Goal: Transaction & Acquisition: Purchase product/service

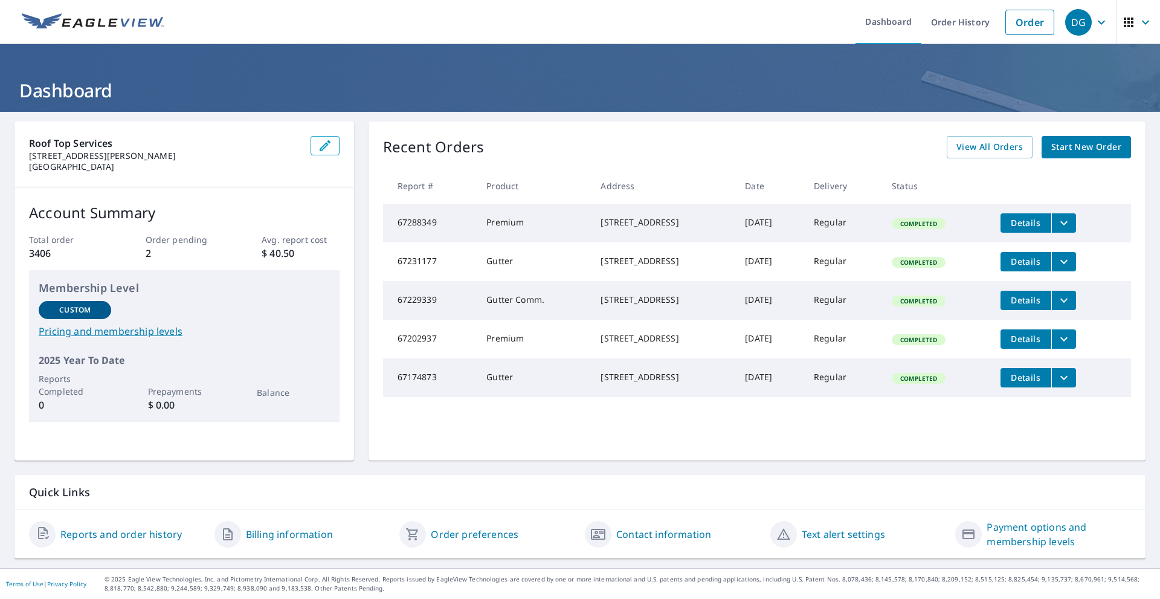
click at [1098, 144] on span "Start New Order" at bounding box center [1086, 147] width 70 height 15
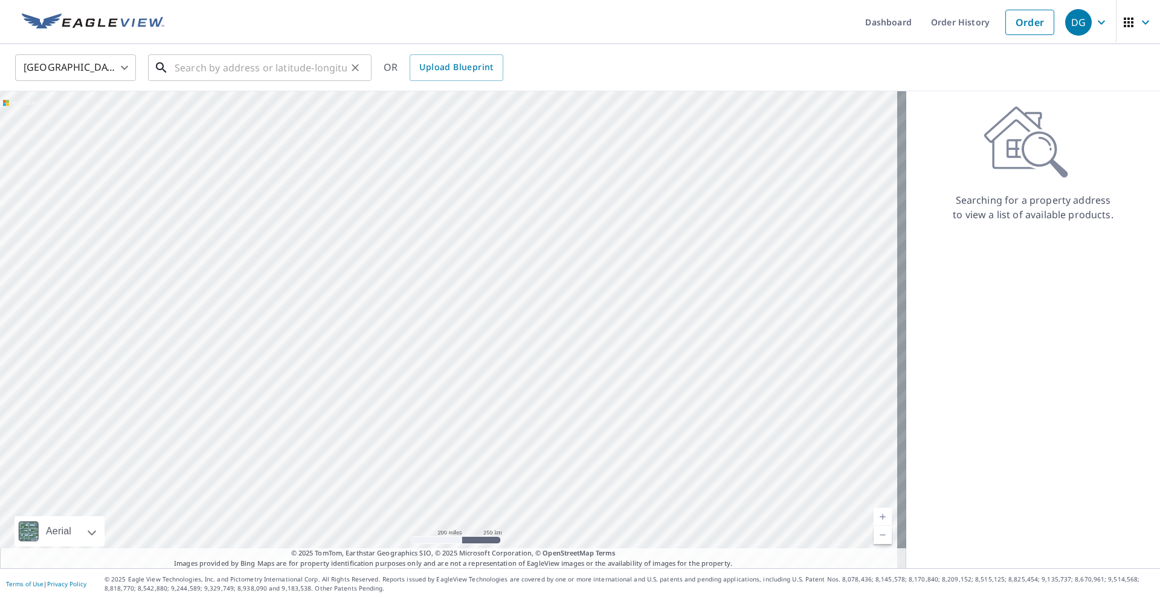
click at [203, 68] on input "text" at bounding box center [261, 68] width 172 height 34
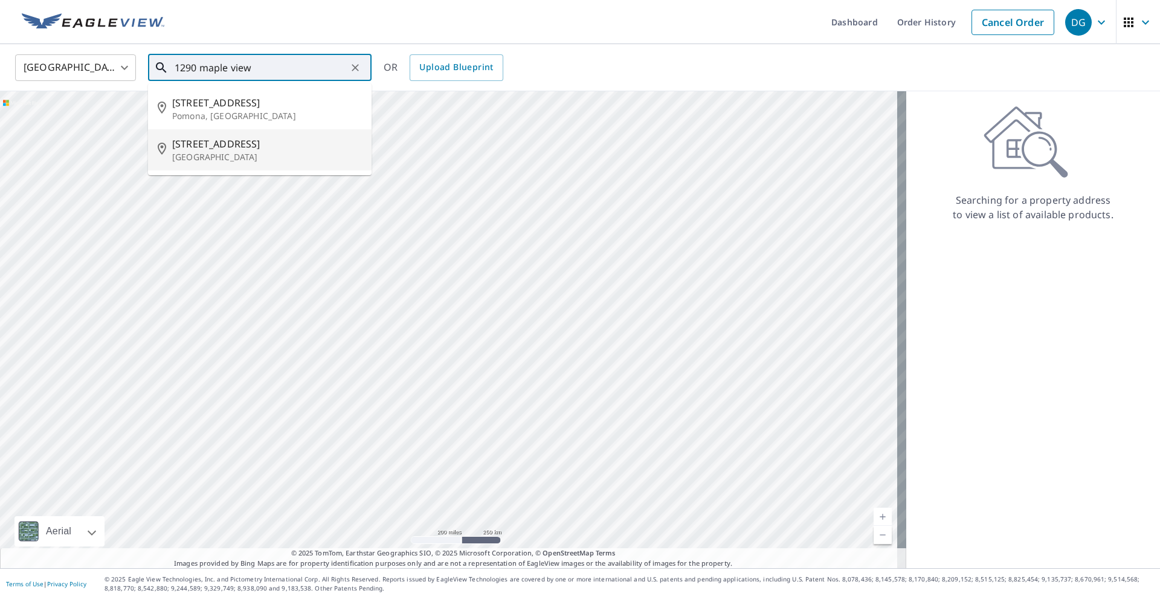
click at [209, 144] on span "[STREET_ADDRESS]" at bounding box center [267, 143] width 190 height 14
type input "[STREET_ADDRESS][PERSON_NAME]"
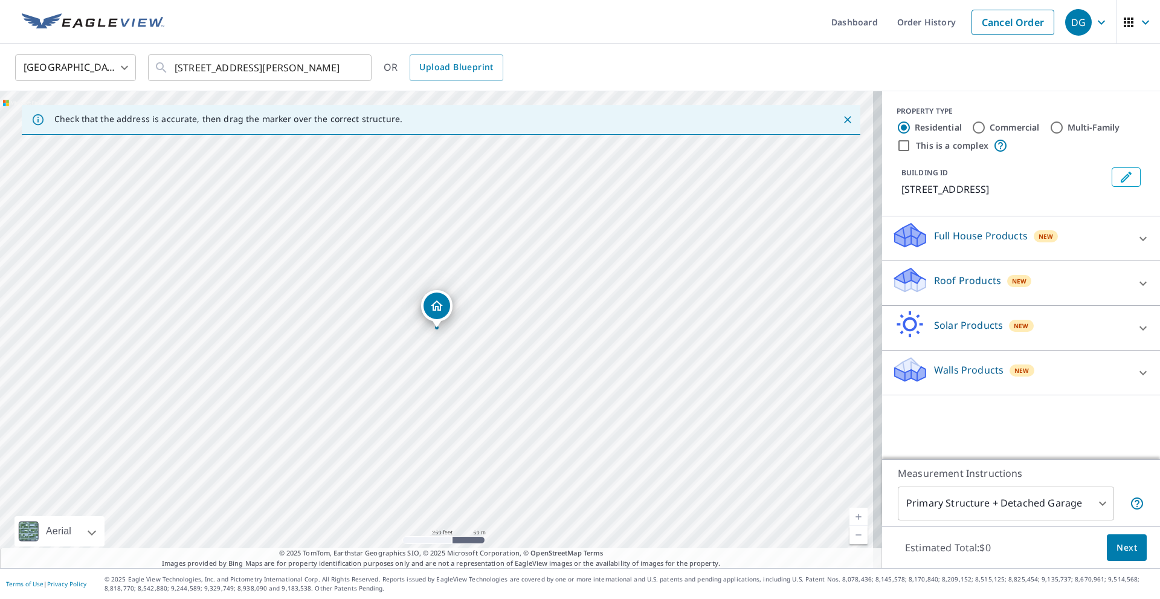
click at [971, 124] on input "Commercial" at bounding box center [978, 127] width 14 height 14
radio input "true"
type input "4"
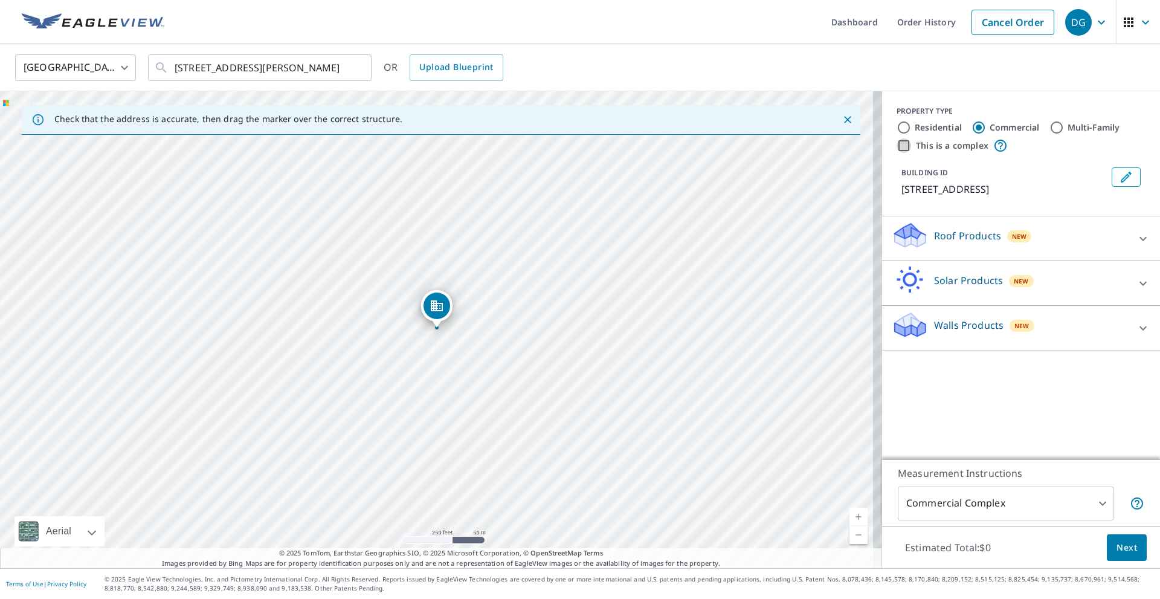
click at [896, 145] on input "This is a complex" at bounding box center [903, 145] width 14 height 14
checkbox input "true"
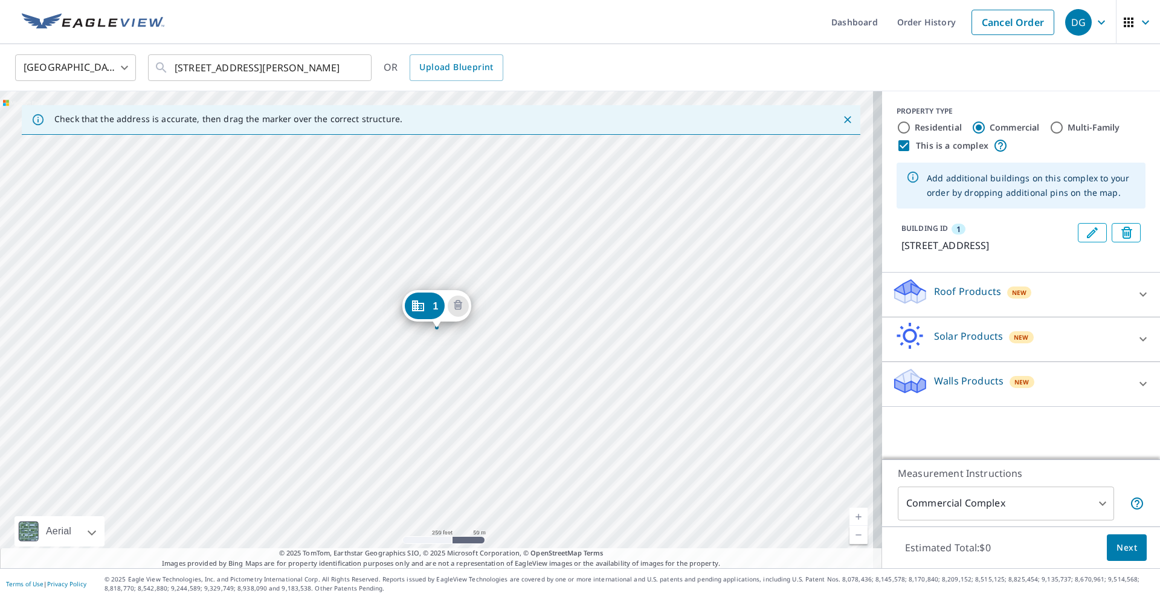
click at [957, 298] on p "Roof Products" at bounding box center [967, 291] width 67 height 14
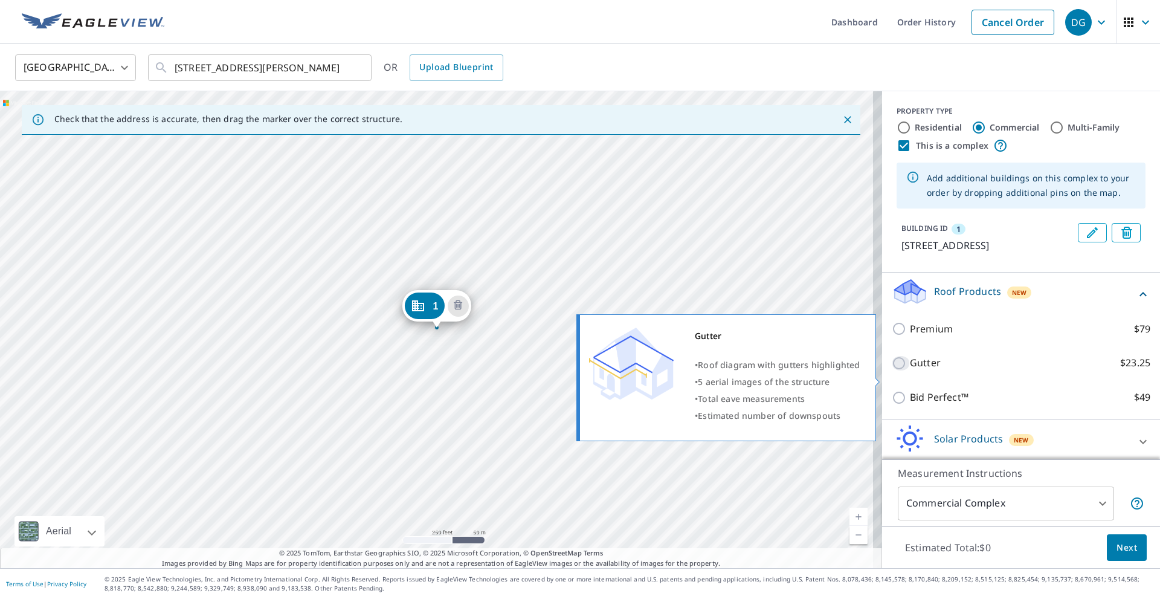
click at [891, 370] on input "Gutter $23.25" at bounding box center [900, 363] width 18 height 14
checkbox input "true"
type input "2"
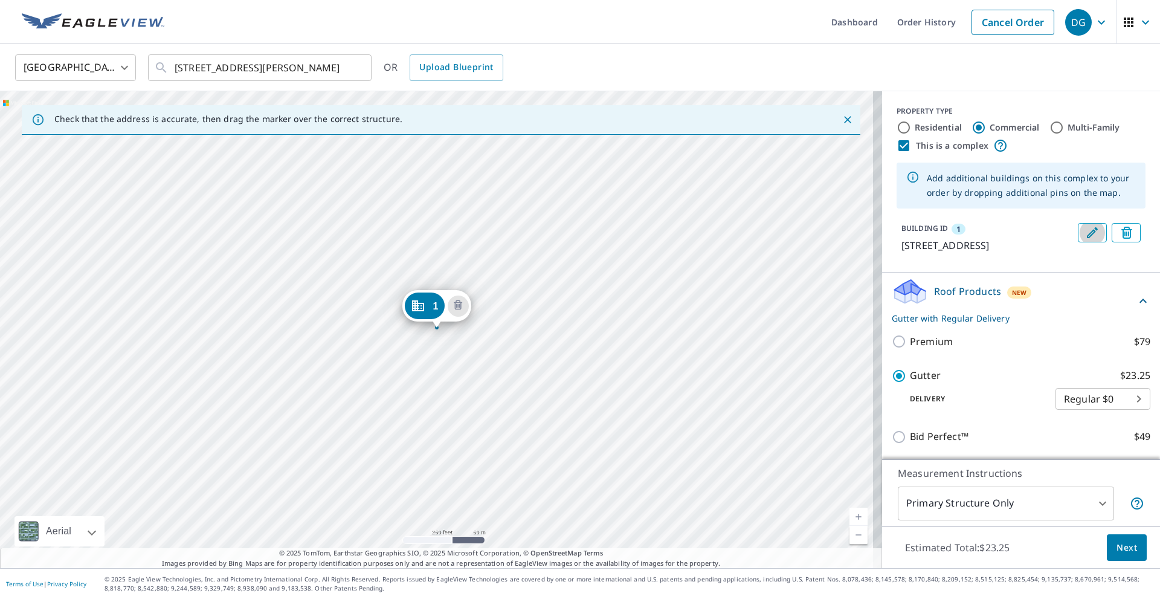
click at [1086, 234] on icon "Edit building 1" at bounding box center [1091, 232] width 11 height 11
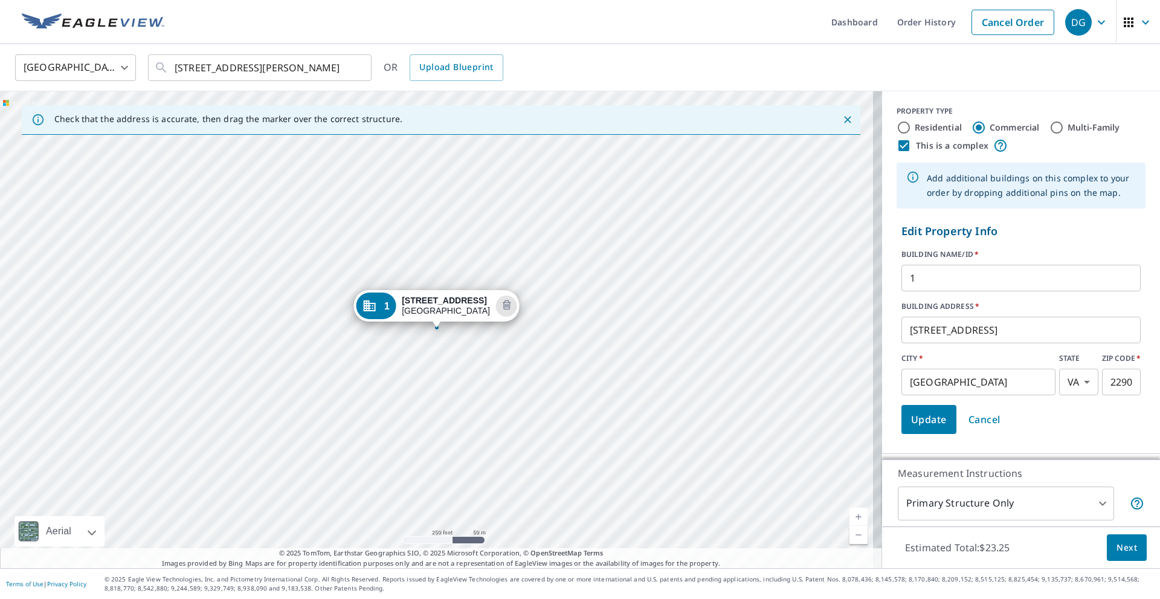
click at [921, 332] on input "[STREET_ADDRESS]" at bounding box center [1020, 330] width 239 height 34
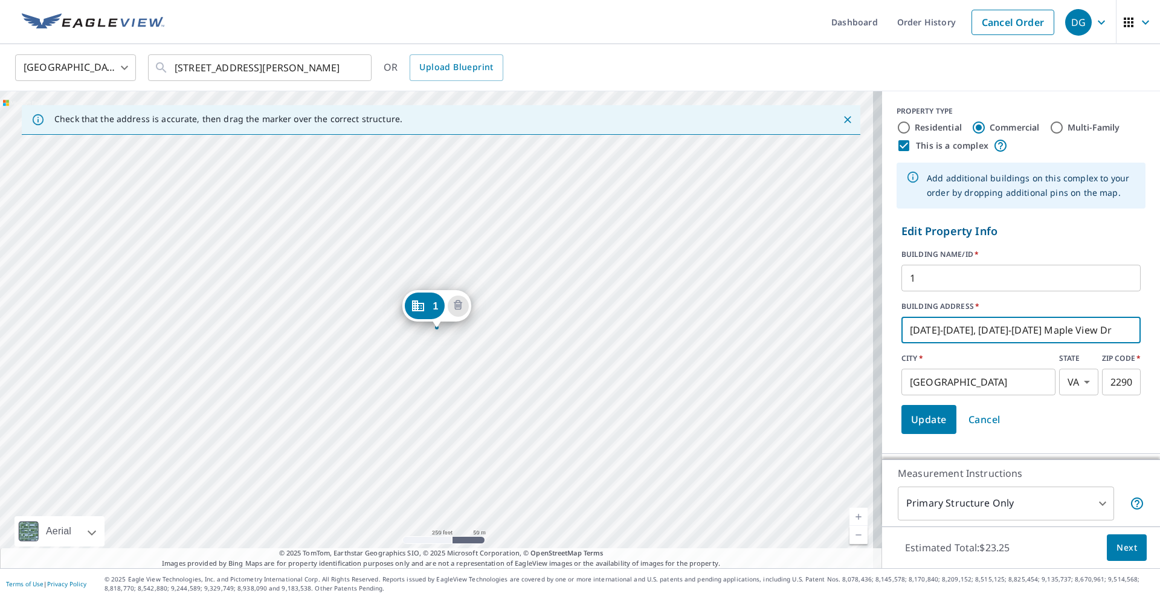
type input "[DATE]-[DATE], [DATE]-[DATE] Maple View Dr"
click at [931, 424] on span "Update" at bounding box center [929, 419] width 36 height 17
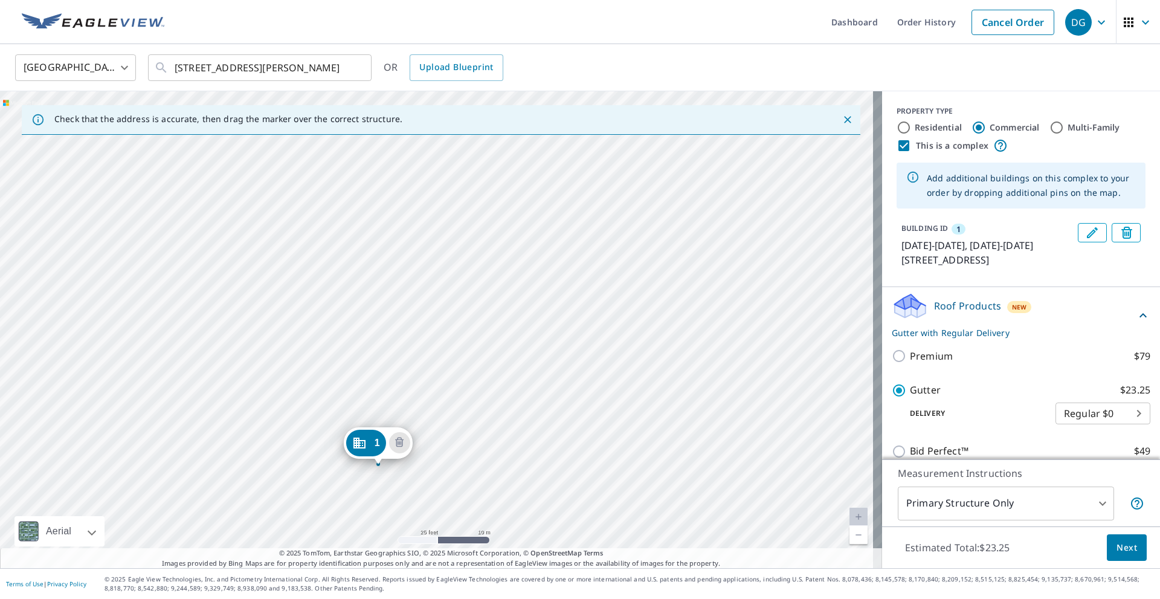
click at [412, 353] on div "[PHONE_NUMBER][DATE][DATE], [DATE]-[DATE][STREET_ADDRESS]" at bounding box center [441, 329] width 882 height 477
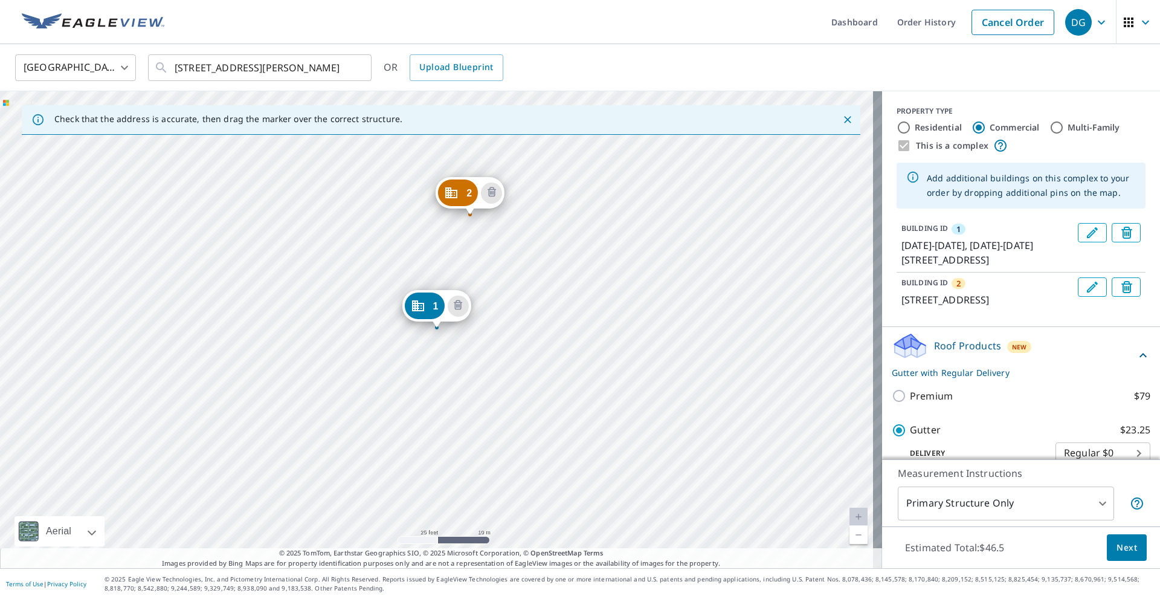
click at [1085, 286] on icon "Edit building 2" at bounding box center [1092, 287] width 14 height 14
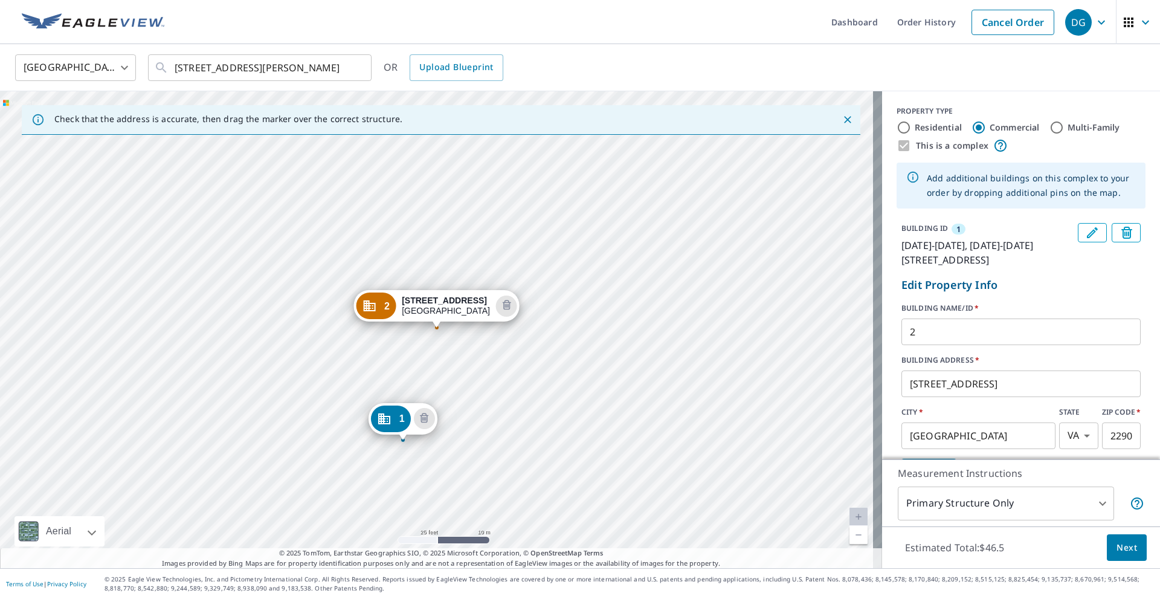
click at [1085, 231] on icon "Edit building 1" at bounding box center [1092, 232] width 14 height 14
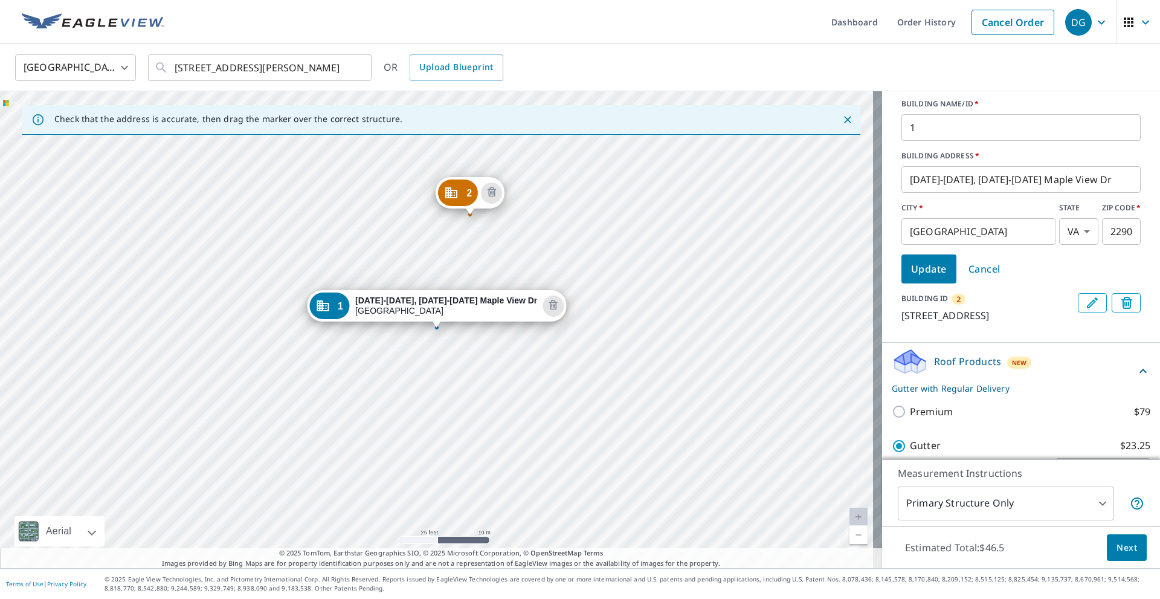
scroll to position [181, 0]
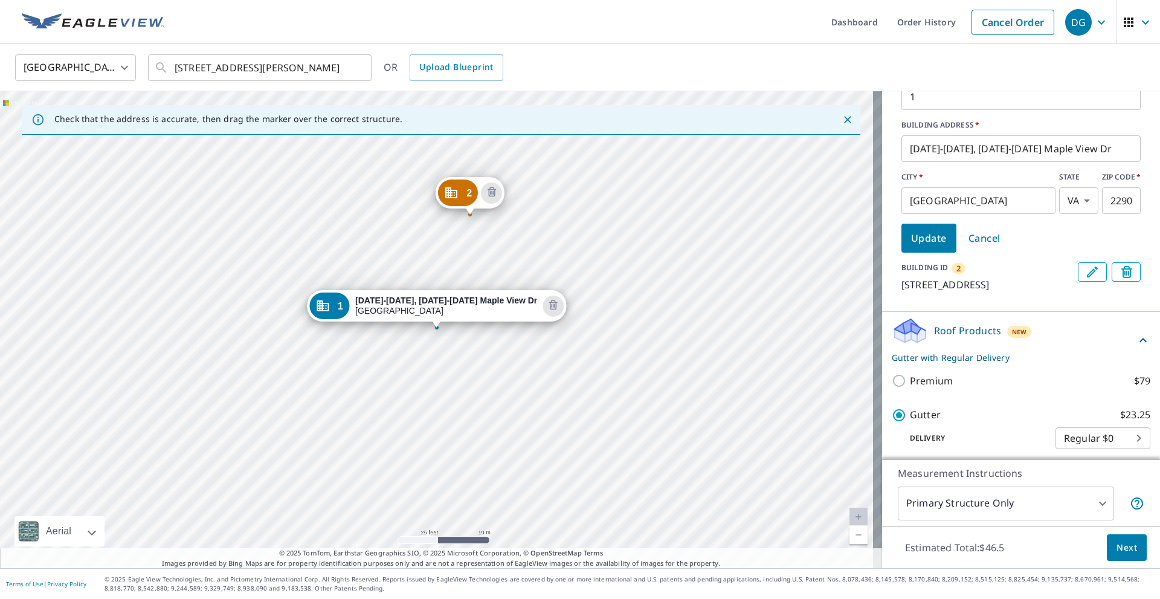
click at [1013, 287] on p "[STREET_ADDRESS]" at bounding box center [987, 284] width 172 height 14
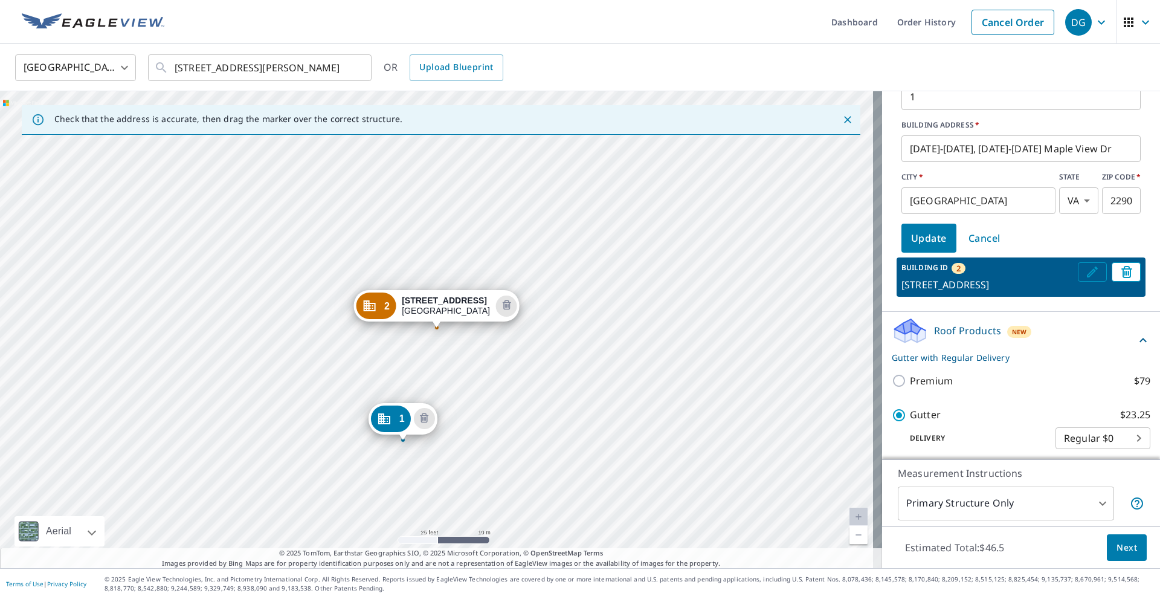
click at [1085, 272] on icon "Edit building 2" at bounding box center [1092, 272] width 14 height 14
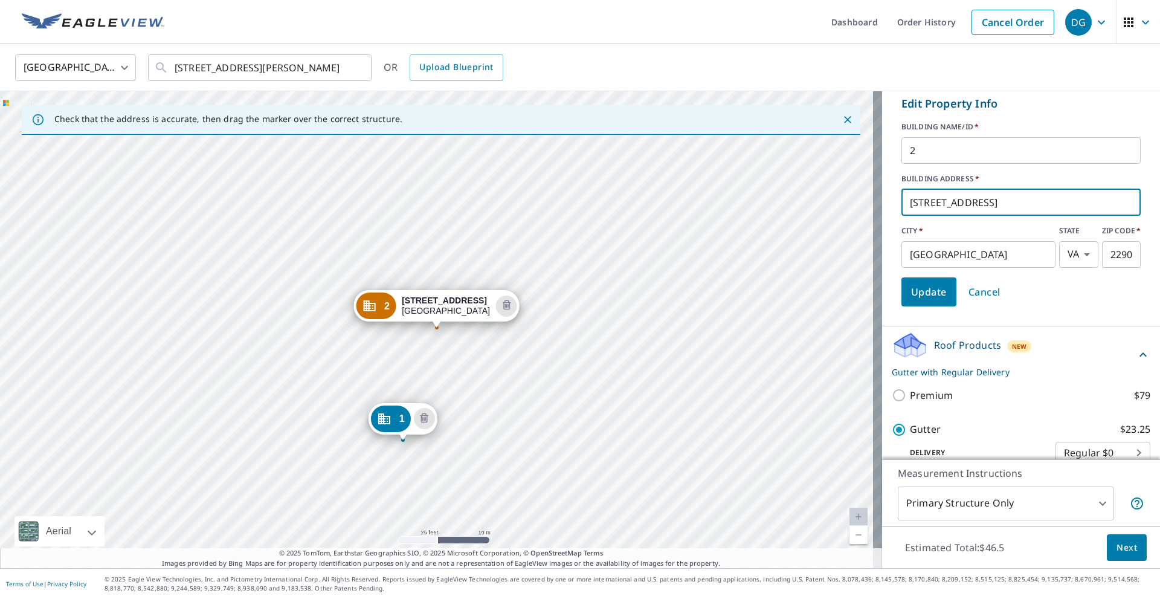
click at [917, 204] on input "[STREET_ADDRESS]" at bounding box center [1020, 202] width 239 height 34
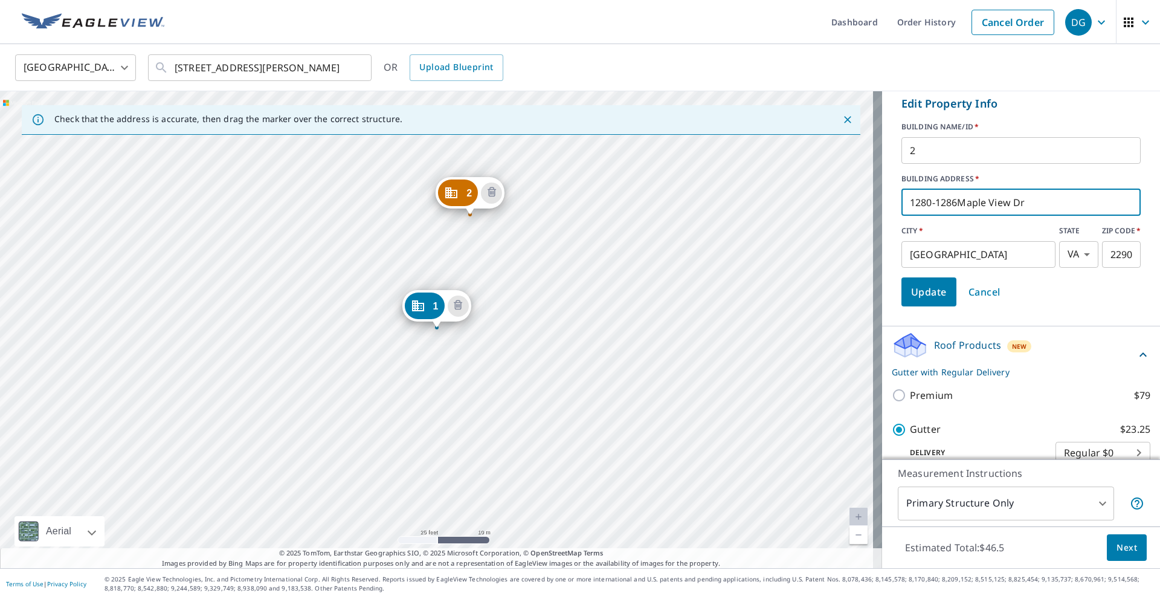
type input "[DATE][STREET_ADDRESS][DATE]"
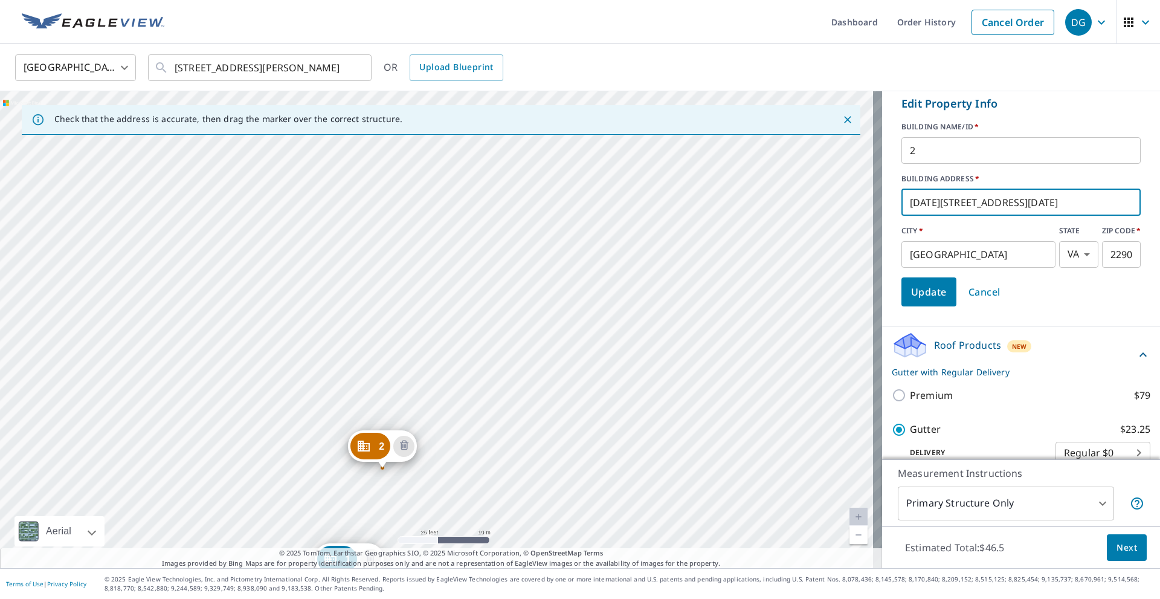
drag, startPoint x: 618, startPoint y: 284, endPoint x: 545, endPoint y: 474, distance: 203.6
click at [545, 474] on div "2 [STREET_ADDRESS] 1 [DATE]-[DATE], [DATE]-[DATE][STREET_ADDRESS]" at bounding box center [441, 329] width 882 height 477
click at [455, 307] on div "2 [STREET_ADDRESS] 1 [DATE]-[DATE], [DATE]-[DATE][STREET_ADDRESS]" at bounding box center [441, 329] width 882 height 477
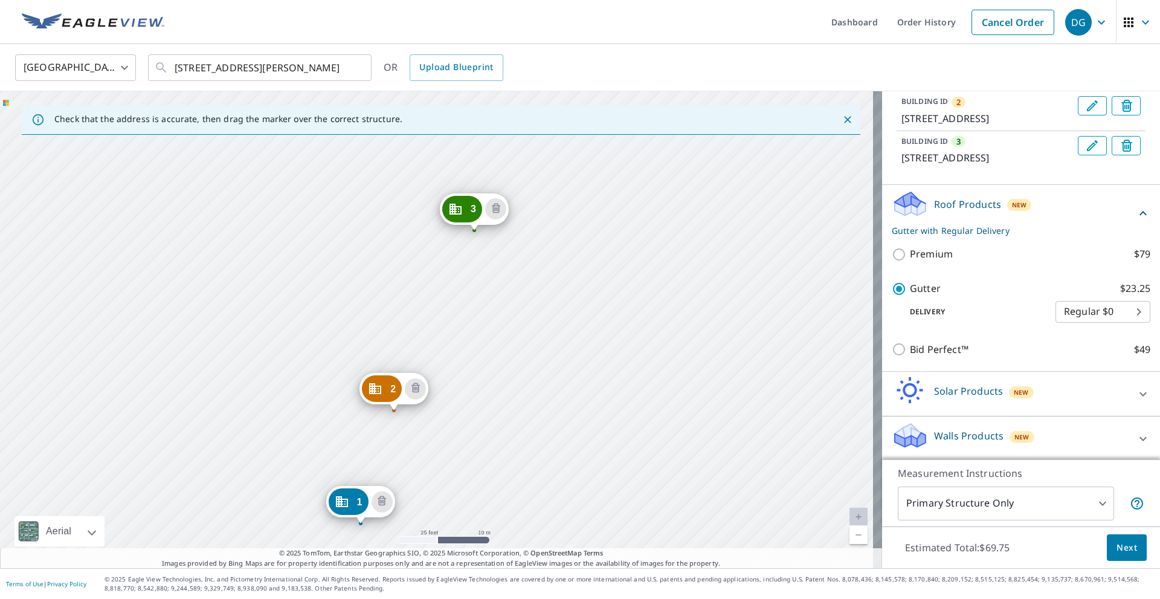
drag, startPoint x: 604, startPoint y: 320, endPoint x: 565, endPoint y: 402, distance: 91.0
click at [565, 402] on div "2 [STREET_ADDRESS] 3 [STREET_ADDRESS] 1 [DATE]-[DATE], [DATE]-[DATE][STREET_ADD…" at bounding box center [441, 329] width 882 height 477
click at [1085, 153] on icon "Edit building 3" at bounding box center [1092, 145] width 14 height 14
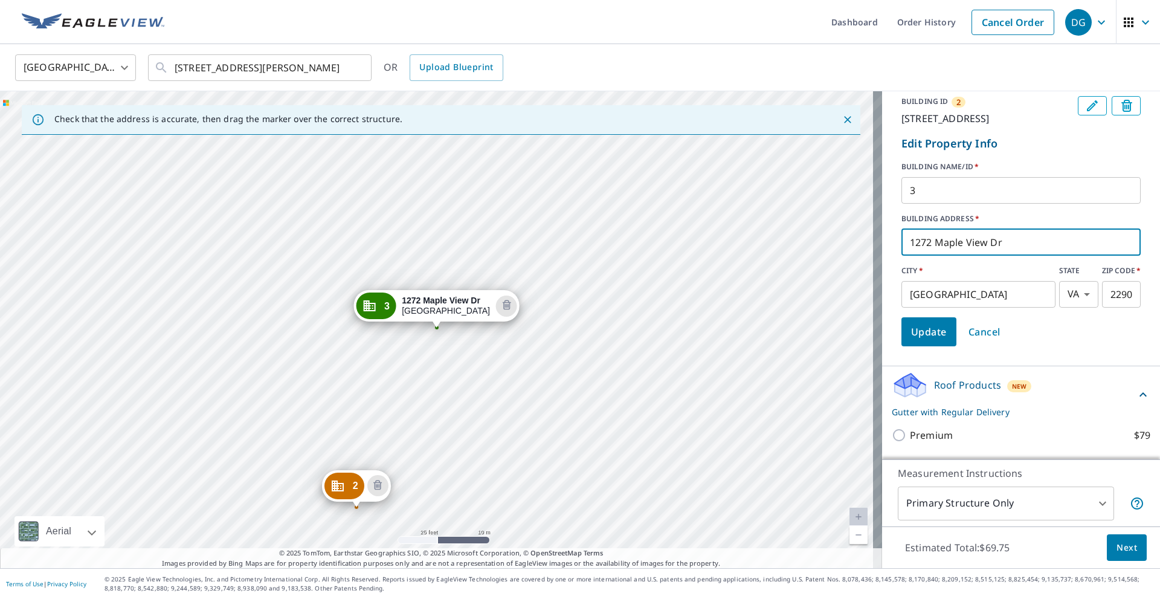
click at [901, 259] on input "1272 Maple View Dr" at bounding box center [1020, 242] width 239 height 34
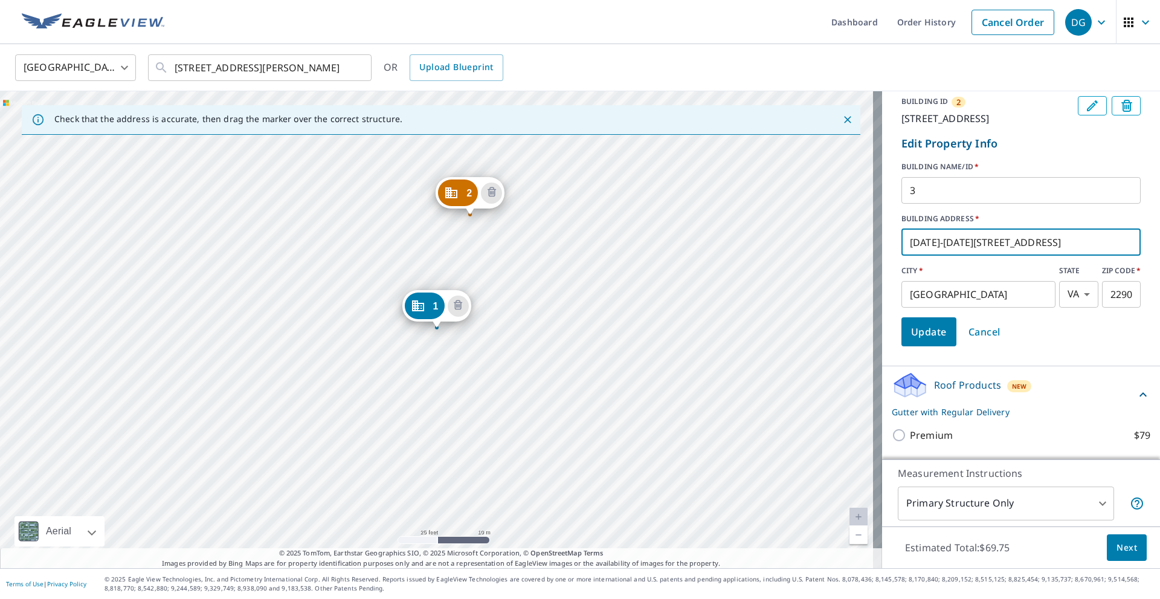
drag, startPoint x: 566, startPoint y: 250, endPoint x: 502, endPoint y: 425, distance: 186.7
click at [507, 415] on div "2 [STREET_ADDRESS] 3 [STREET_ADDRESS] 1 [DATE]-[DATE], [DATE]-[DATE][STREET_ADD…" at bounding box center [441, 329] width 882 height 477
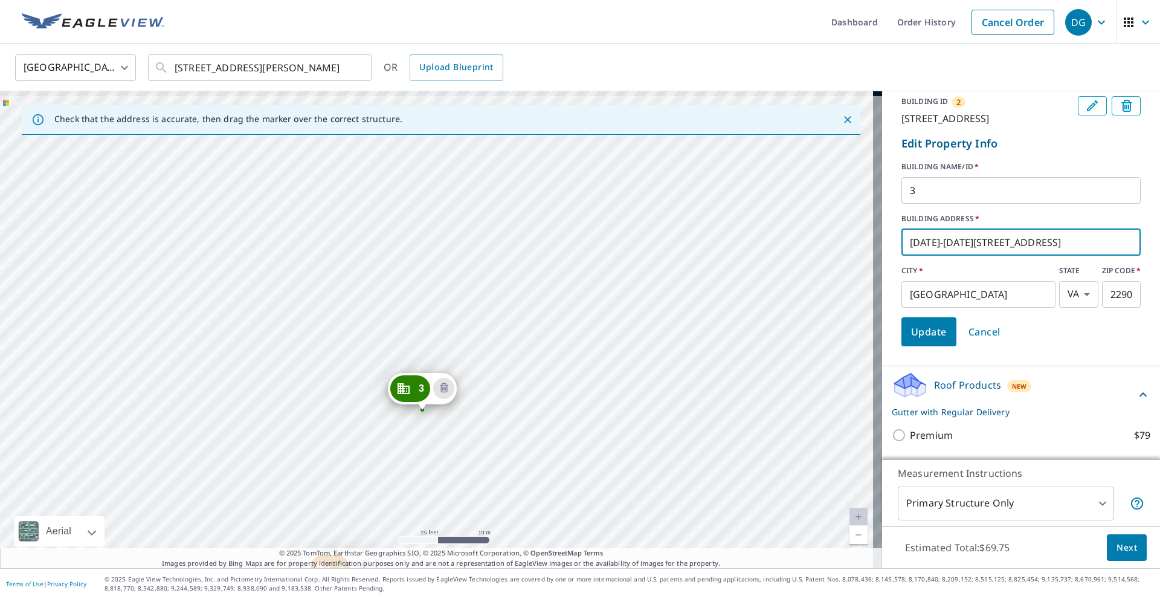
drag, startPoint x: 518, startPoint y: 464, endPoint x: 507, endPoint y: 483, distance: 22.0
click at [507, 483] on div "2 [STREET_ADDRESS] 3 [STREET_ADDRESS] 1 [DATE]-[DATE], [DATE]-[DATE][STREET_ADD…" at bounding box center [441, 329] width 882 height 477
drag, startPoint x: 540, startPoint y: 385, endPoint x: 542, endPoint y: 408, distance: 23.0
click at [542, 408] on div "2 [STREET_ADDRESS] 3 [STREET_ADDRESS] 1 [DATE]-[DATE], [DATE]-[DATE][STREET_ADD…" at bounding box center [441, 329] width 882 height 477
type input "[DATE]-[DATE][STREET_ADDRESS]"
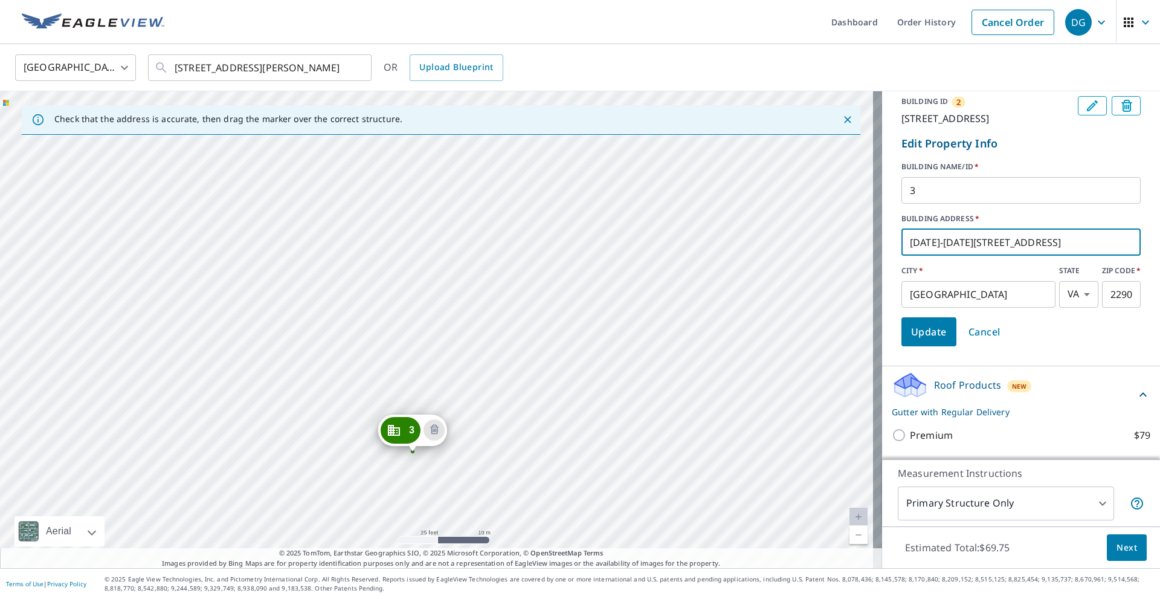
click at [930, 340] on span "Update" at bounding box center [929, 331] width 36 height 17
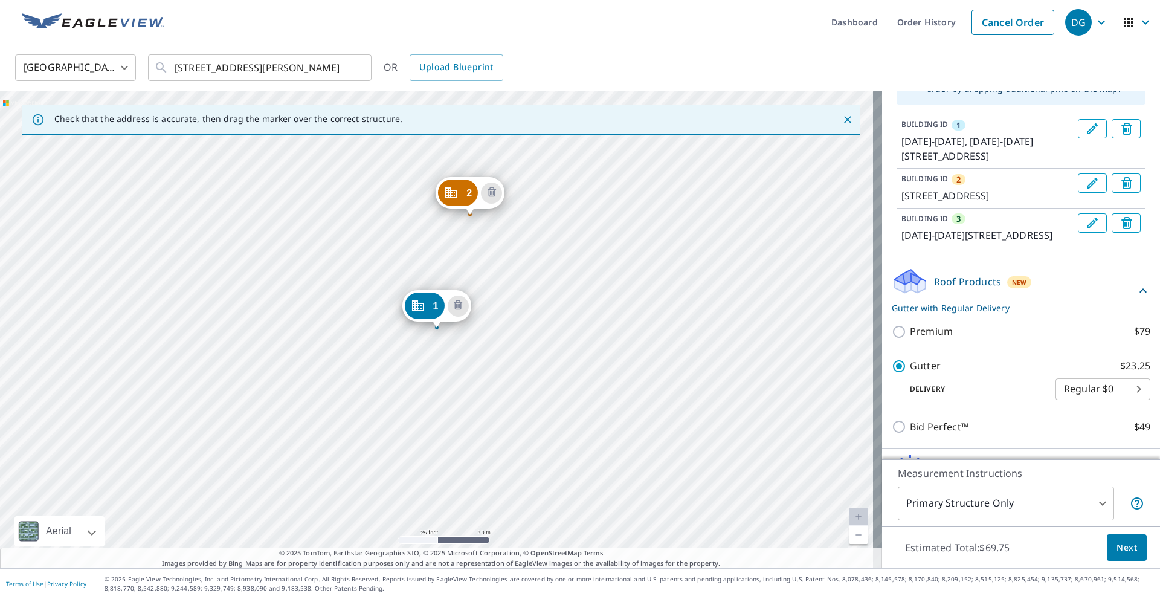
scroll to position [60, 0]
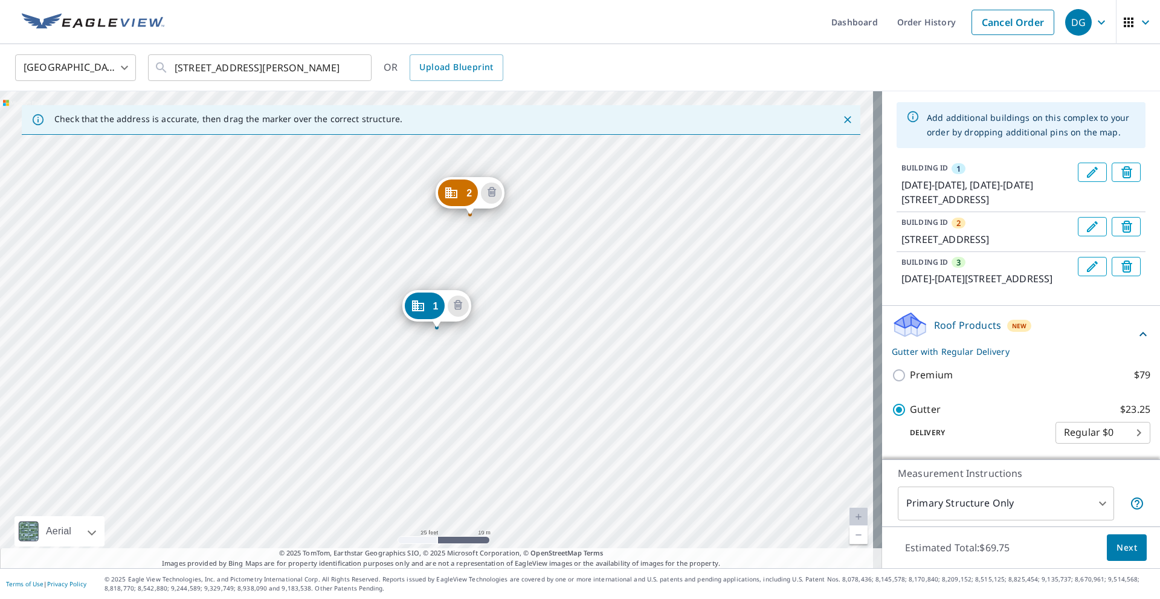
click at [1085, 226] on icon "Edit building 2" at bounding box center [1092, 226] width 14 height 14
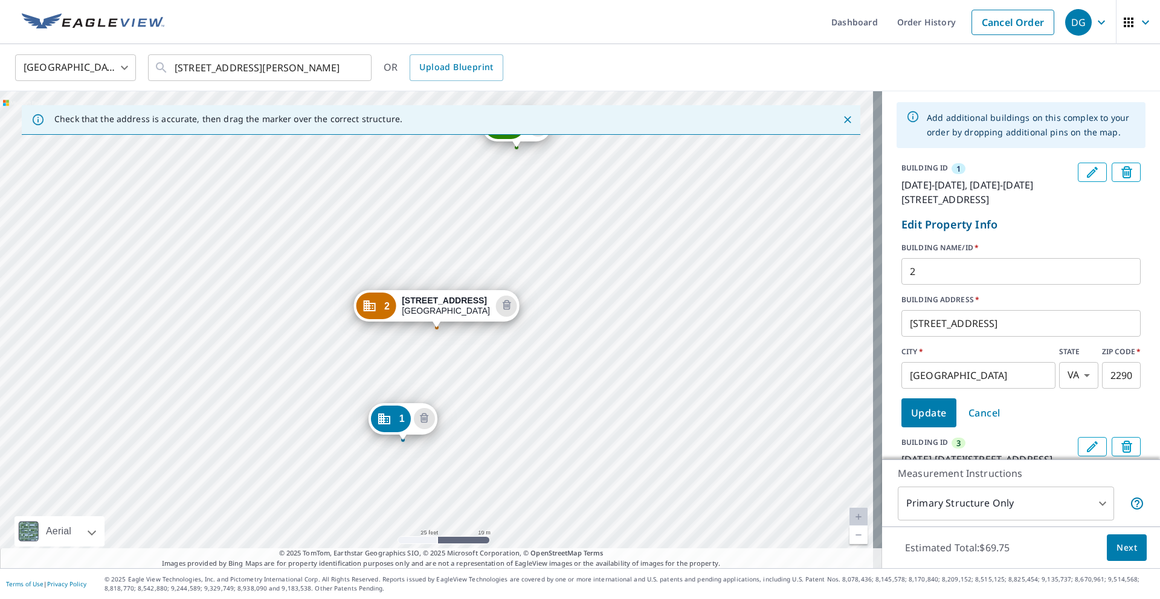
click at [919, 324] on input "[STREET_ADDRESS]" at bounding box center [1020, 323] width 239 height 34
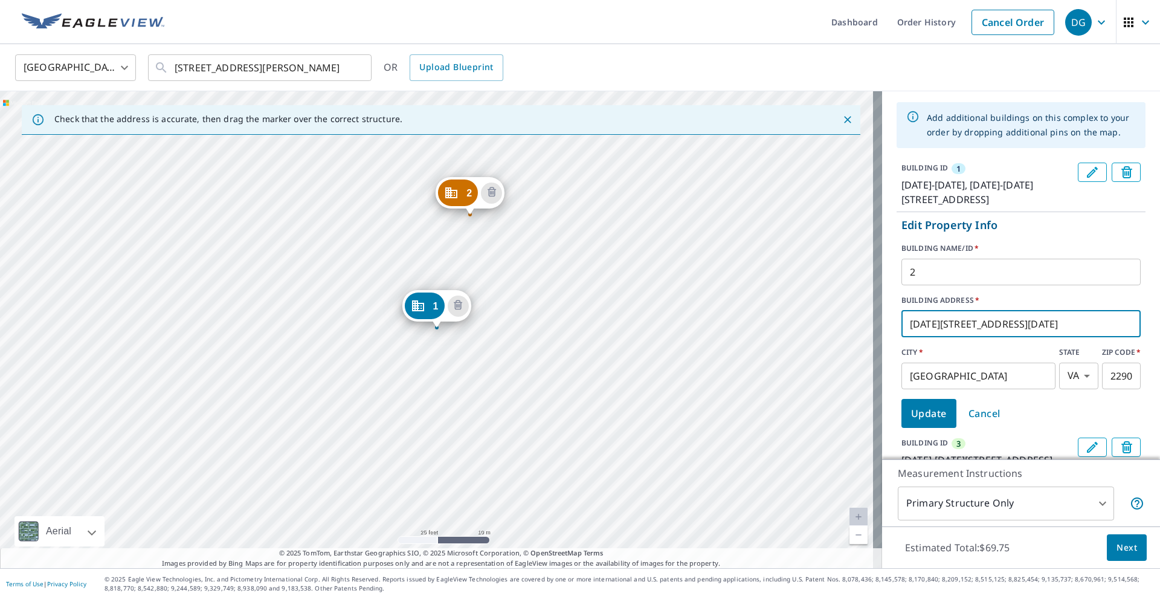
type input "[DATE][STREET_ADDRESS][DATE]"
click at [930, 408] on span "Update" at bounding box center [929, 413] width 36 height 17
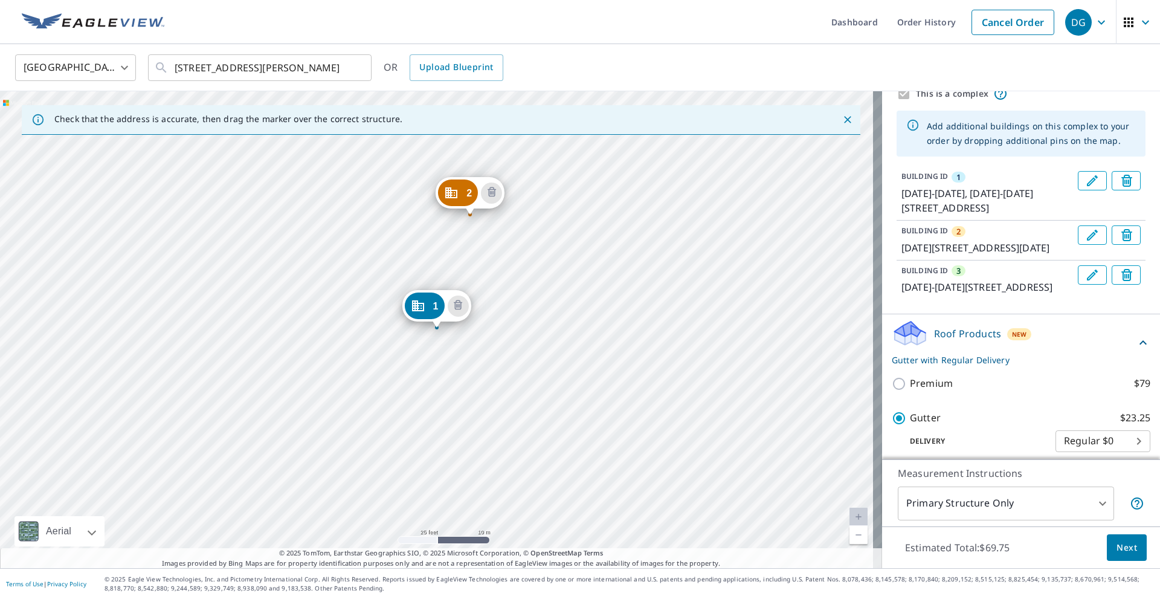
scroll to position [31, 0]
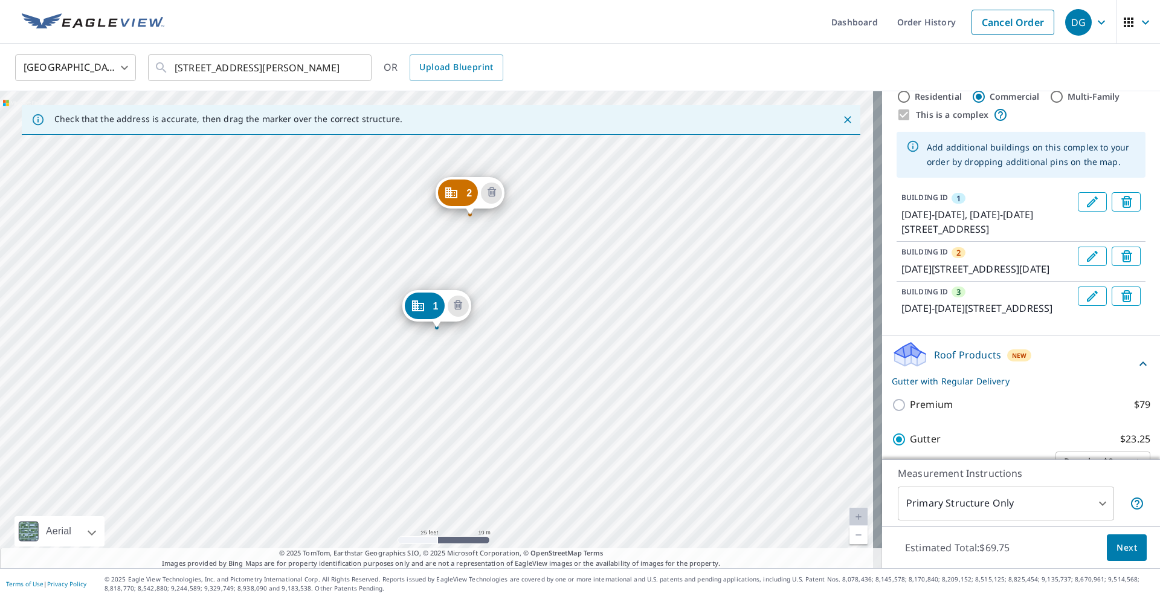
drag, startPoint x: 573, startPoint y: 229, endPoint x: 516, endPoint y: 405, distance: 183.9
click at [518, 403] on div "2 [DATE]-[DATE][STREET_ADDRESS] 3 [DATE]-[DATE][STREET_ADDRESS] 1 [DATE]-[DATE]…" at bounding box center [441, 329] width 882 height 477
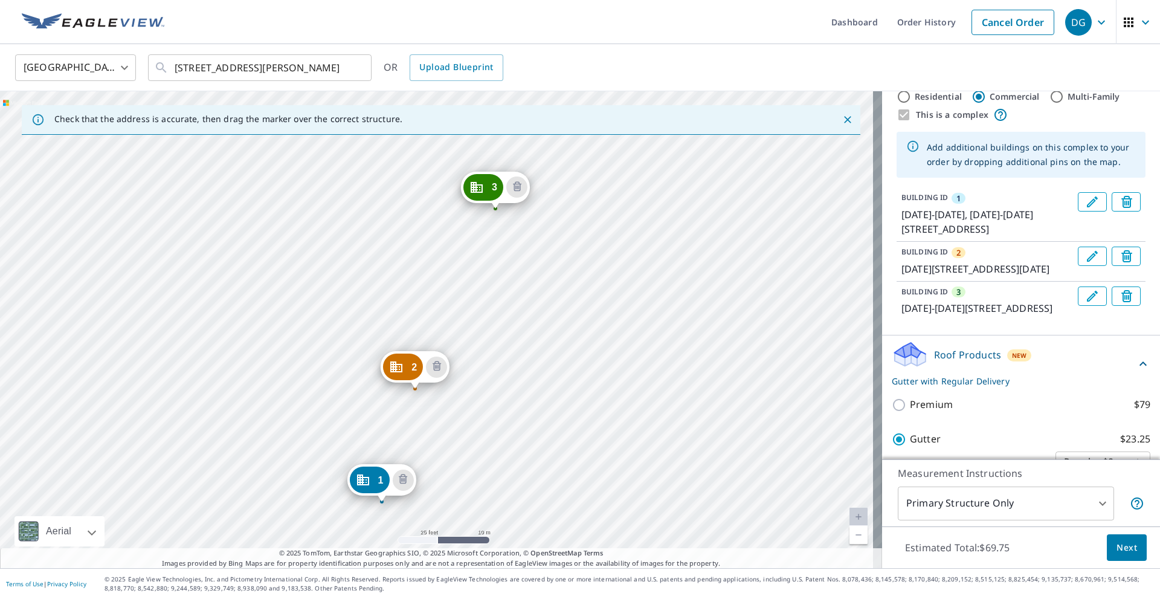
drag, startPoint x: 560, startPoint y: 254, endPoint x: 483, endPoint y: 482, distance: 240.4
click at [483, 482] on div "2 [DATE]-[DATE][STREET_ADDRESS] 3 [DATE]-[DATE][STREET_ADDRESS] 1 [DATE]-[DATE]…" at bounding box center [441, 329] width 882 height 477
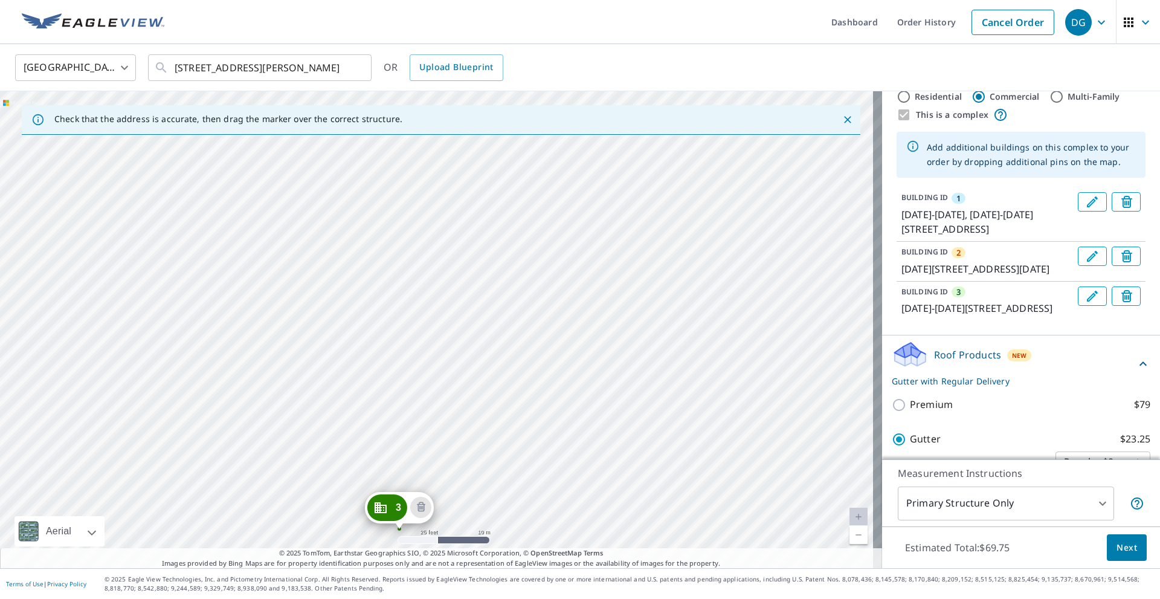
drag, startPoint x: 526, startPoint y: 345, endPoint x: 507, endPoint y: 438, distance: 94.3
click at [507, 438] on div "2 [DATE]-[DATE][STREET_ADDRESS] 3 [DATE]-[DATE][STREET_ADDRESS] 1 [DATE]-[DATE]…" at bounding box center [441, 329] width 882 height 477
click at [463, 386] on div "2 [DATE]-[DATE][STREET_ADDRESS] 3 [DATE]-[DATE][STREET_ADDRESS] 1 [DATE]-[DATE]…" at bounding box center [441, 329] width 882 height 477
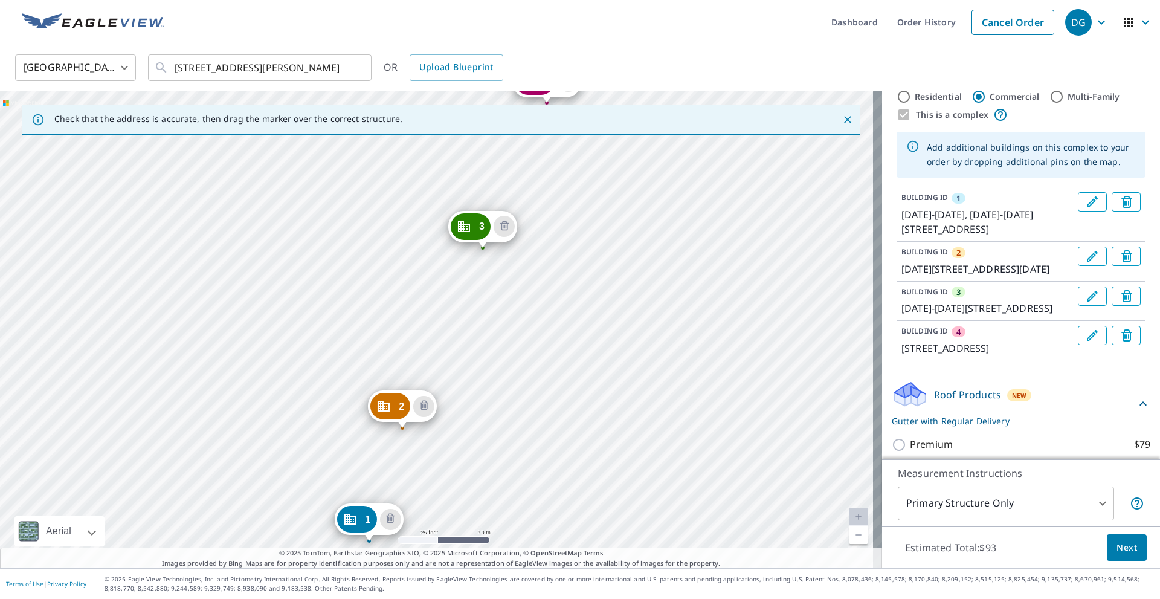
drag, startPoint x: 636, startPoint y: 187, endPoint x: 586, endPoint y: 362, distance: 181.6
click at [568, 436] on div "2 [DATE]-[DATE][STREET_ADDRESS] 3 [DATE]-[DATE][STREET_ADDRESS] 4 [STREET_ADDRE…" at bounding box center [441, 329] width 882 height 477
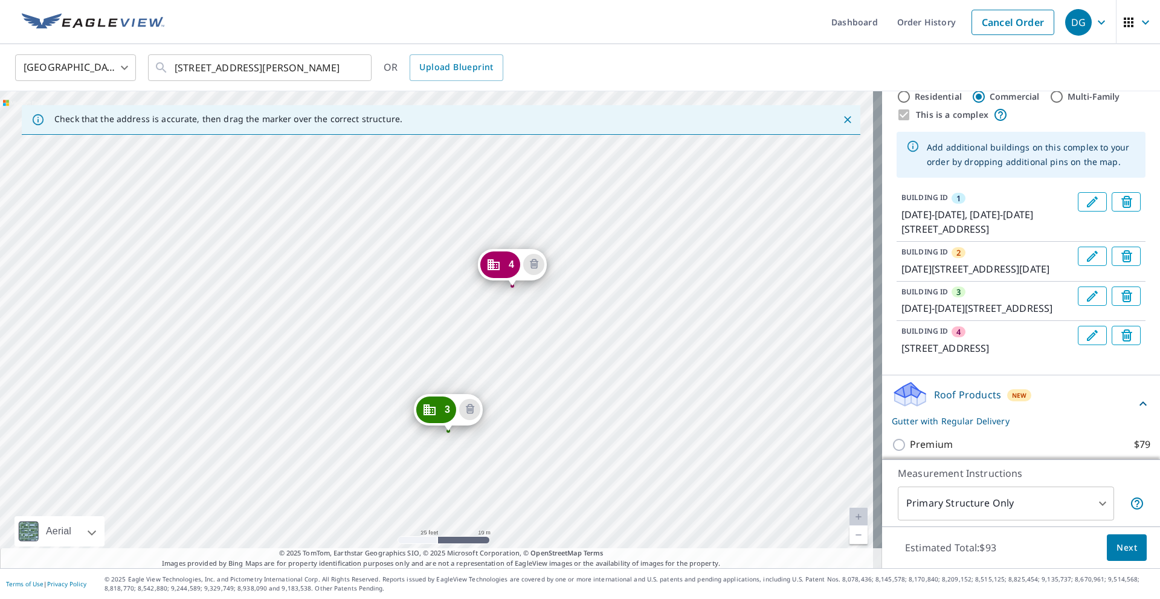
drag, startPoint x: 596, startPoint y: 309, endPoint x: 550, endPoint y: 472, distance: 169.4
click at [553, 480] on div "2 [DATE]-[DATE][STREET_ADDRESS] 3 [DATE]-[DATE][STREET_ADDRESS] 4 [STREET_ADDRE…" at bounding box center [441, 329] width 882 height 477
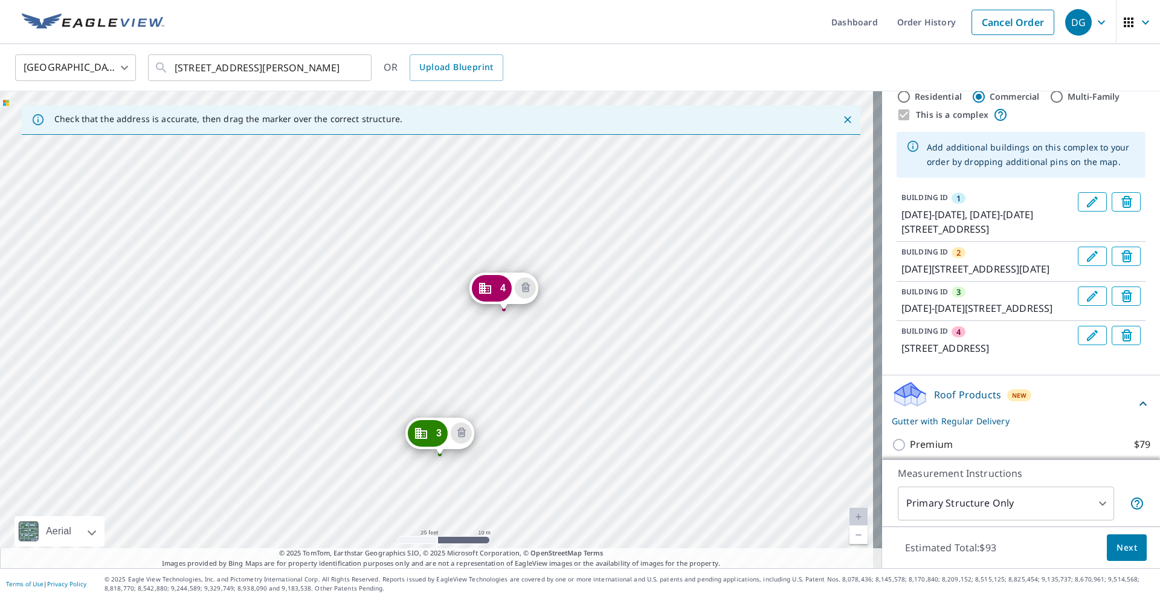
click at [1085, 342] on icon "Edit building 4" at bounding box center [1092, 335] width 14 height 14
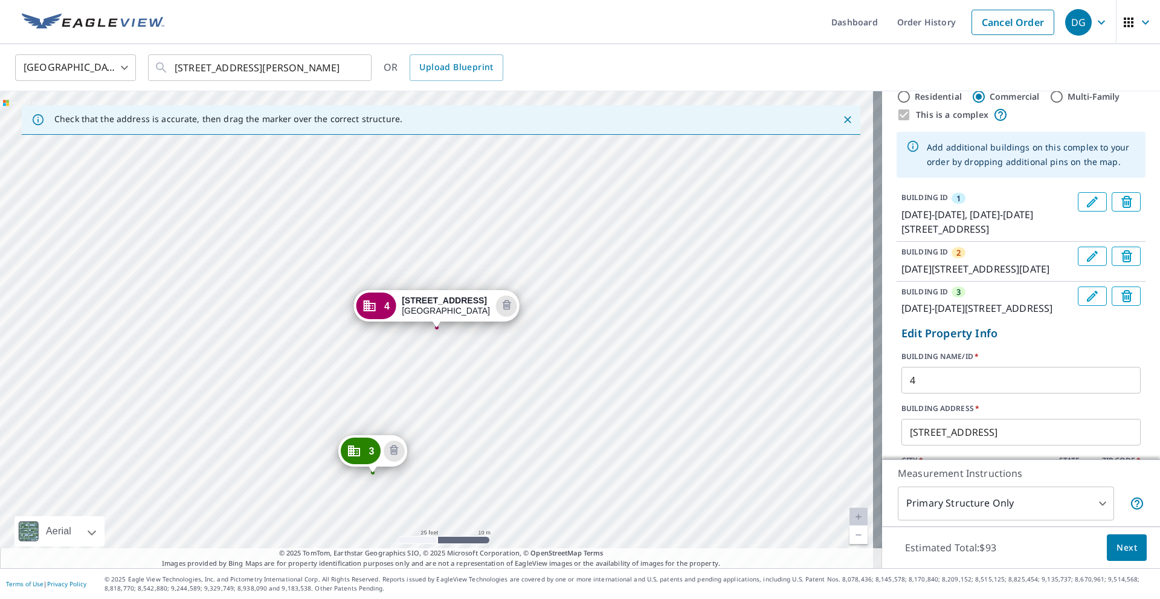
click at [1086, 301] on icon "Edit building 3" at bounding box center [1091, 295] width 11 height 11
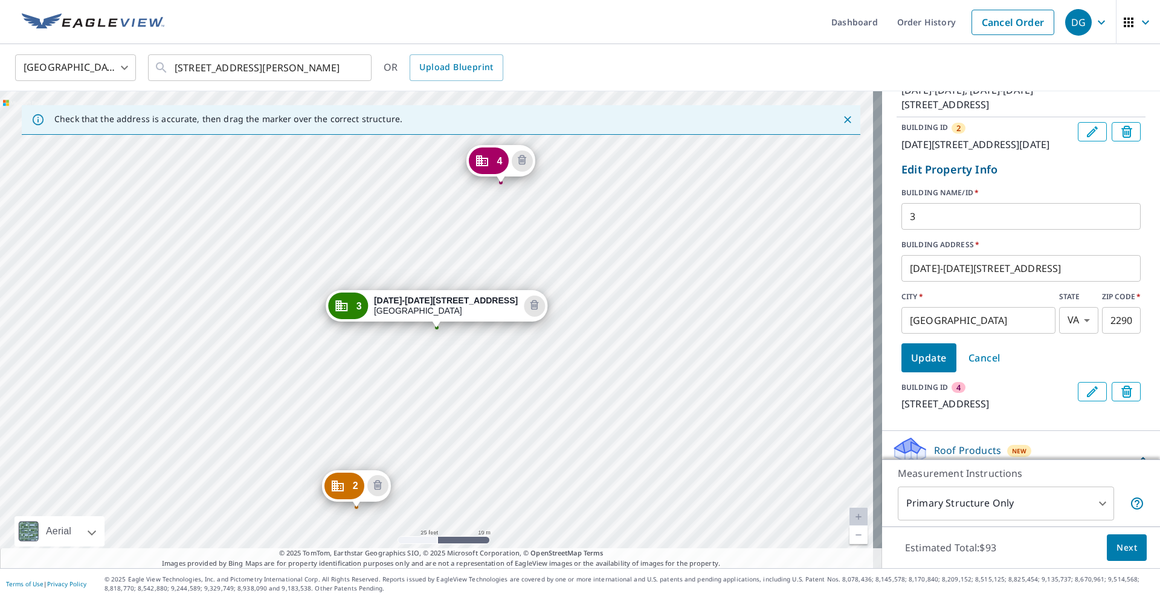
scroll to position [69, 0]
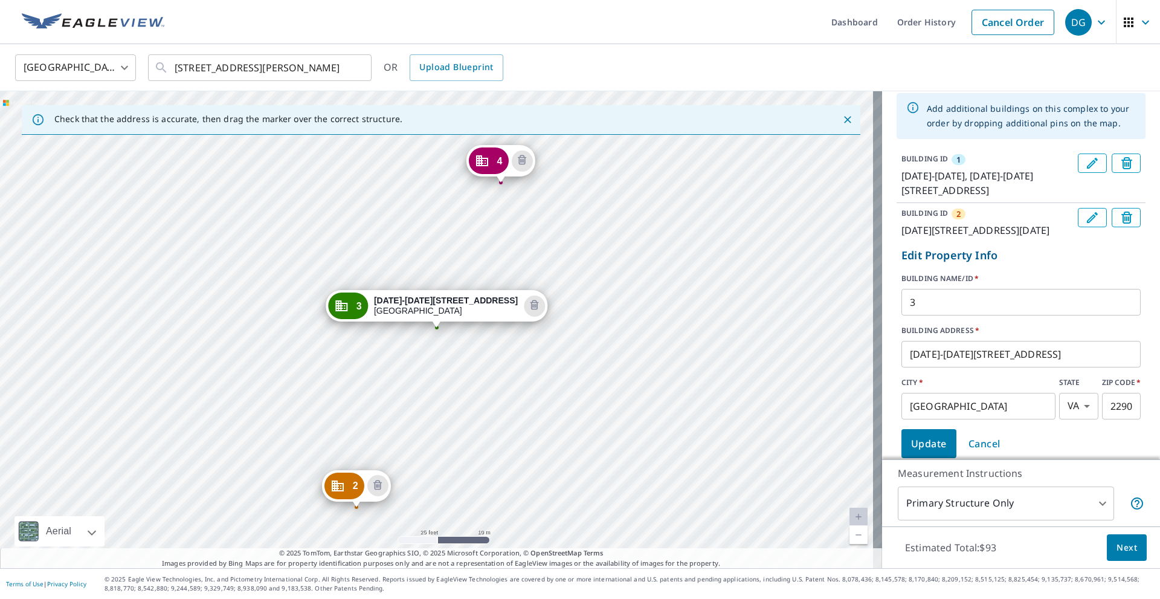
click at [1085, 217] on icon "Edit building 2" at bounding box center [1092, 217] width 14 height 14
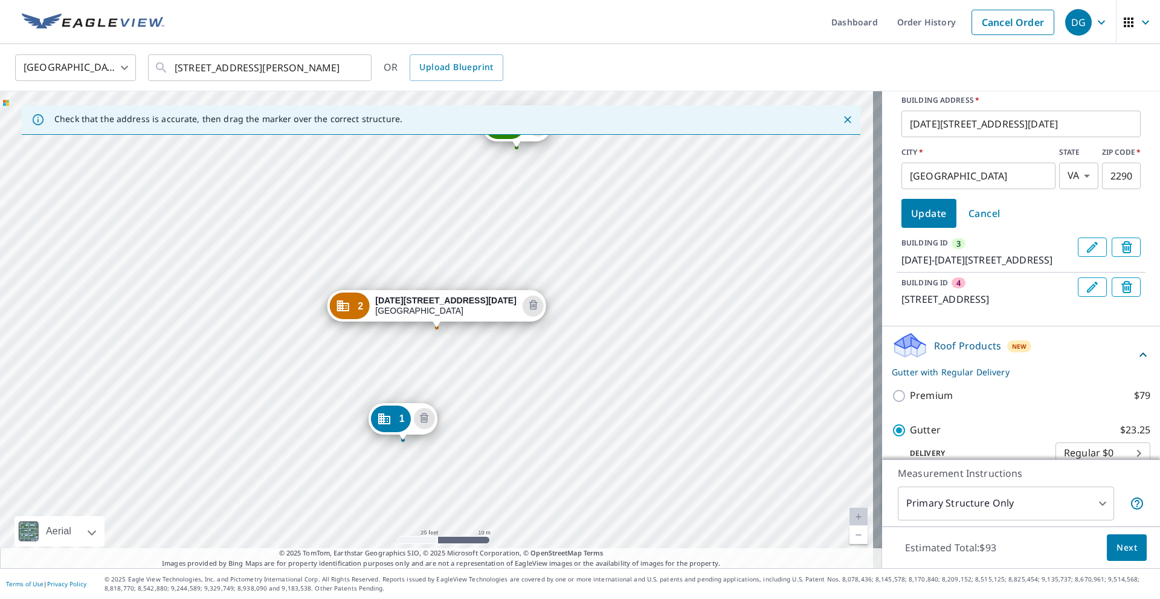
scroll to position [265, 0]
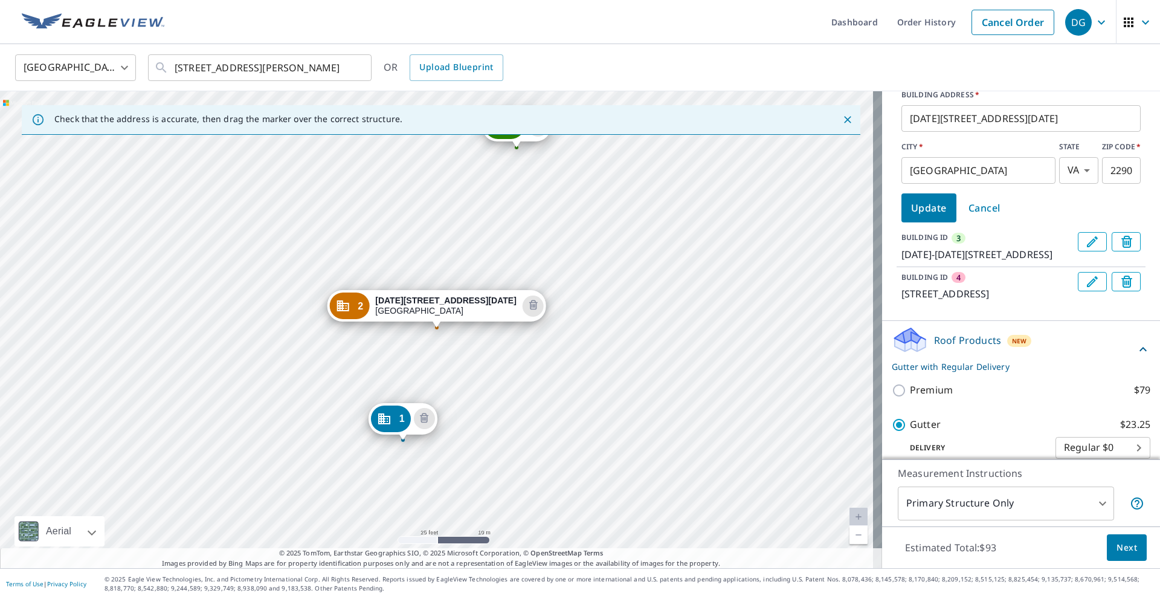
click at [450, 308] on div "[DATE][STREET_ADDRESS][DATE]" at bounding box center [445, 305] width 141 height 21
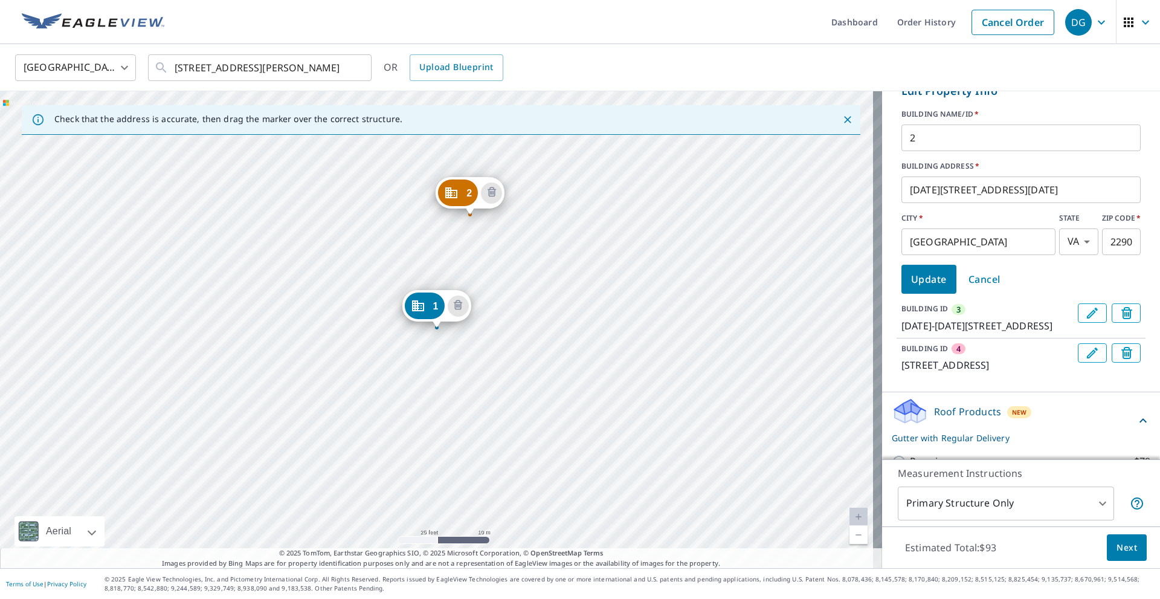
scroll to position [145, 0]
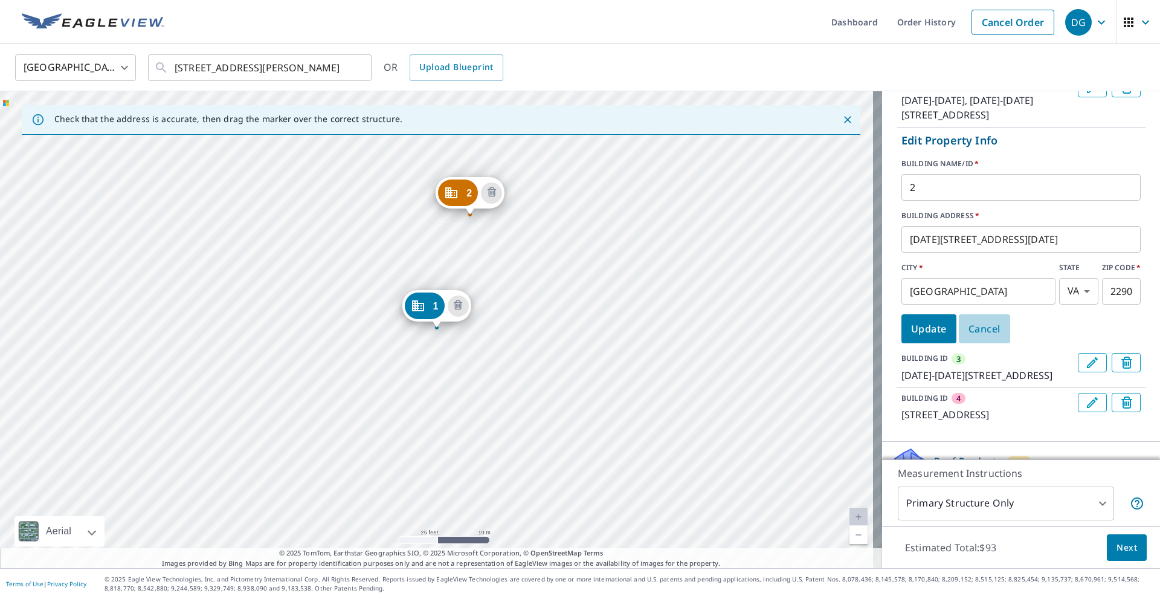
click at [977, 332] on span "Cancel" at bounding box center [984, 328] width 32 height 17
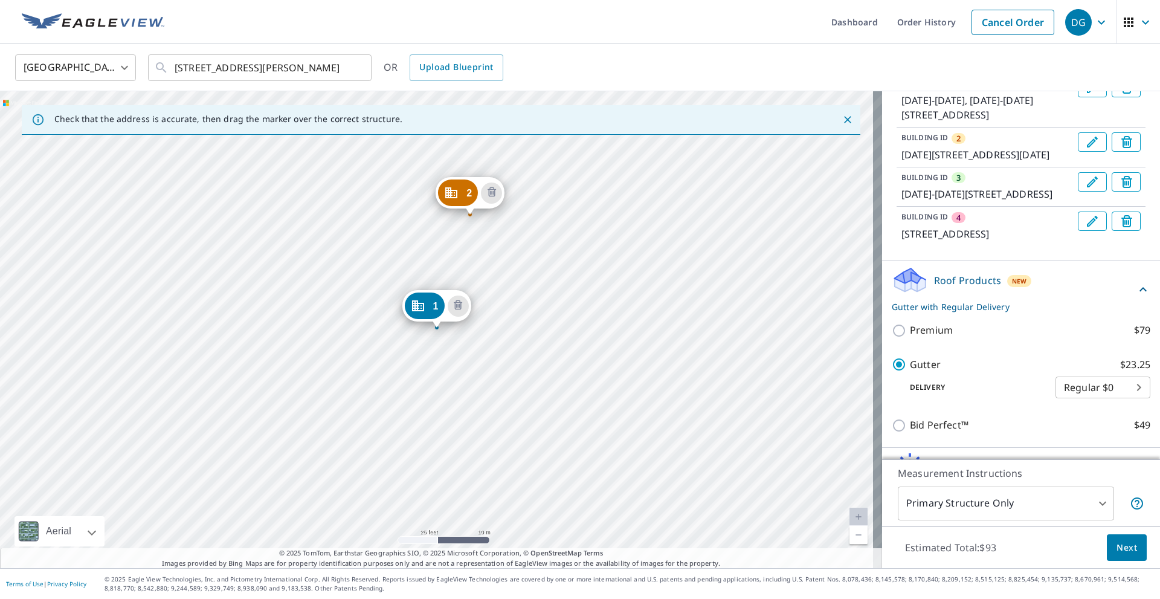
click at [1085, 228] on icon "Edit building 4" at bounding box center [1092, 221] width 14 height 14
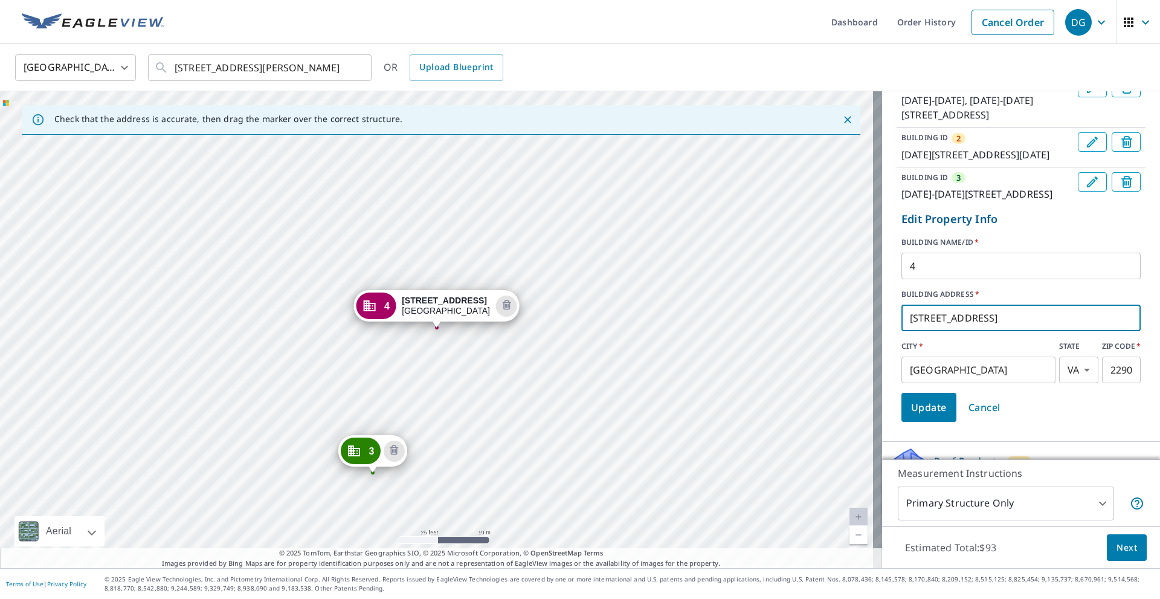
click at [917, 335] on input "[STREET_ADDRESS]" at bounding box center [1020, 318] width 239 height 34
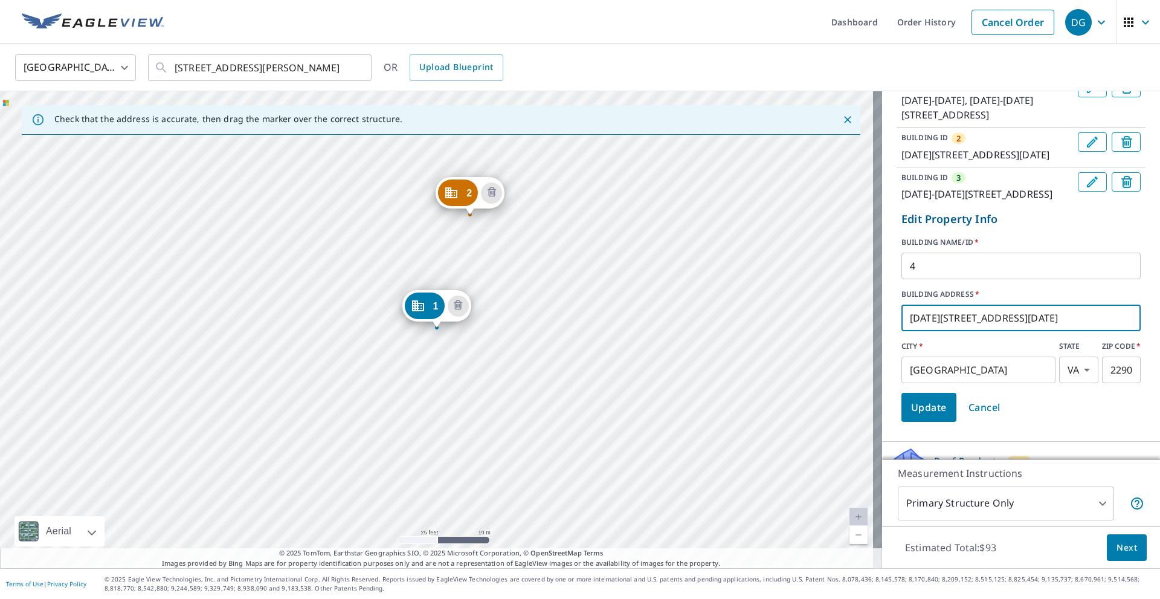
type input "[DATE][STREET_ADDRESS][DATE]"
click at [923, 422] on button "Update" at bounding box center [928, 407] width 55 height 29
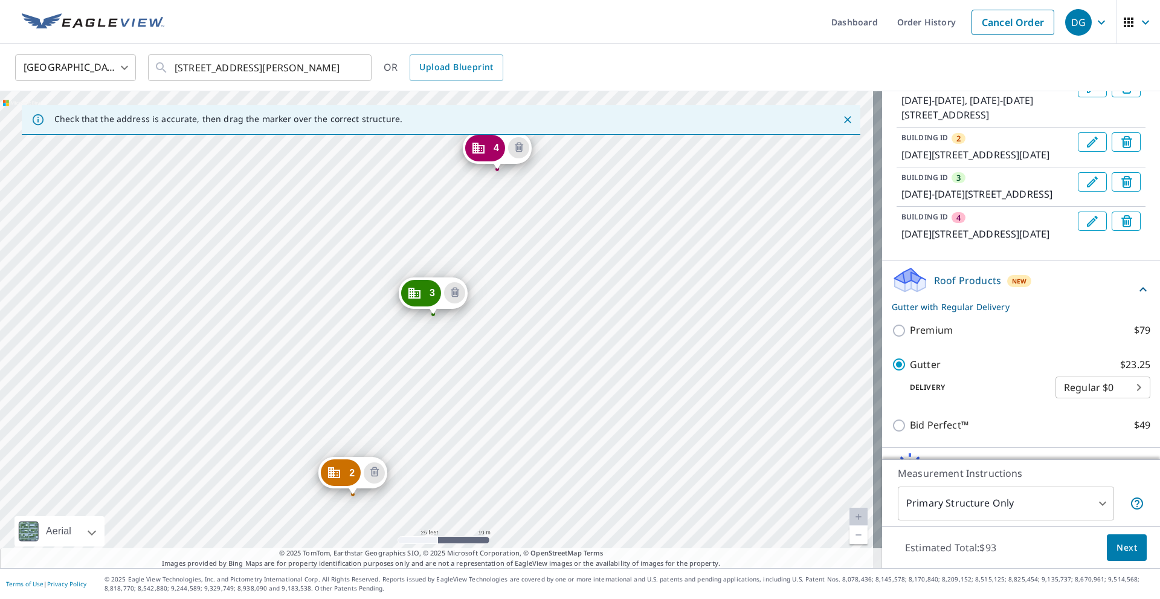
drag, startPoint x: 658, startPoint y: 222, endPoint x: 535, endPoint y: 521, distance: 322.6
click at [535, 521] on div "2 [DATE]-[DATE][STREET_ADDRESS] 3 [DATE]-[DATE][STREET_ADDRESS] 4 [DATE]-[DATE]…" at bounding box center [441, 329] width 882 height 477
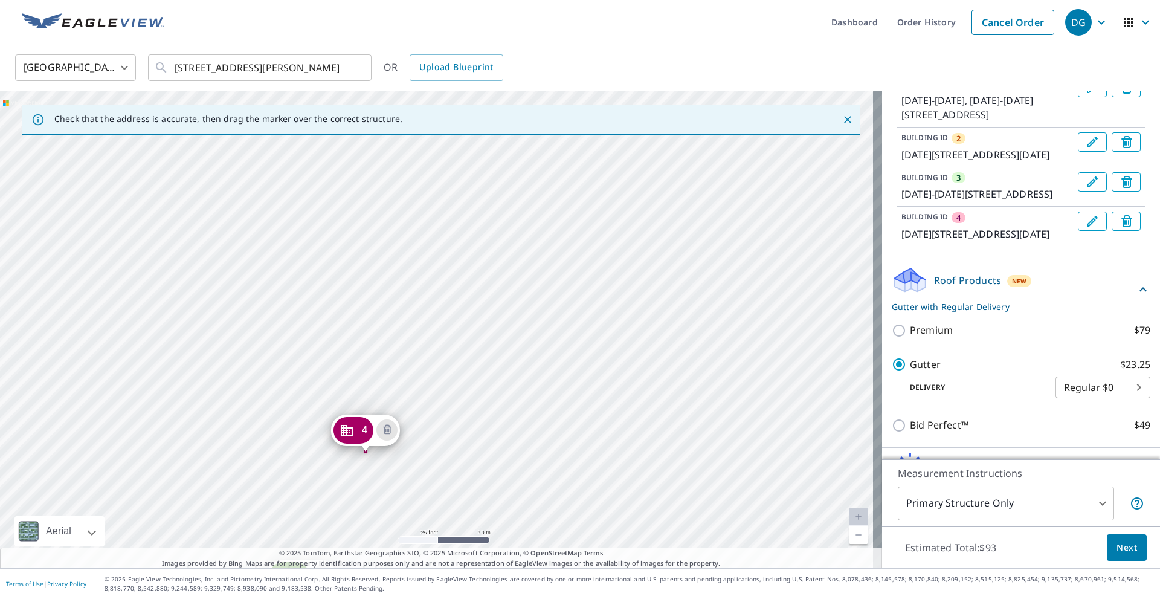
drag, startPoint x: 560, startPoint y: 361, endPoint x: 458, endPoint y: 545, distance: 210.6
click at [458, 545] on div "2 [DATE]-[DATE][STREET_ADDRESS] 3 [DATE]-[DATE][STREET_ADDRESS] 4 [DATE]-[DATE]…" at bounding box center [441, 329] width 882 height 477
drag, startPoint x: 563, startPoint y: 361, endPoint x: 667, endPoint y: 245, distance: 155.7
click at [667, 245] on div "2 [DATE]-[DATE][STREET_ADDRESS] 3 [DATE]-[DATE][STREET_ADDRESS] 4 [DATE]-[DATE]…" at bounding box center [441, 329] width 882 height 477
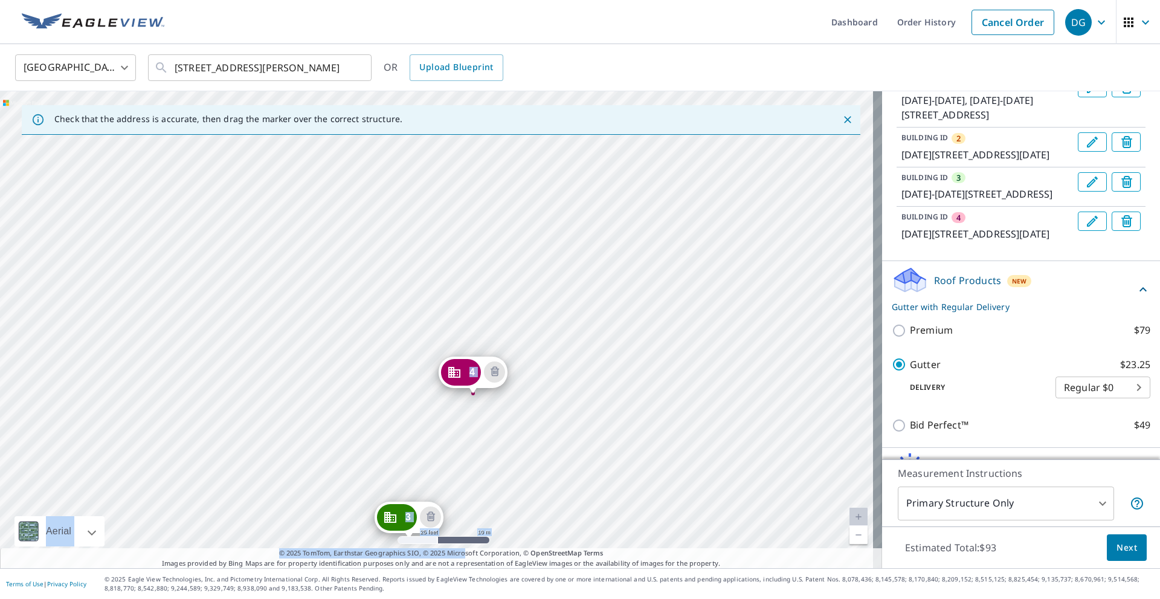
drag, startPoint x: 459, startPoint y: 555, endPoint x: 519, endPoint y: 355, distance: 209.4
click at [519, 353] on div "Check that the address is accurate, then drag the marker over the correct struc…" at bounding box center [441, 329] width 882 height 477
drag, startPoint x: 663, startPoint y: 216, endPoint x: 676, endPoint y: 194, distance: 25.5
click at [676, 194] on div "2 [DATE]-[DATE][STREET_ADDRESS] 3 [DATE]-[DATE][STREET_ADDRESS] 4 [DATE]-[DATE]…" at bounding box center [441, 329] width 882 height 477
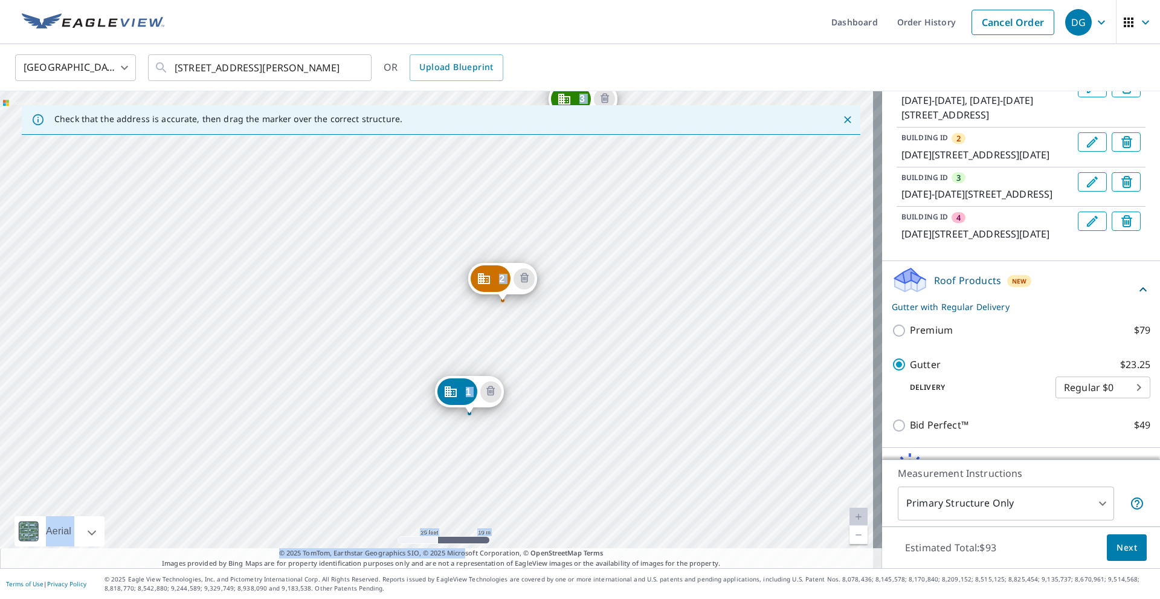
click at [618, 237] on div "2 [DATE]-[DATE][STREET_ADDRESS] 3 [DATE]-[DATE][STREET_ADDRESS] 4 [DATE]-[DATE]…" at bounding box center [441, 329] width 882 height 477
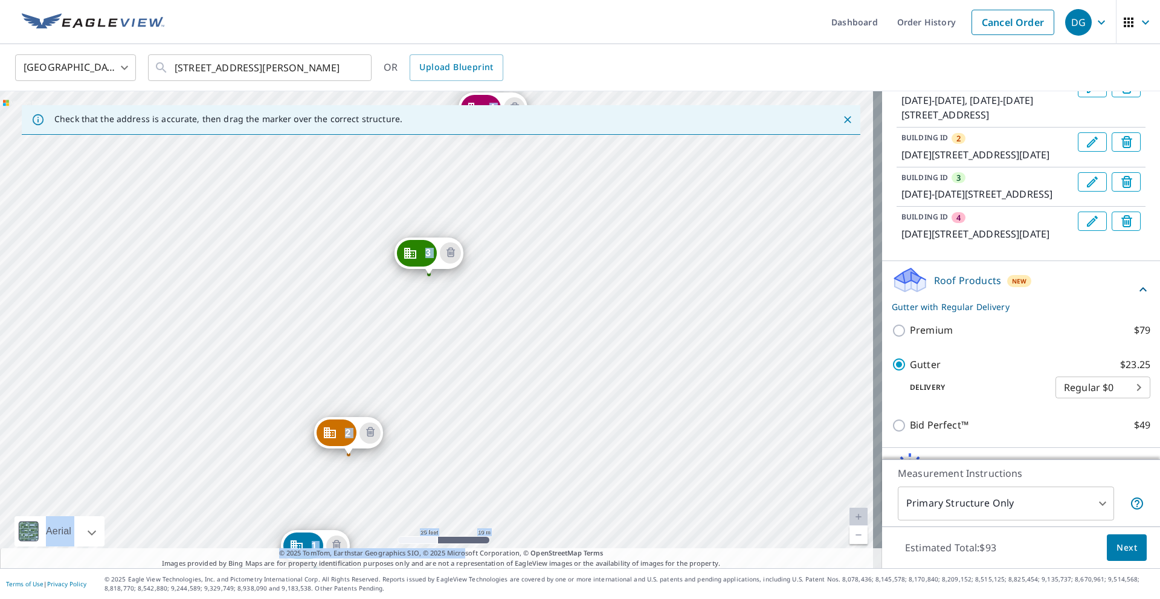
drag, startPoint x: 629, startPoint y: 309, endPoint x: 416, endPoint y: 448, distance: 254.4
click at [441, 430] on div "2 [DATE]-[DATE][STREET_ADDRESS] 3 [DATE]-[DATE][STREET_ADDRESS] 4 [DATE]-[DATE]…" at bounding box center [441, 329] width 882 height 477
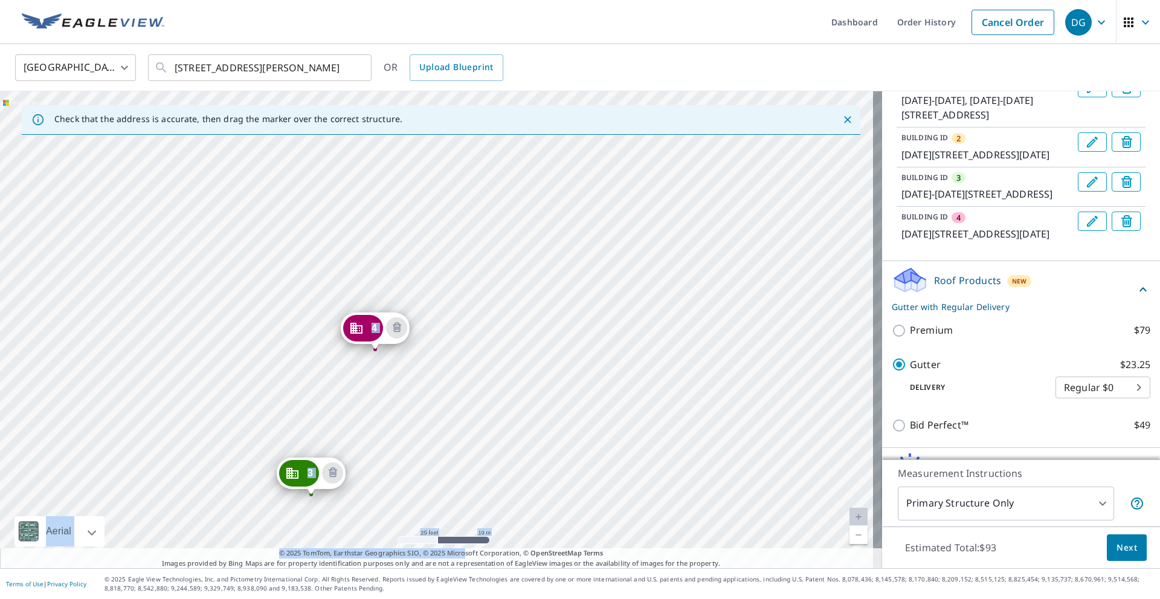
drag, startPoint x: 534, startPoint y: 195, endPoint x: 476, endPoint y: 379, distance: 193.1
click at [476, 379] on div "2 [DATE]-[DATE][STREET_ADDRESS] 3 [DATE]-[DATE][STREET_ADDRESS] 4 [DATE]-[DATE]…" at bounding box center [441, 329] width 882 height 477
drag, startPoint x: 361, startPoint y: 333, endPoint x: 444, endPoint y: 196, distance: 160.4
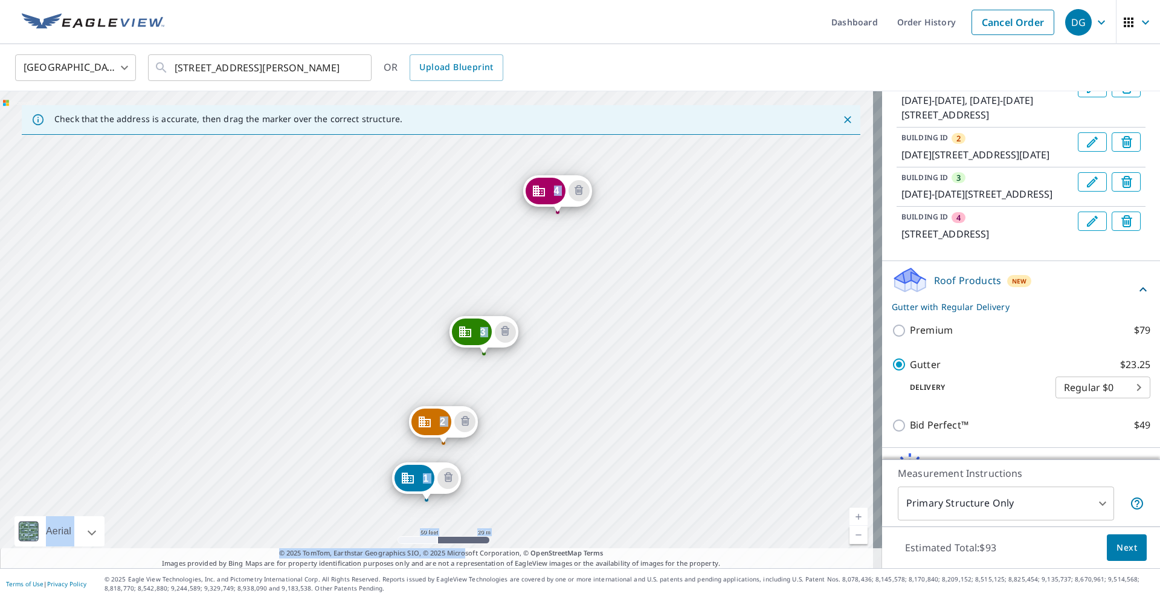
drag, startPoint x: 563, startPoint y: 382, endPoint x: 516, endPoint y: 452, distance: 84.8
click at [517, 452] on div "2 [DATE]-[DATE][STREET_ADDRESS] 3 [DATE]-[DATE][STREET_ADDRESS] 4 [STREET_ADDRE…" at bounding box center [441, 329] width 882 height 477
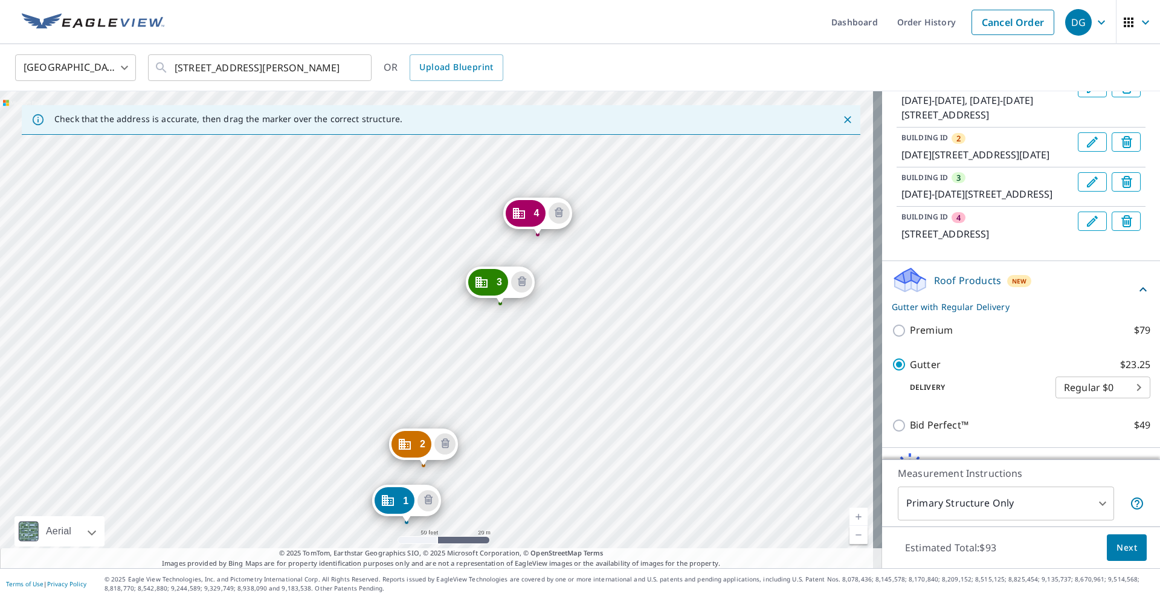
drag, startPoint x: 458, startPoint y: 357, endPoint x: 495, endPoint y: 284, distance: 81.0
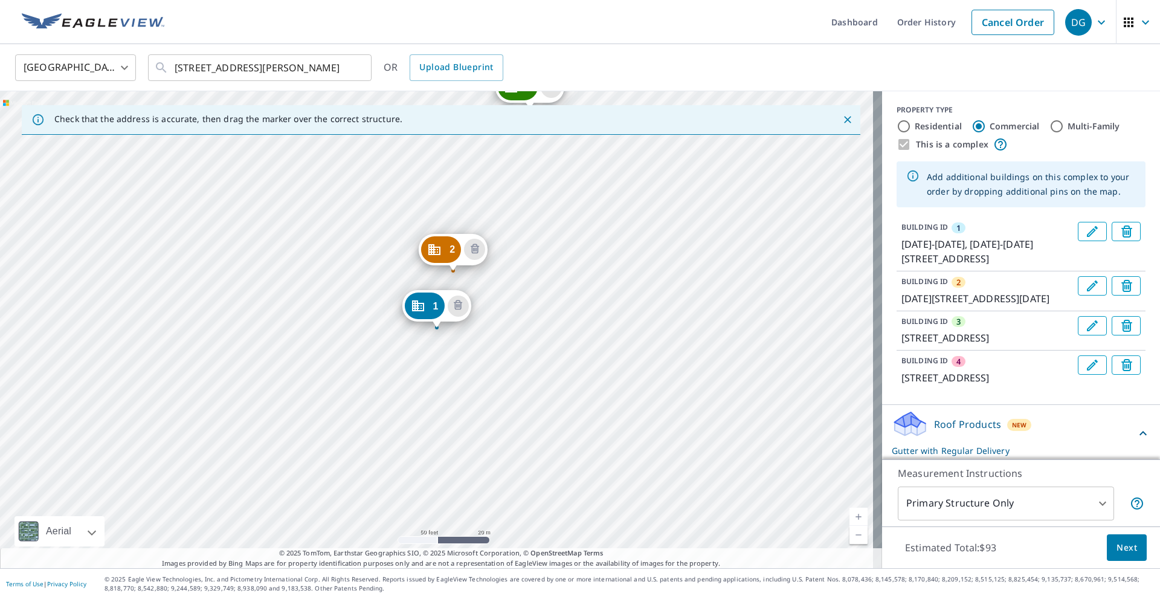
scroll to position [0, 0]
click at [1085, 334] on icon "Edit building 3" at bounding box center [1092, 326] width 14 height 14
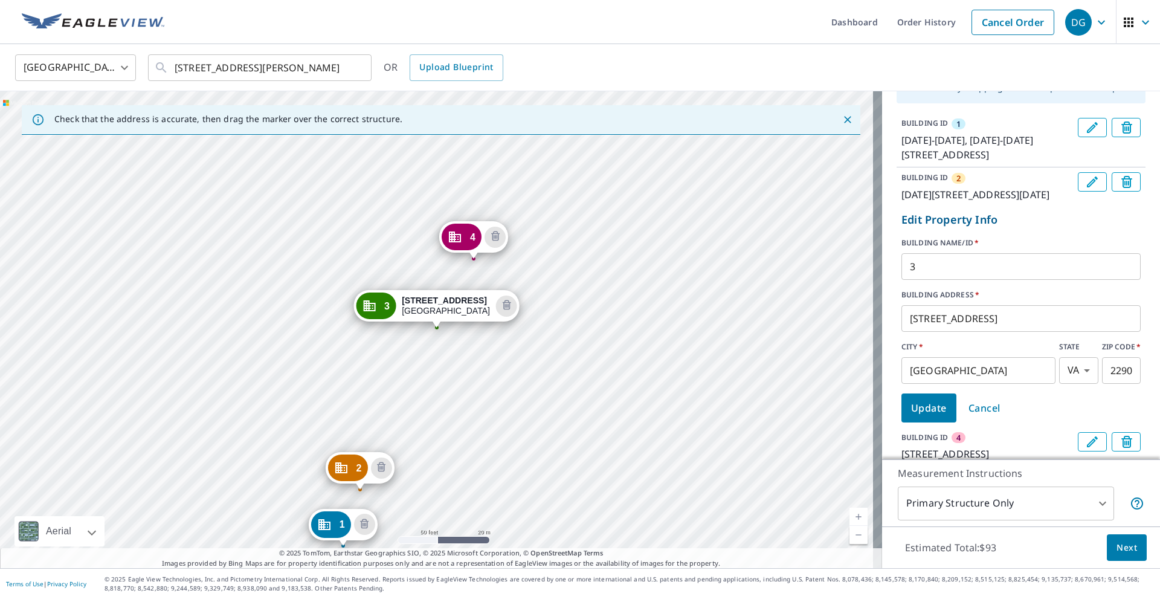
scroll to position [181, 0]
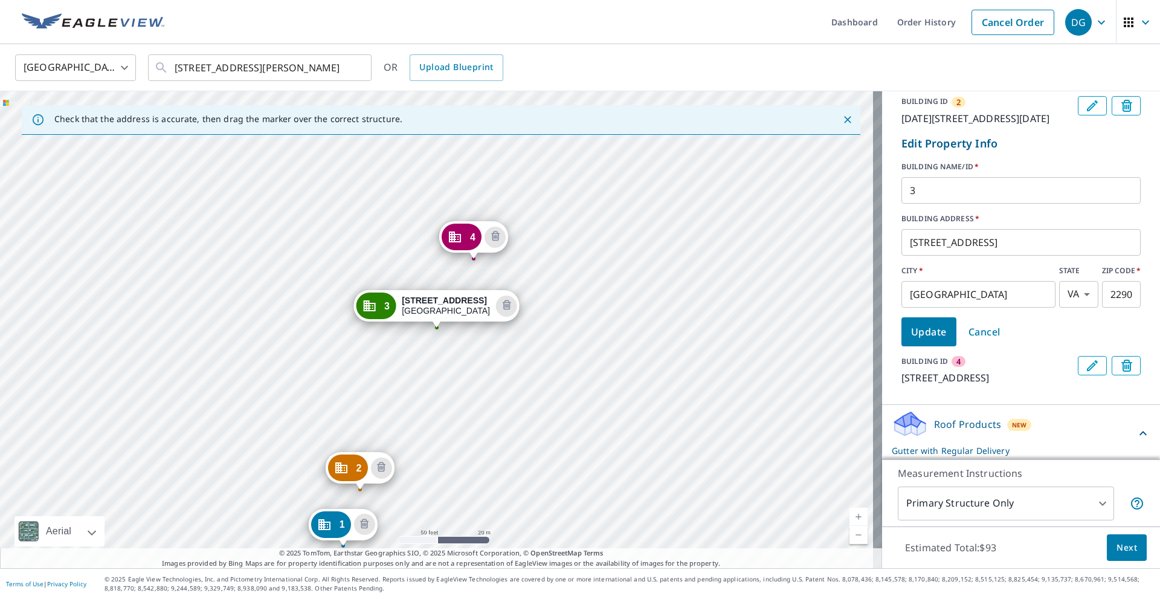
click at [920, 258] on input "[STREET_ADDRESS]" at bounding box center [1020, 242] width 239 height 34
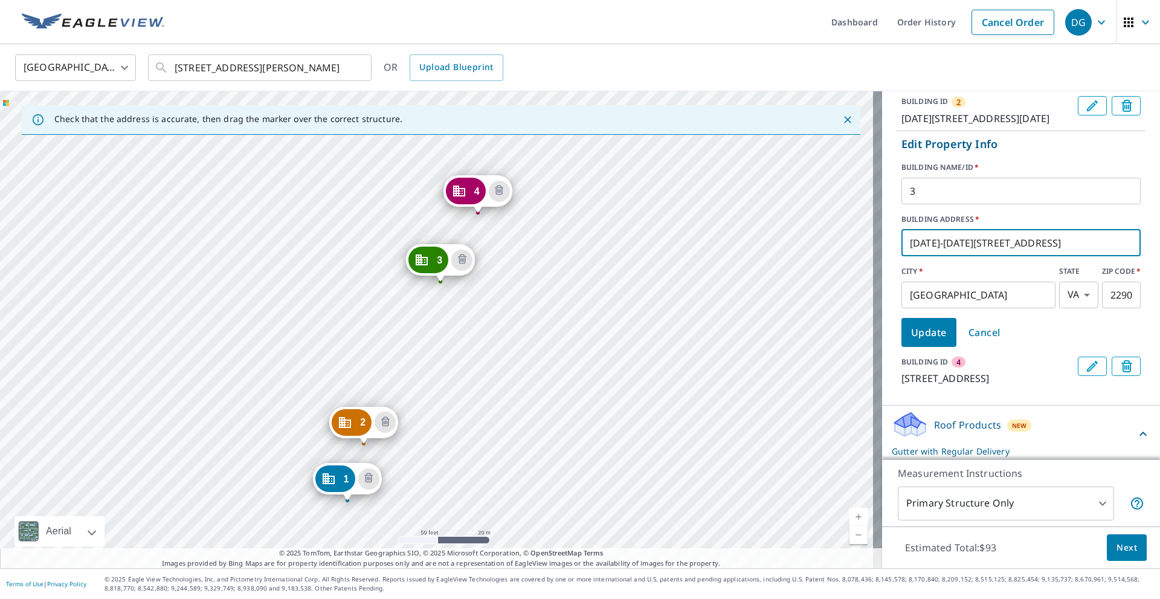
drag, startPoint x: 655, startPoint y: 233, endPoint x: 560, endPoint y: 411, distance: 201.5
click at [560, 411] on div "2 [DATE]-[DATE][STREET_ADDRESS] 3 [STREET_ADDRESS] 4 [STREET_ADDRESS] 1 [DATE]-…" at bounding box center [441, 329] width 882 height 477
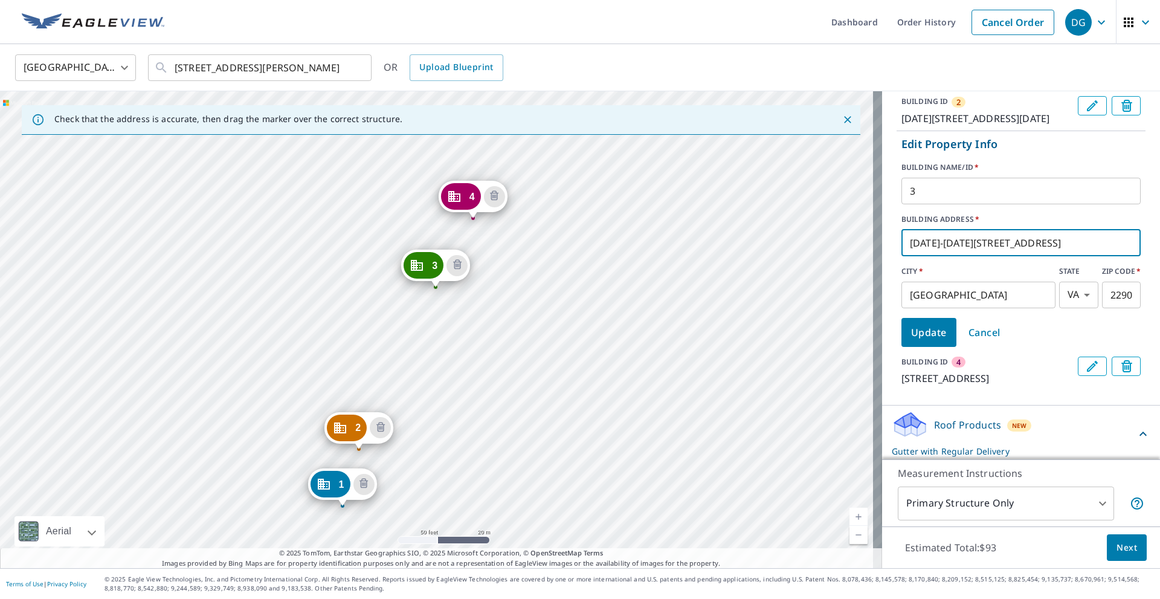
drag, startPoint x: 590, startPoint y: 314, endPoint x: 547, endPoint y: 452, distance: 144.2
click at [547, 452] on div "2 [DATE]-[DATE][STREET_ADDRESS] 3 [STREET_ADDRESS] 4 [STREET_ADDRESS] 1 [DATE]-…" at bounding box center [441, 329] width 882 height 477
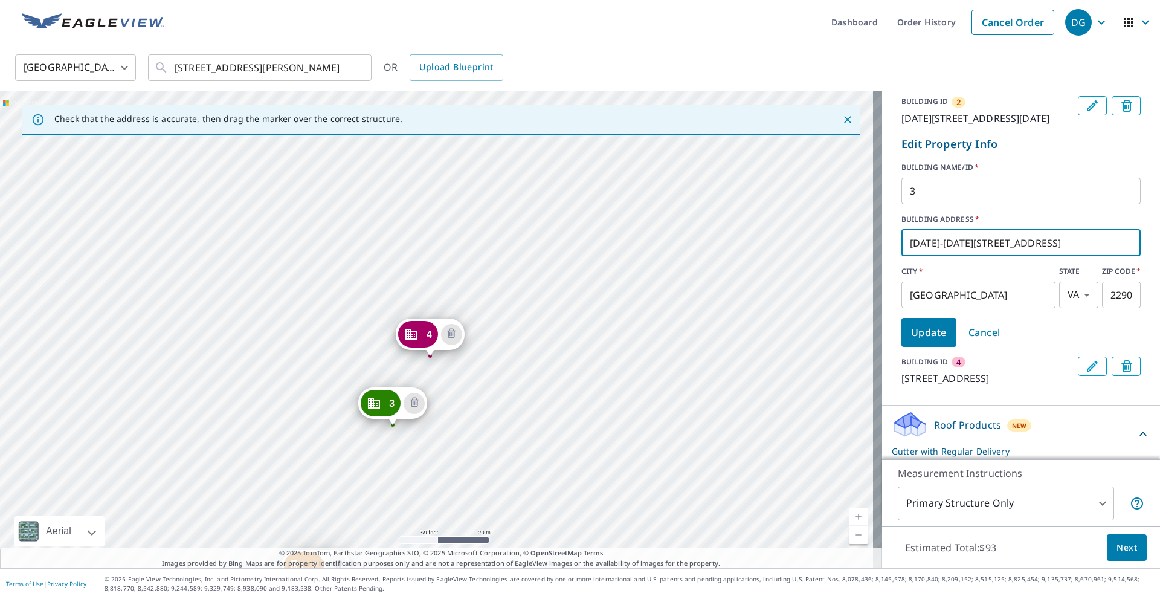
type input "[DATE]-[DATE][STREET_ADDRESS]"
click at [931, 341] on span "Update" at bounding box center [929, 332] width 36 height 17
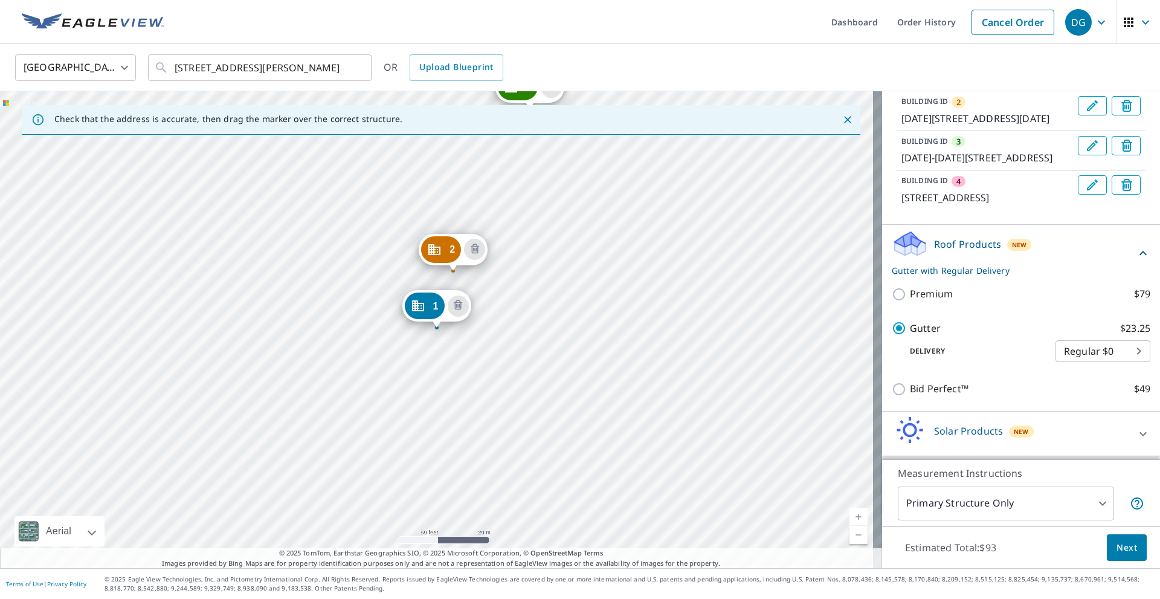
click at [1086, 190] on icon "Edit building 4" at bounding box center [1091, 184] width 11 height 11
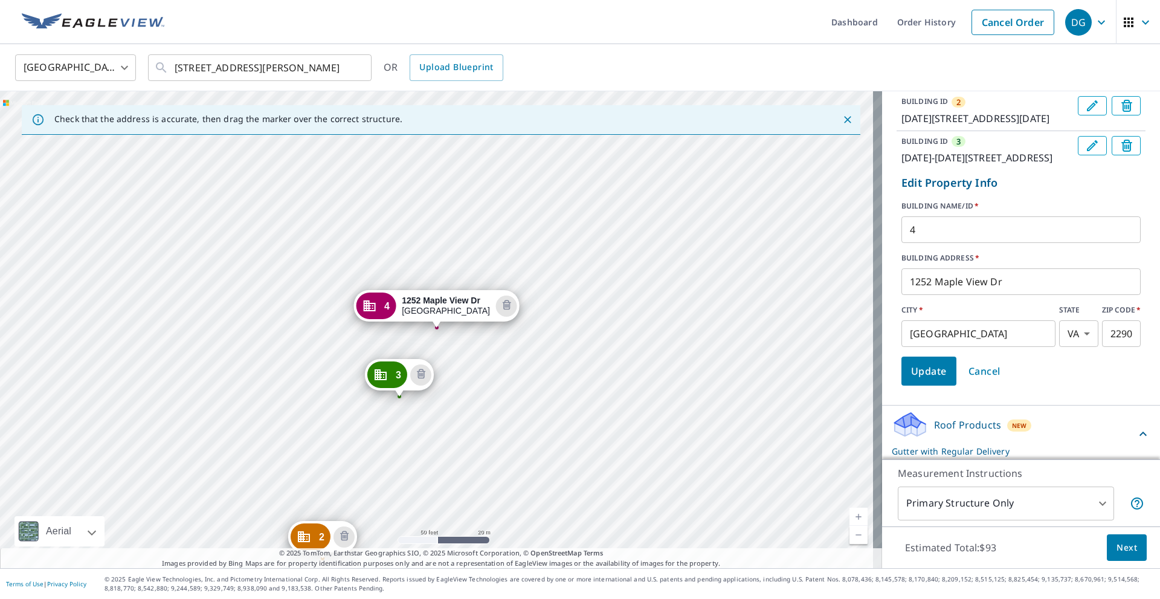
click at [918, 298] on input "1252 Maple View Dr" at bounding box center [1020, 282] width 239 height 34
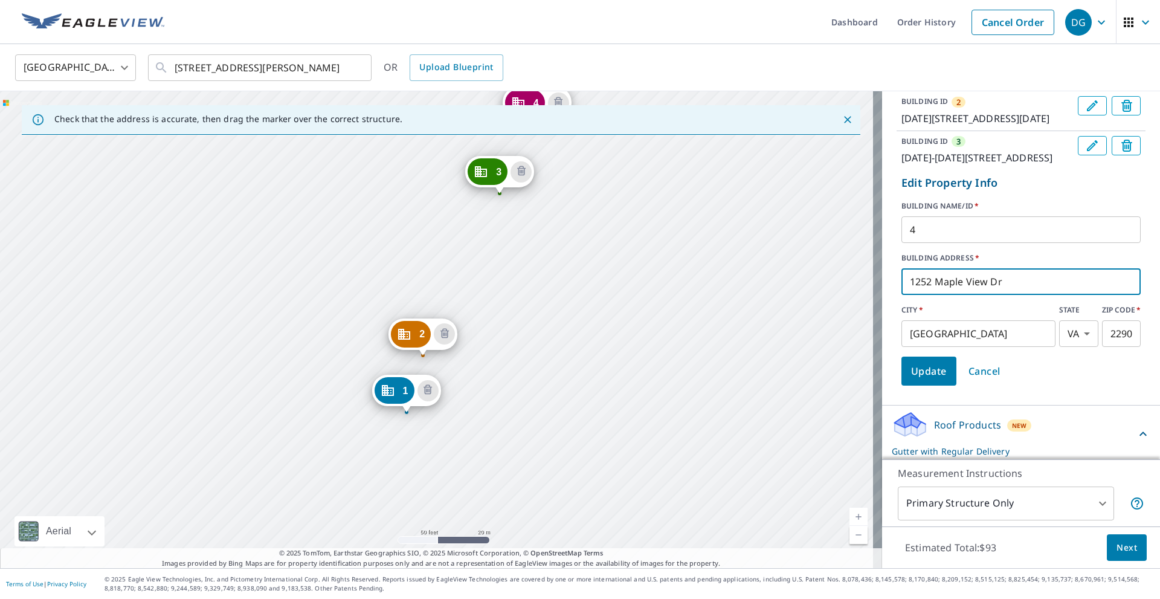
drag, startPoint x: 593, startPoint y: 315, endPoint x: 522, endPoint y: 442, distance: 145.5
click at [524, 446] on div "2 [DATE]-[DATE][STREET_ADDRESS] 3 [DATE]-[DATE][STREET_ADDRESS] 4 [STREET_ADDRE…" at bounding box center [441, 329] width 882 height 477
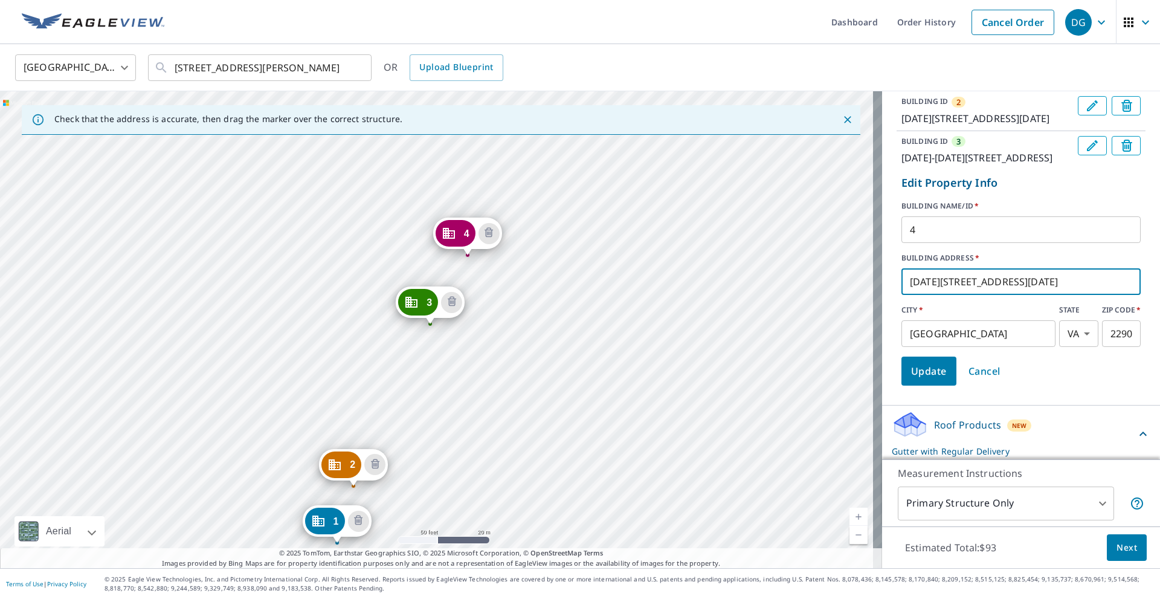
type input "[DATE][STREET_ADDRESS][DATE]"
click at [911, 379] on span "Update" at bounding box center [929, 370] width 36 height 17
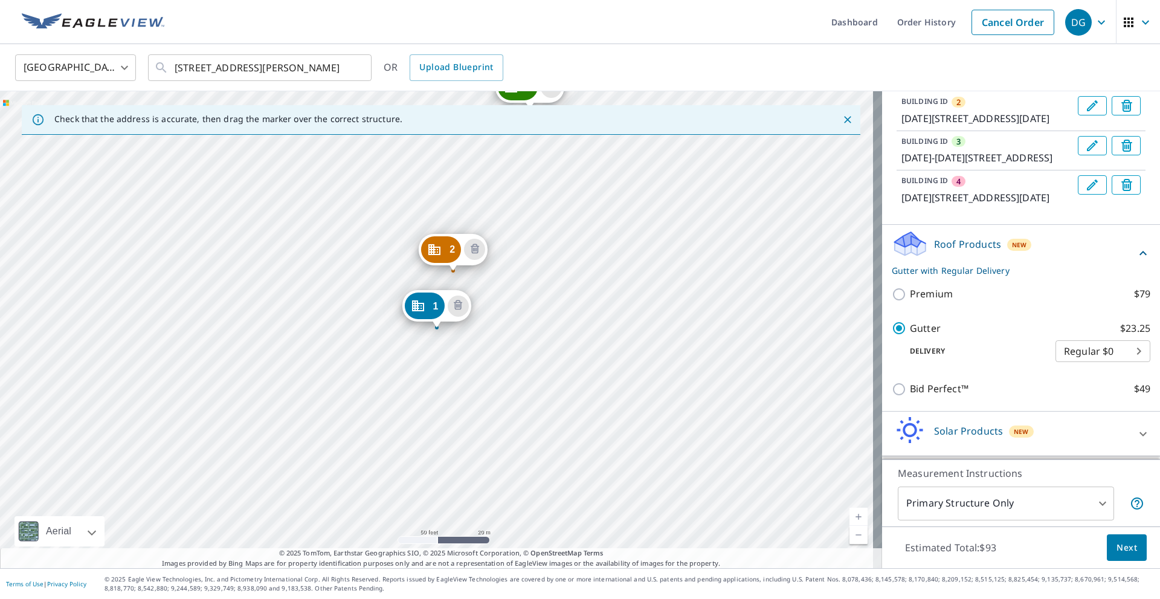
click at [656, 375] on div "2 [DATE]-[DATE][STREET_ADDRESS] 3 [DATE]-[DATE][STREET_ADDRESS] 4 [DATE]-[DATE]…" at bounding box center [441, 329] width 882 height 477
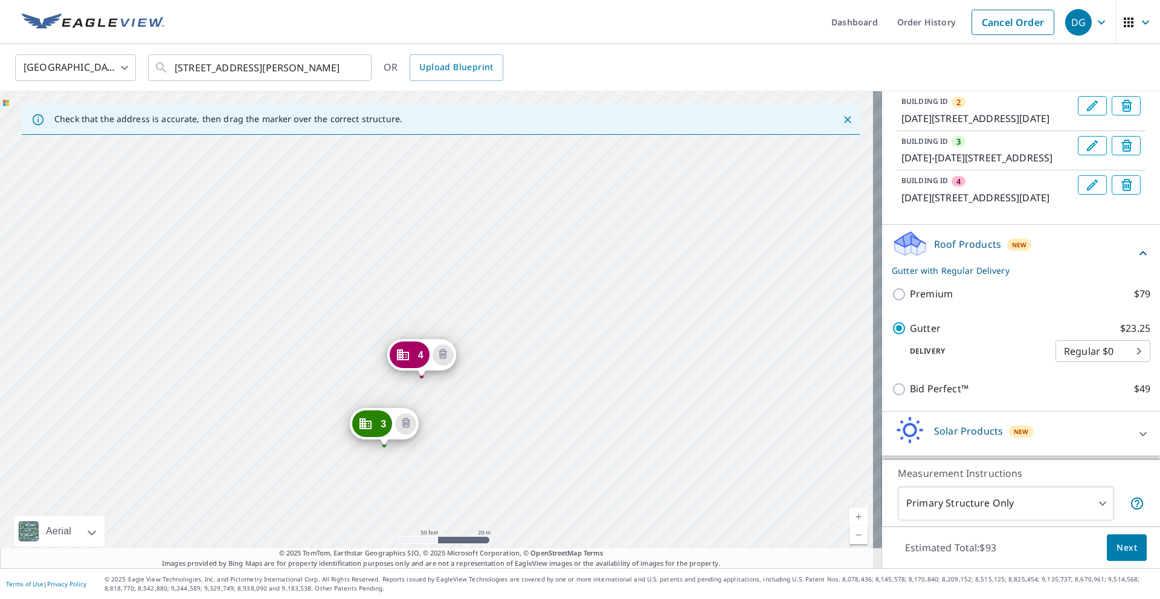
drag, startPoint x: 574, startPoint y: 429, endPoint x: 559, endPoint y: 454, distance: 29.3
click at [559, 454] on div "2 [DATE]-[DATE][STREET_ADDRESS] 3 [DATE]-[DATE][STREET_ADDRESS] 4 [DATE]-[DATE]…" at bounding box center [441, 329] width 882 height 477
click at [447, 321] on div "2 [DATE]-[DATE][STREET_ADDRESS] 3 [DATE]-[DATE][STREET_ADDRESS] 4 [DATE]-[DATE]…" at bounding box center [441, 329] width 882 height 477
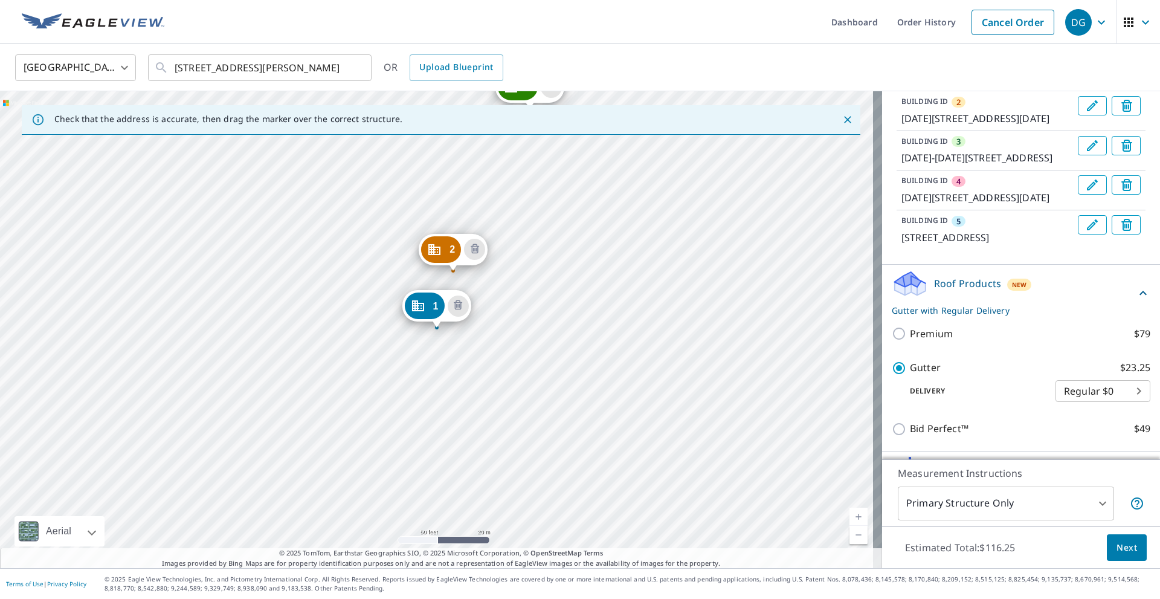
drag, startPoint x: 664, startPoint y: 242, endPoint x: 610, endPoint y: 417, distance: 183.8
click at [611, 418] on div "2 [DATE]-[DATE][STREET_ADDRESS] 3 [DATE]-[DATE][STREET_ADDRESS] 4 [DATE]-[DATE]…" at bounding box center [441, 329] width 882 height 477
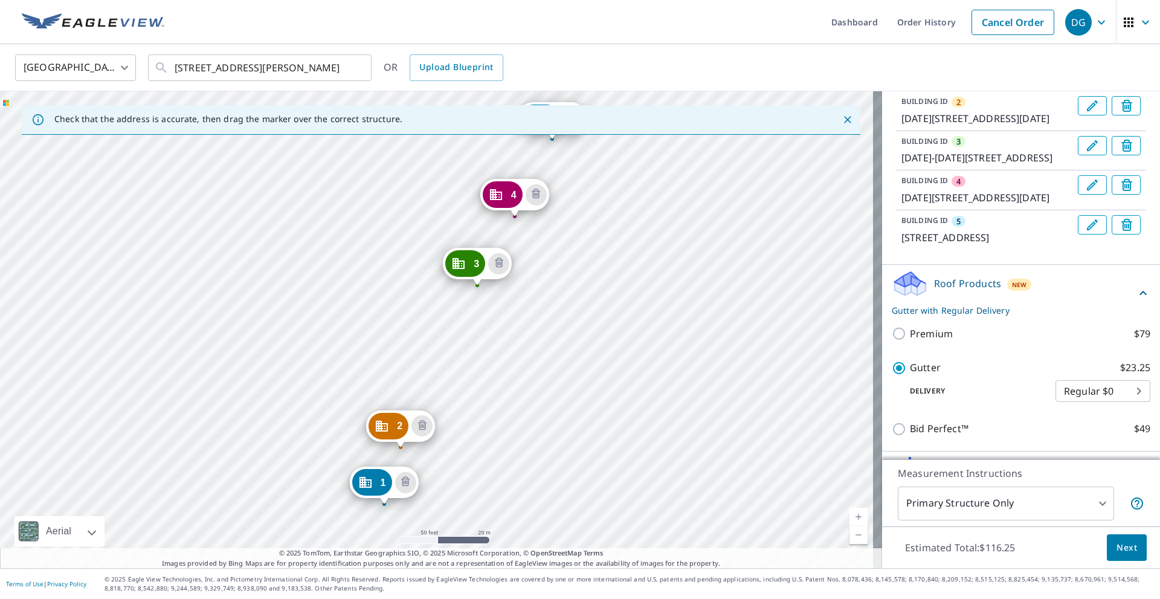
click at [563, 490] on div "2 [DATE]-[DATE][STREET_ADDRESS] 3 [DATE]-[DATE][STREET_ADDRESS] 4 [DATE]-[DATE]…" at bounding box center [441, 329] width 882 height 477
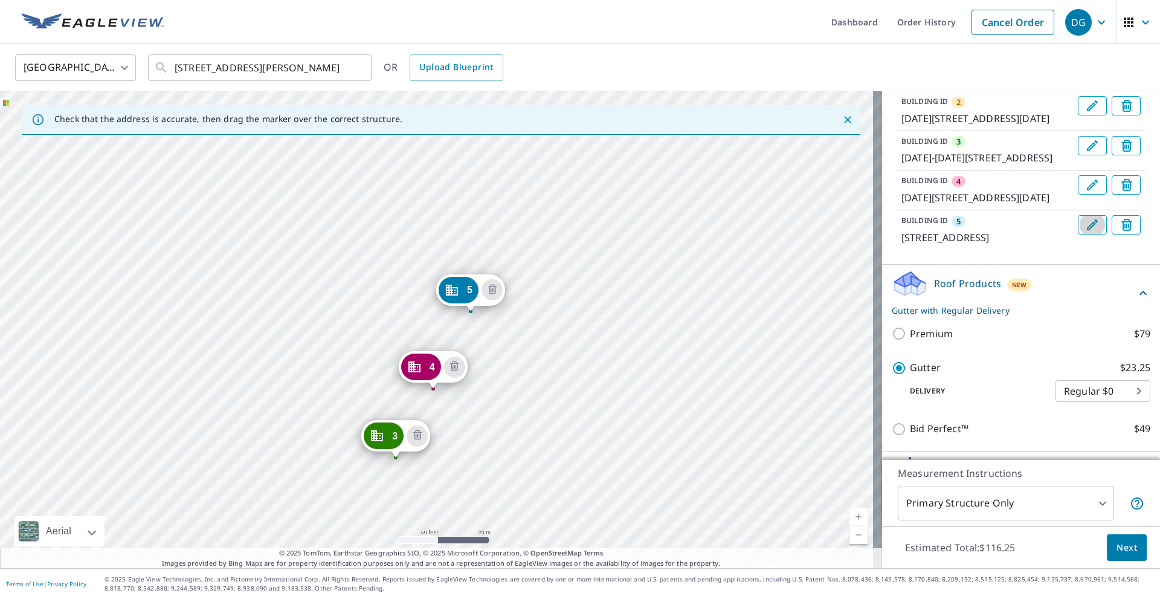
click at [1085, 232] on icon "Edit building 5" at bounding box center [1092, 224] width 14 height 14
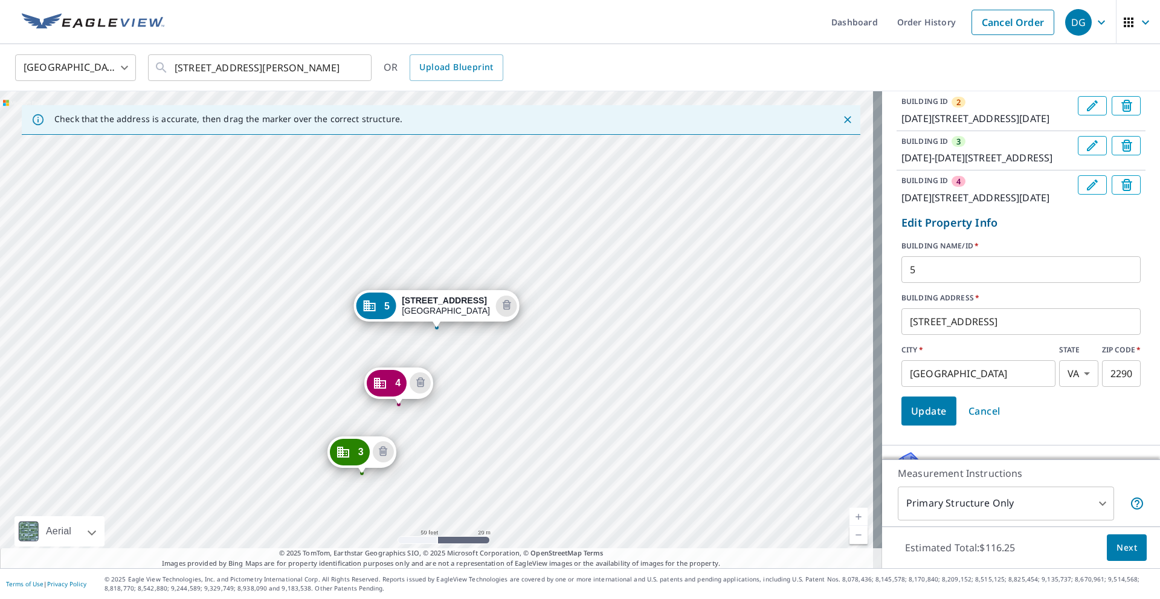
click at [920, 338] on input "[STREET_ADDRESS]" at bounding box center [1020, 321] width 239 height 34
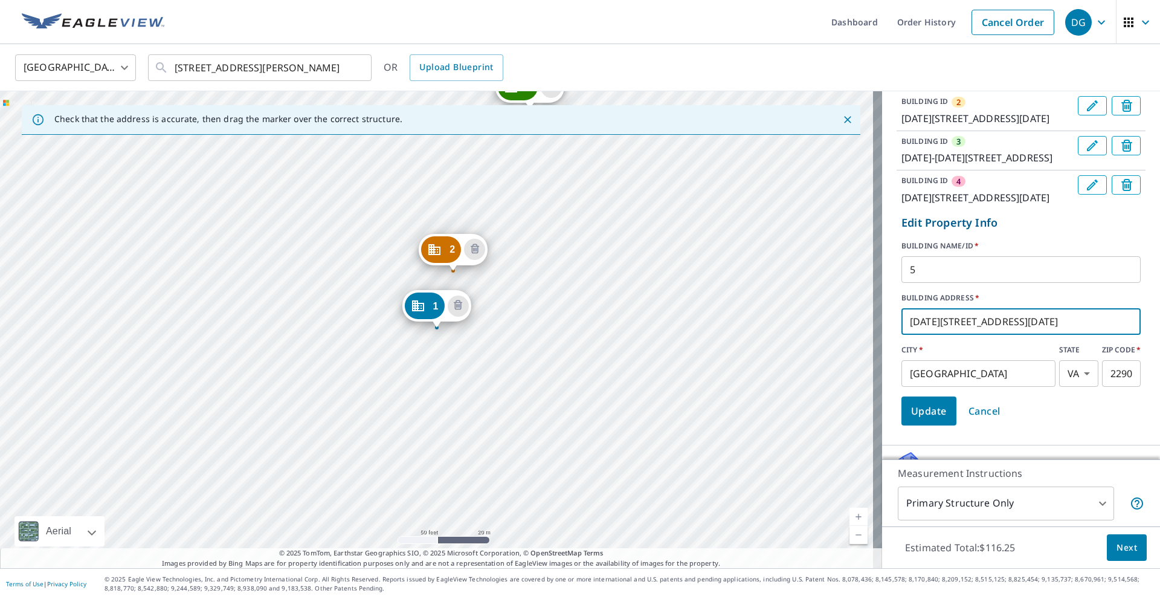
type input "[DATE][STREET_ADDRESS][DATE]"
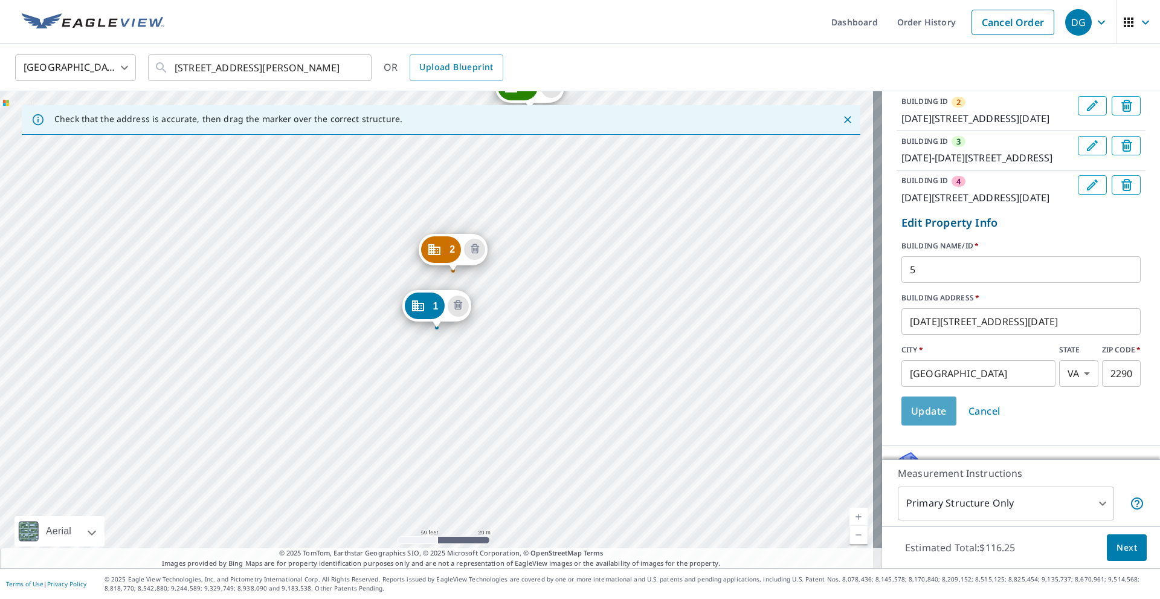
click at [926, 419] on span "Update" at bounding box center [929, 410] width 36 height 17
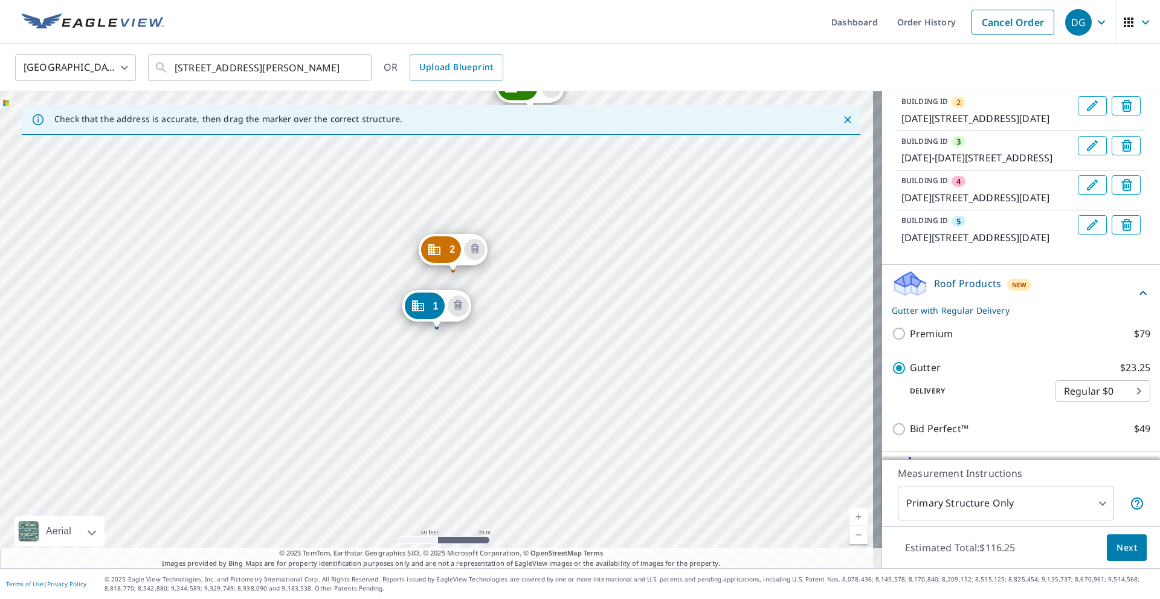
drag, startPoint x: 660, startPoint y: 249, endPoint x: 584, endPoint y: 388, distance: 157.9
click at [584, 388] on div "2 [DATE]-[DATE][STREET_ADDRESS] 3 [DATE]-[DATE][STREET_ADDRESS] 4 [DATE]-[DATE]…" at bounding box center [441, 329] width 882 height 477
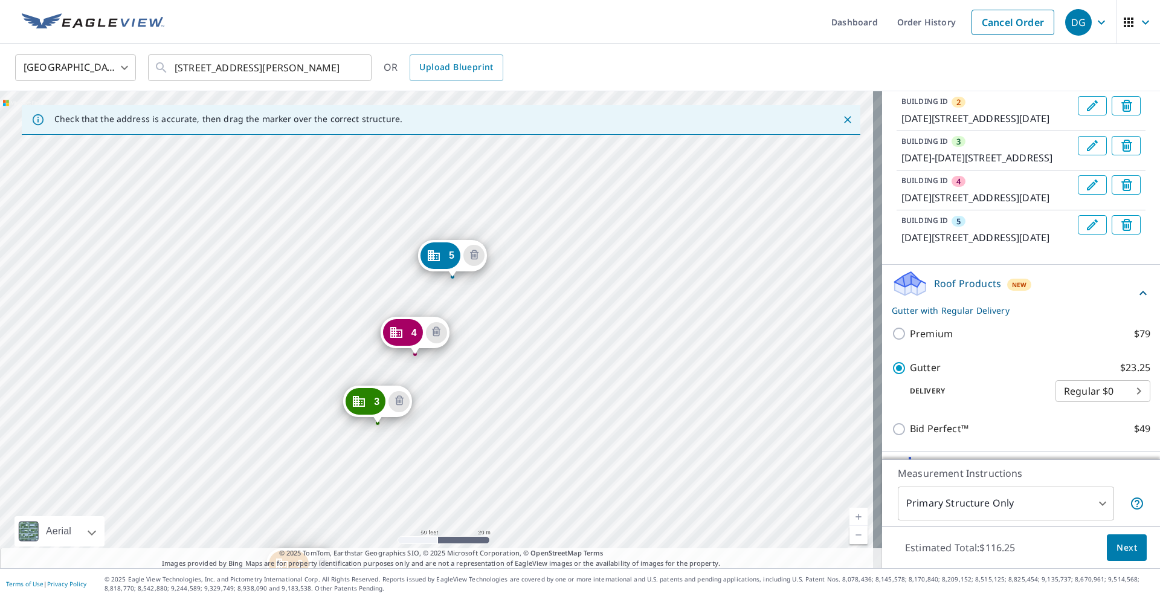
drag, startPoint x: 544, startPoint y: 382, endPoint x: 526, endPoint y: 423, distance: 45.4
click at [526, 423] on div "2 [DATE]-[DATE][STREET_ADDRESS] 3 [DATE]-[DATE][STREET_ADDRESS] 4 [DATE]-[DATE]…" at bounding box center [441, 329] width 882 height 477
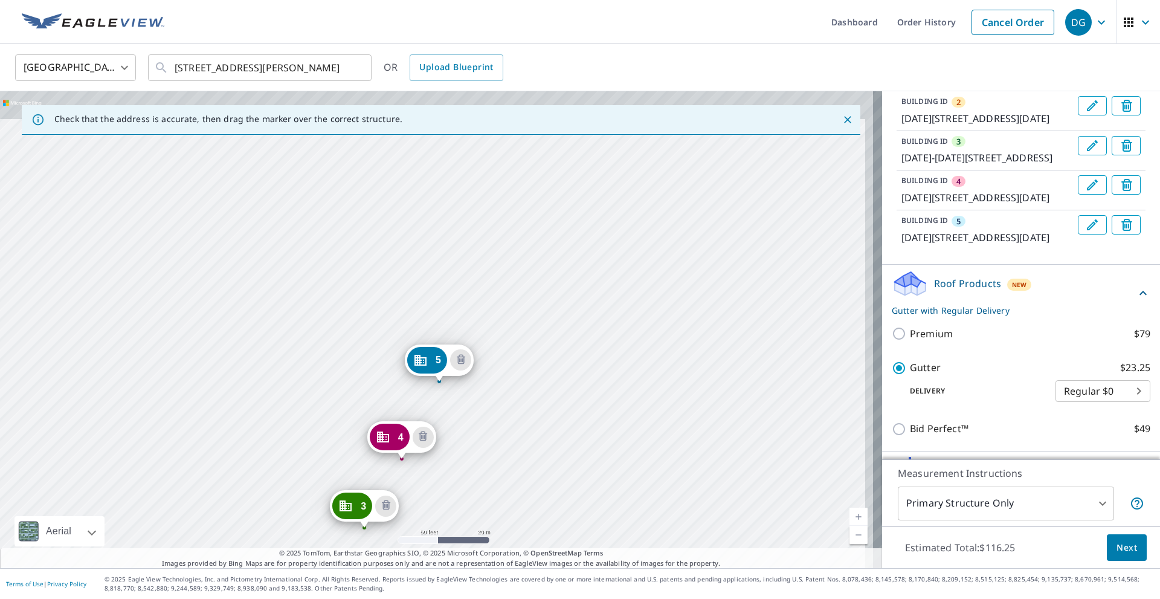
drag, startPoint x: 551, startPoint y: 240, endPoint x: 529, endPoint y: 373, distance: 134.0
click at [529, 373] on div "2 [DATE]-[DATE][STREET_ADDRESS] 3 [DATE]-[DATE][STREET_ADDRESS] 4 [DATE]-[DATE]…" at bounding box center [441, 329] width 882 height 477
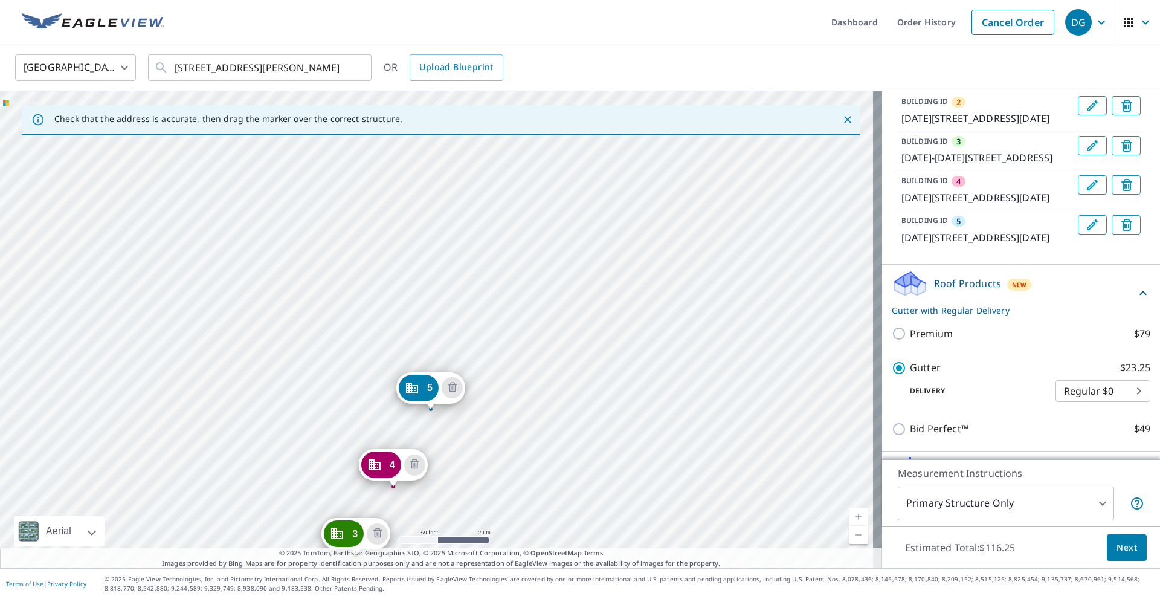
click at [480, 326] on div "2 [DATE]-[DATE][STREET_ADDRESS] 3 [DATE]-[DATE][STREET_ADDRESS] 4 [DATE]-[DATE]…" at bounding box center [441, 329] width 882 height 477
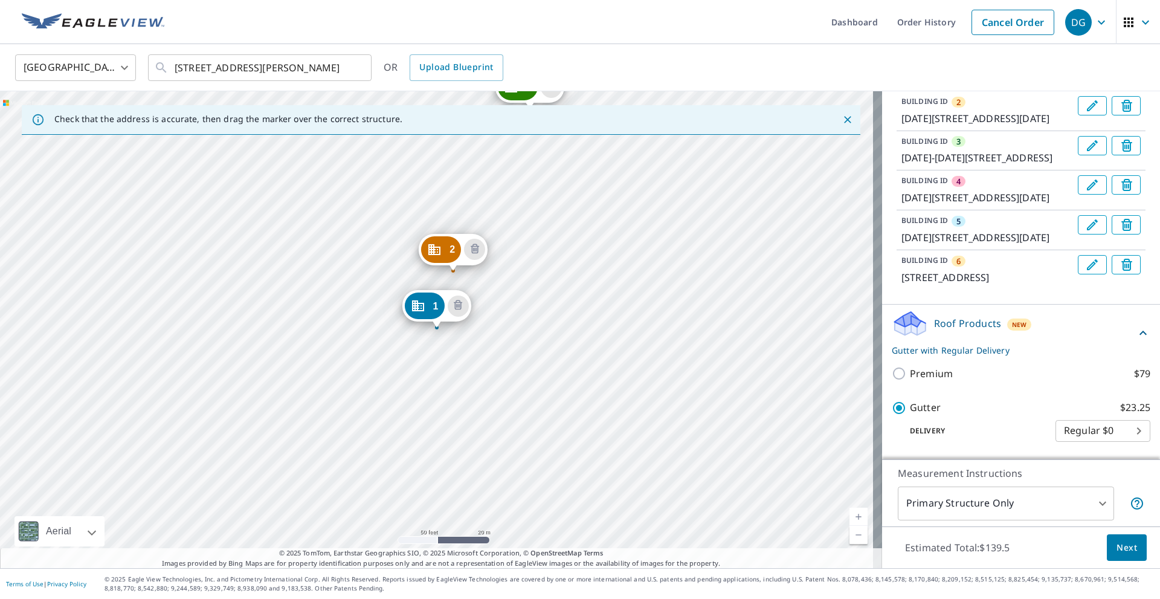
click at [1086, 270] on icon "Edit building 6" at bounding box center [1091, 264] width 11 height 11
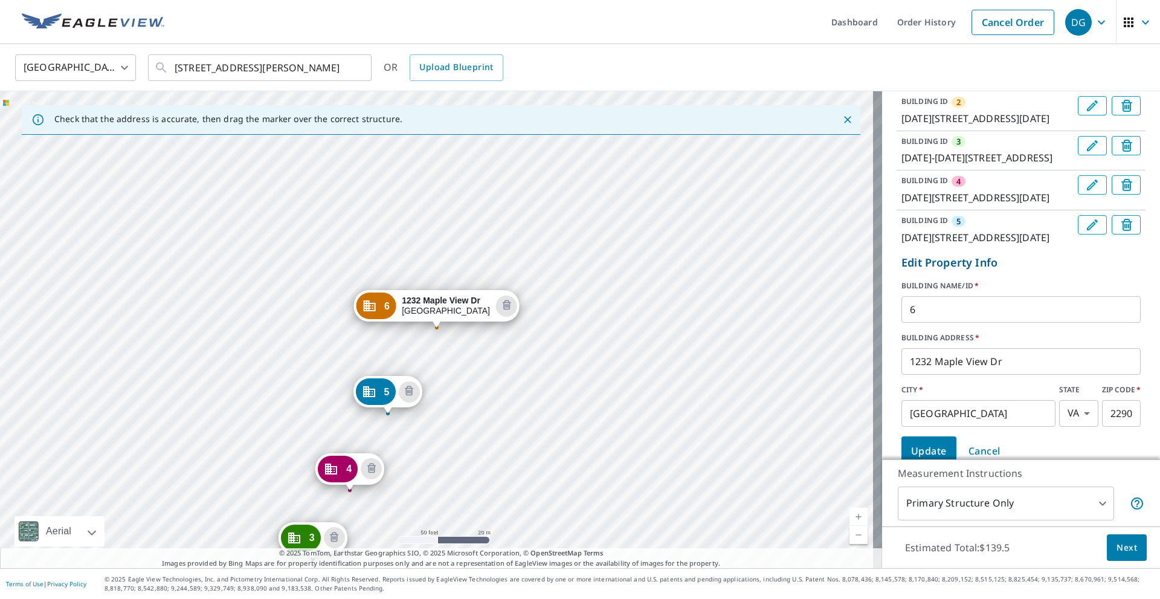
click at [918, 378] on input "1232 Maple View Dr" at bounding box center [1020, 361] width 239 height 34
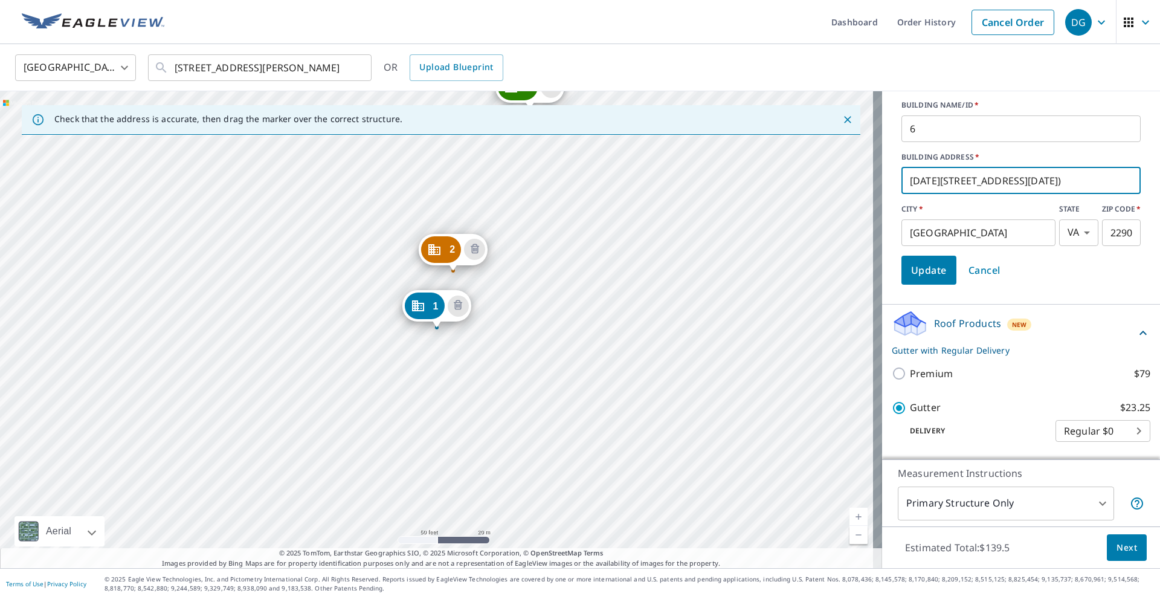
scroll to position [362, 0]
type input "[DATE][STREET_ADDRESS][DATE])"
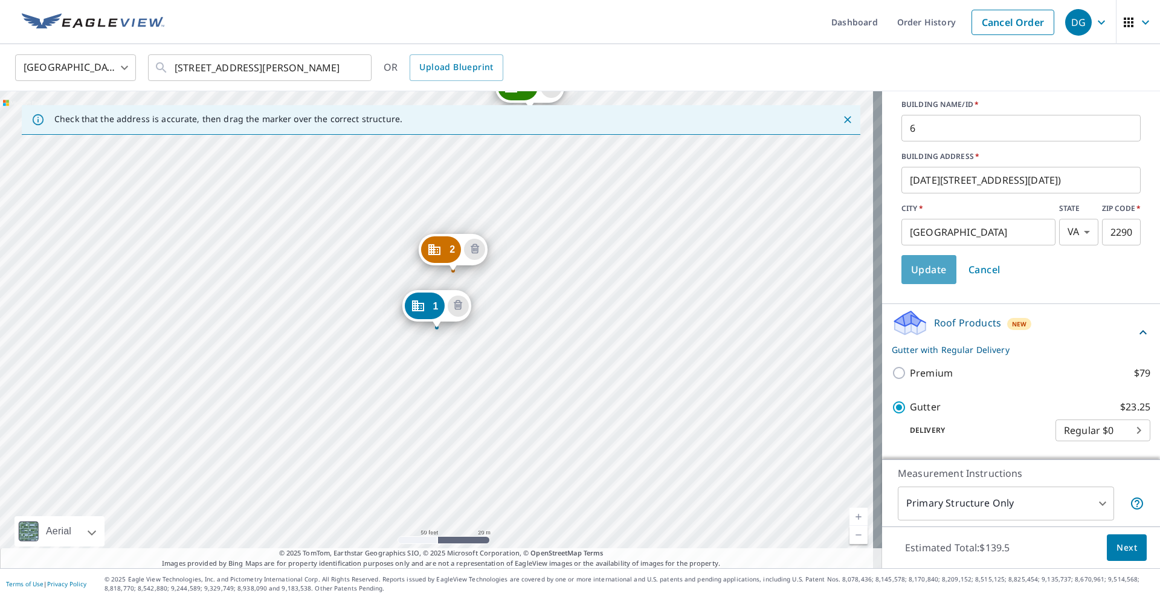
click at [920, 278] on span "Update" at bounding box center [929, 269] width 36 height 17
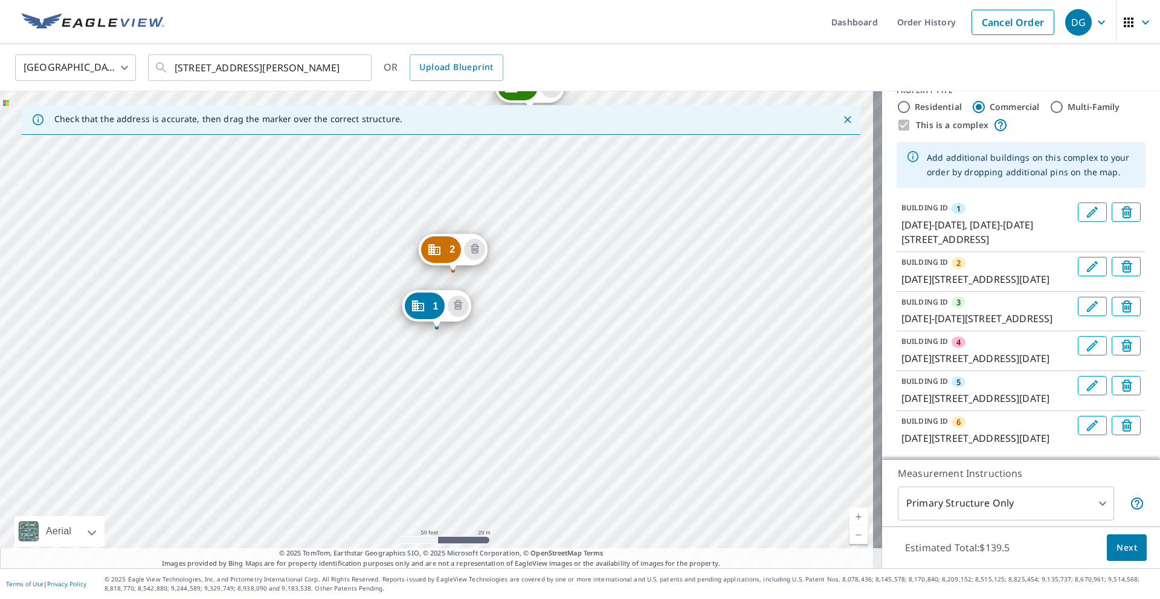
scroll to position [0, 0]
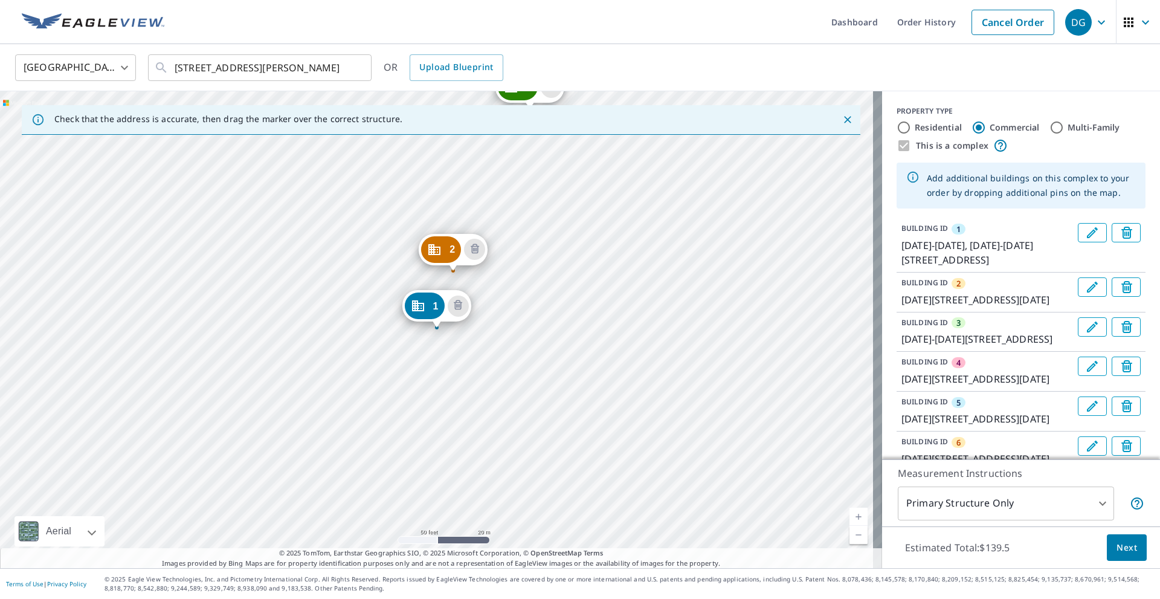
click at [1086, 237] on icon "Edit building 1" at bounding box center [1091, 232] width 11 height 11
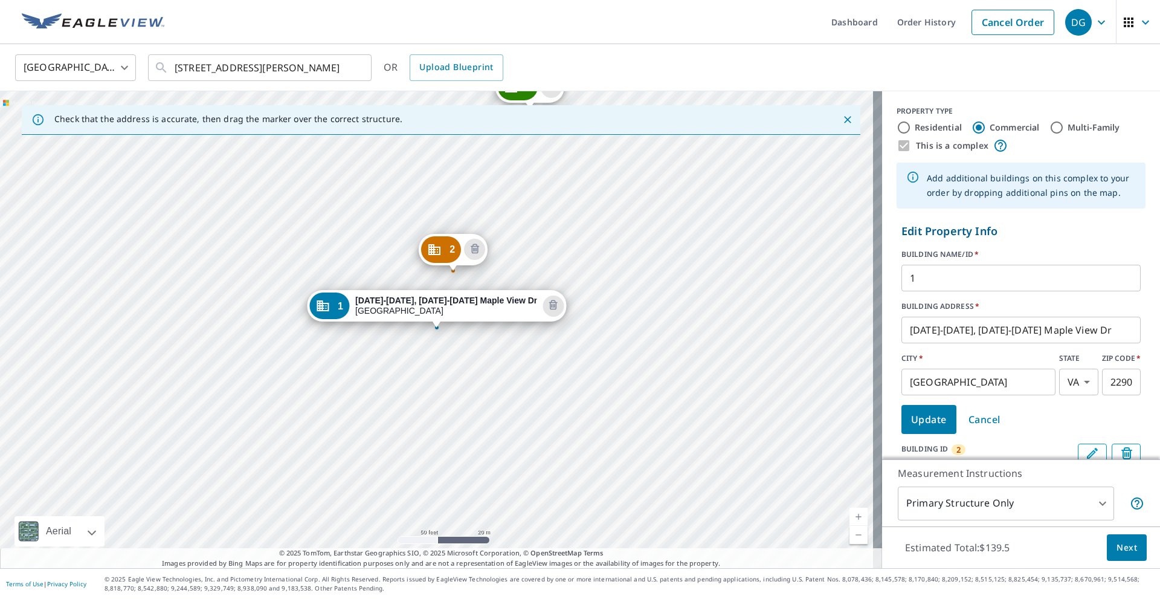
click at [1097, 331] on input "[DATE]-[DATE], [DATE]-[DATE] Maple View Dr" at bounding box center [1020, 330] width 239 height 34
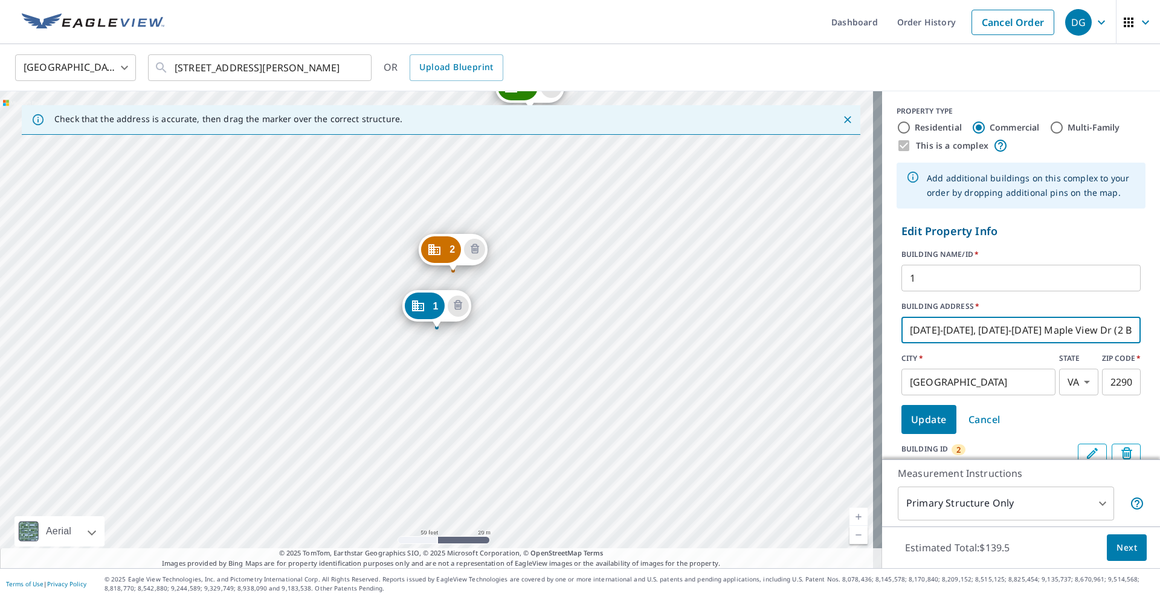
type input "[DATE]-[DATE], [DATE]-[DATE] Maple View Dr (2 Bld)"
click at [927, 424] on span "Update" at bounding box center [929, 419] width 36 height 17
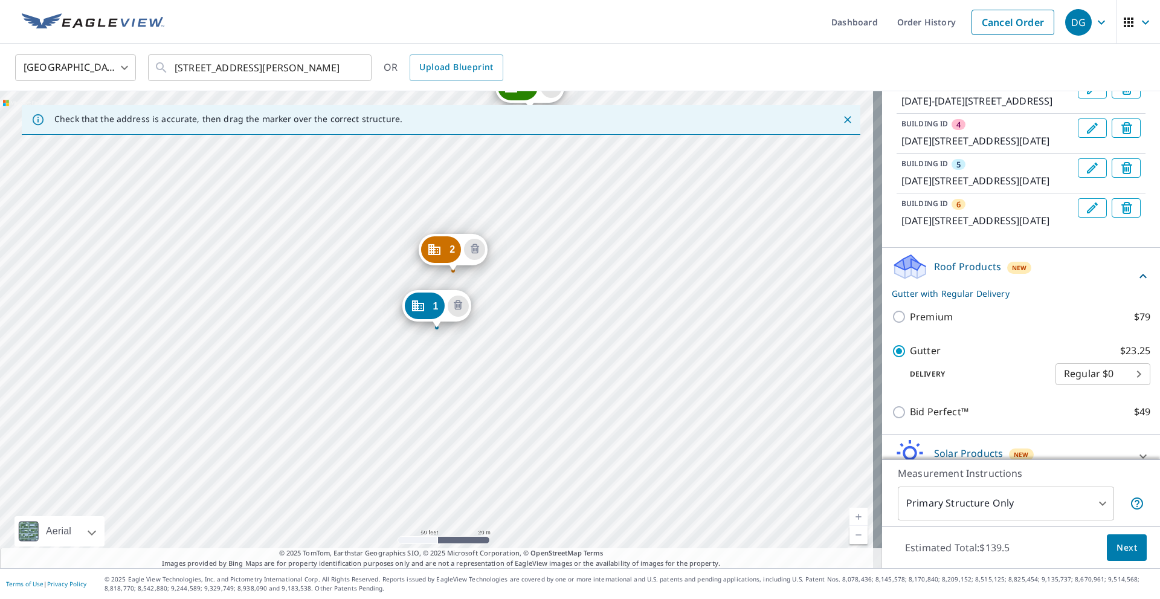
scroll to position [242, 0]
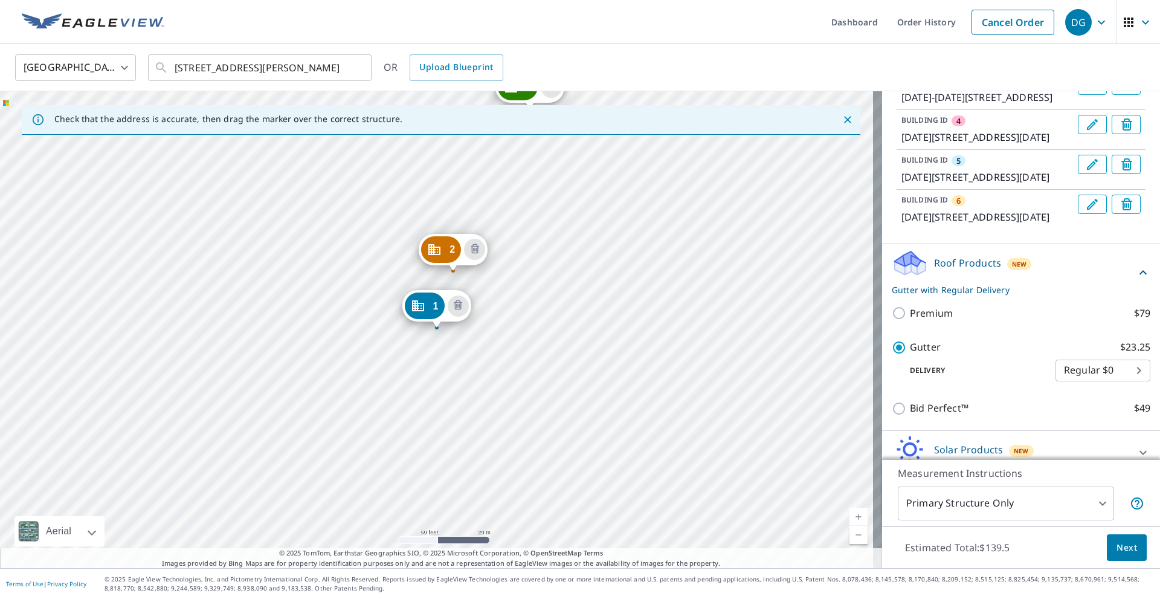
click at [627, 405] on div "2 [DATE]-[DATE][STREET_ADDRESS] 3 [DATE]-[DATE][STREET_ADDRESS] 4 [DATE]-[DATE]…" at bounding box center [441, 329] width 882 height 477
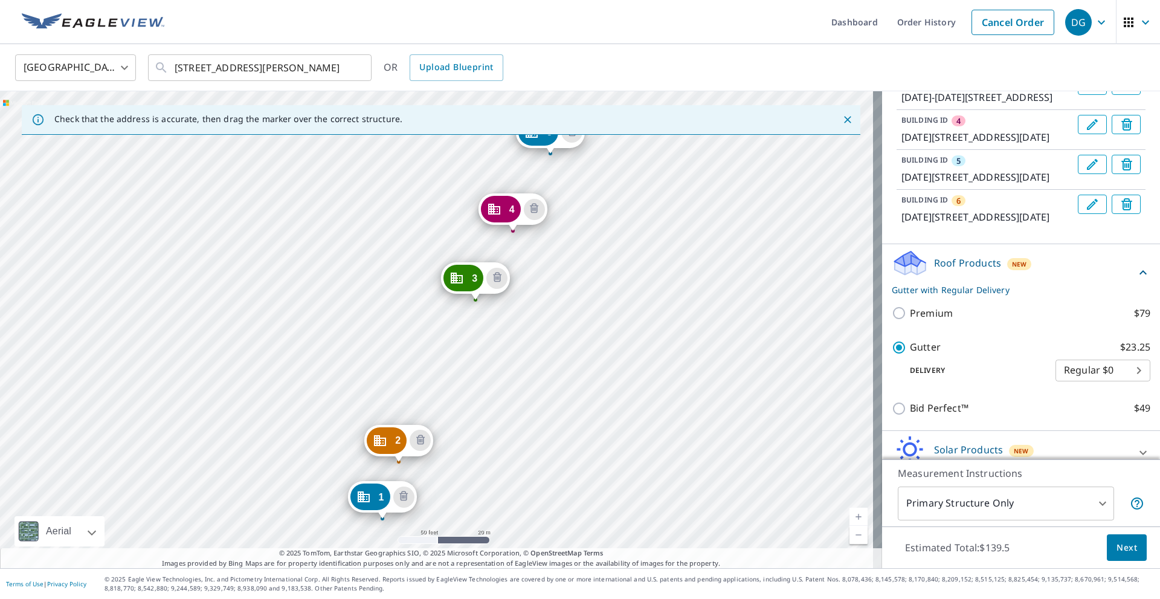
click at [622, 442] on div "2 [DATE]-[DATE][STREET_ADDRESS] 3 [DATE]-[DATE][STREET_ADDRESS] 4 [DATE]-[DATE]…" at bounding box center [441, 329] width 882 height 477
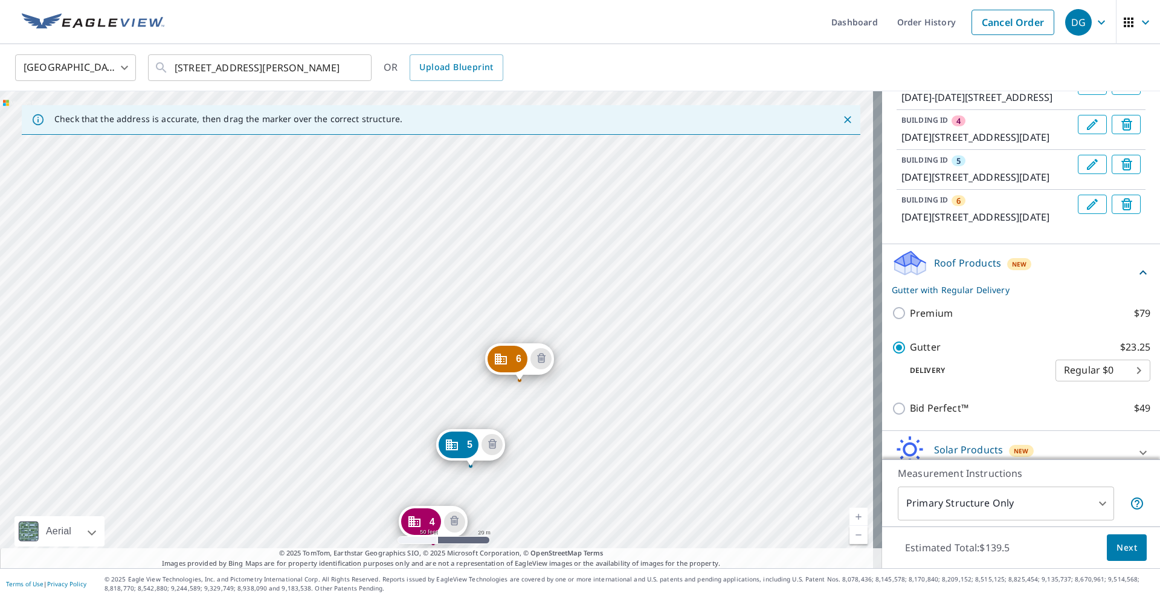
drag, startPoint x: 660, startPoint y: 258, endPoint x: 617, endPoint y: 366, distance: 116.0
click at [617, 366] on div "2 [DATE]-[DATE][STREET_ADDRESS] 3 [DATE]-[DATE][STREET_ADDRESS] 4 [DATE]-[DATE]…" at bounding box center [441, 329] width 882 height 477
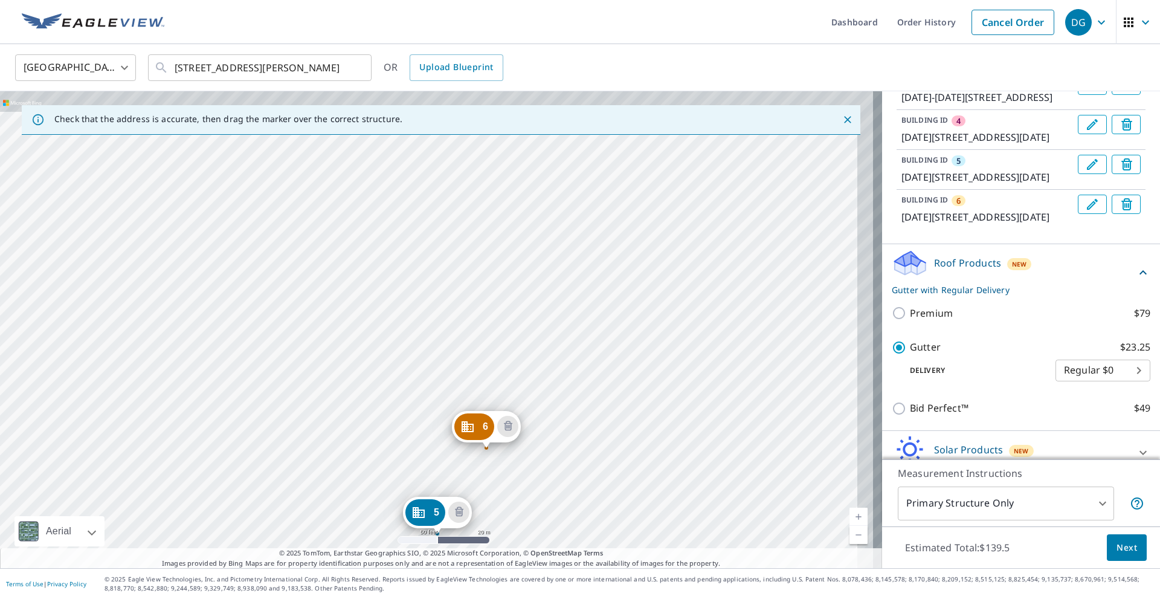
drag, startPoint x: 647, startPoint y: 302, endPoint x: 606, endPoint y: 372, distance: 81.2
click at [606, 372] on div "2 [DATE]-[DATE][STREET_ADDRESS] 3 [DATE]-[DATE][STREET_ADDRESS] 4 [DATE]-[DATE]…" at bounding box center [441, 329] width 882 height 477
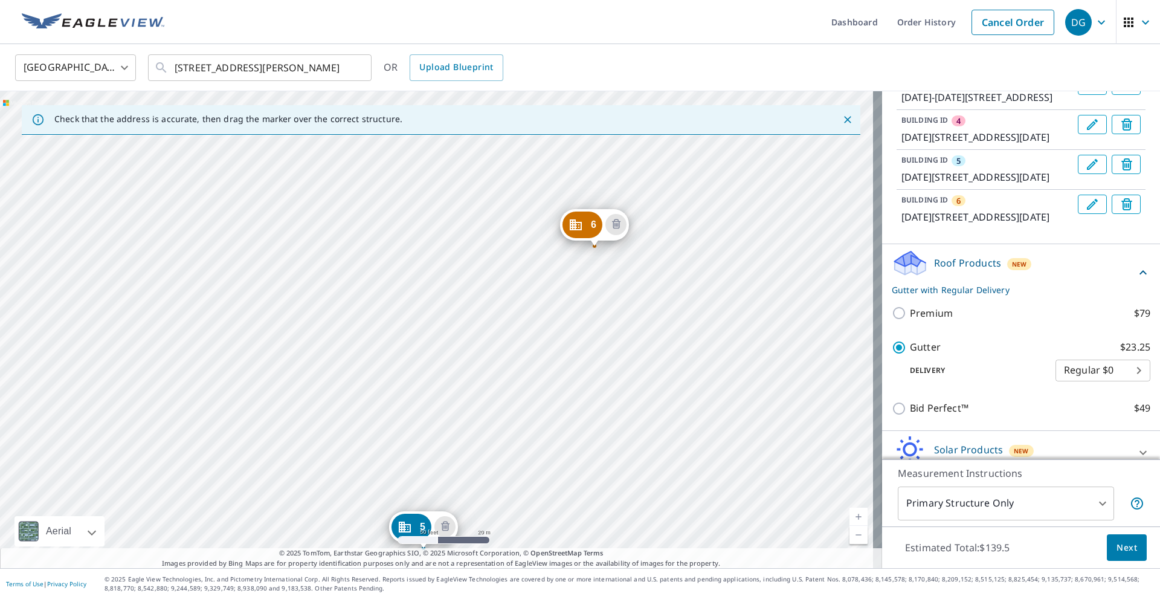
drag, startPoint x: 460, startPoint y: 441, endPoint x: 583, endPoint y: 224, distance: 249.1
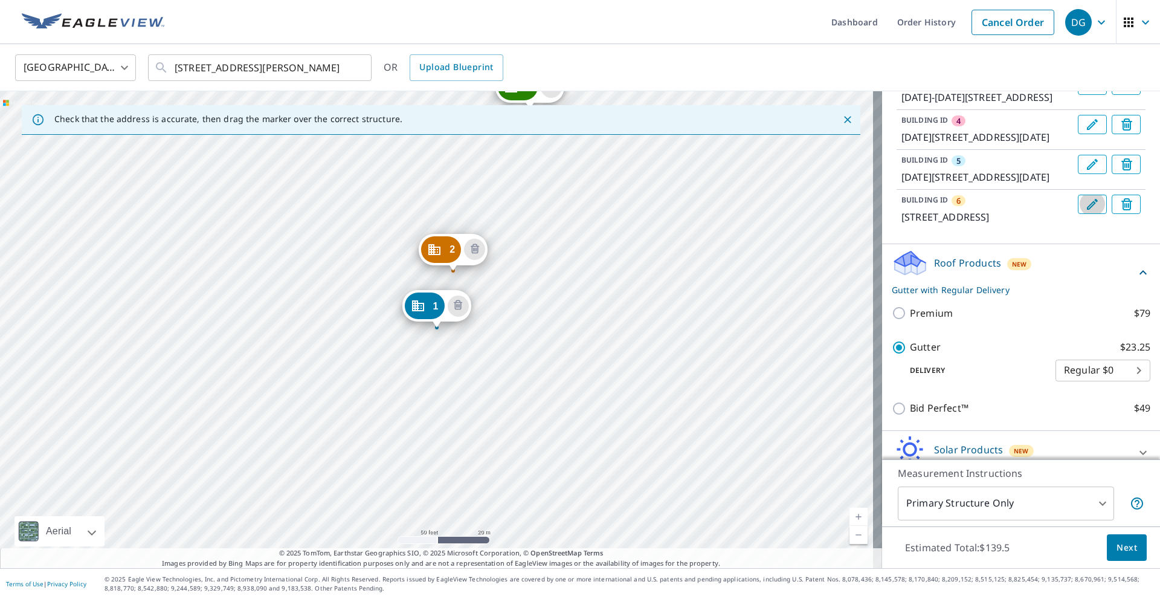
click at [1085, 211] on icon "Edit building 6" at bounding box center [1092, 204] width 14 height 14
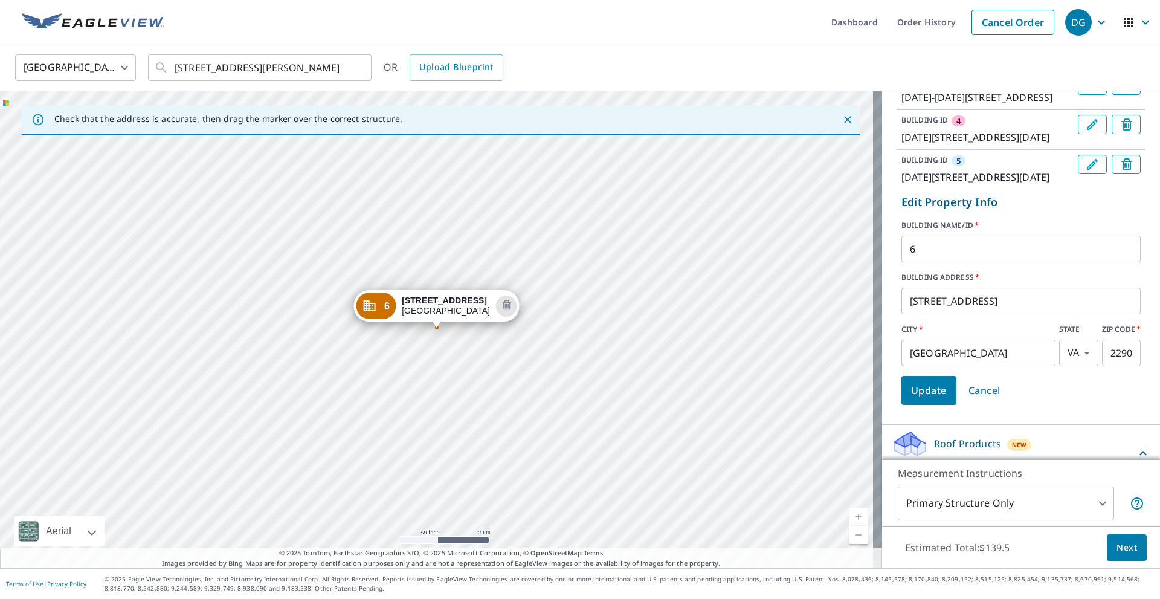
click at [916, 318] on input "[STREET_ADDRESS]" at bounding box center [1020, 301] width 239 height 34
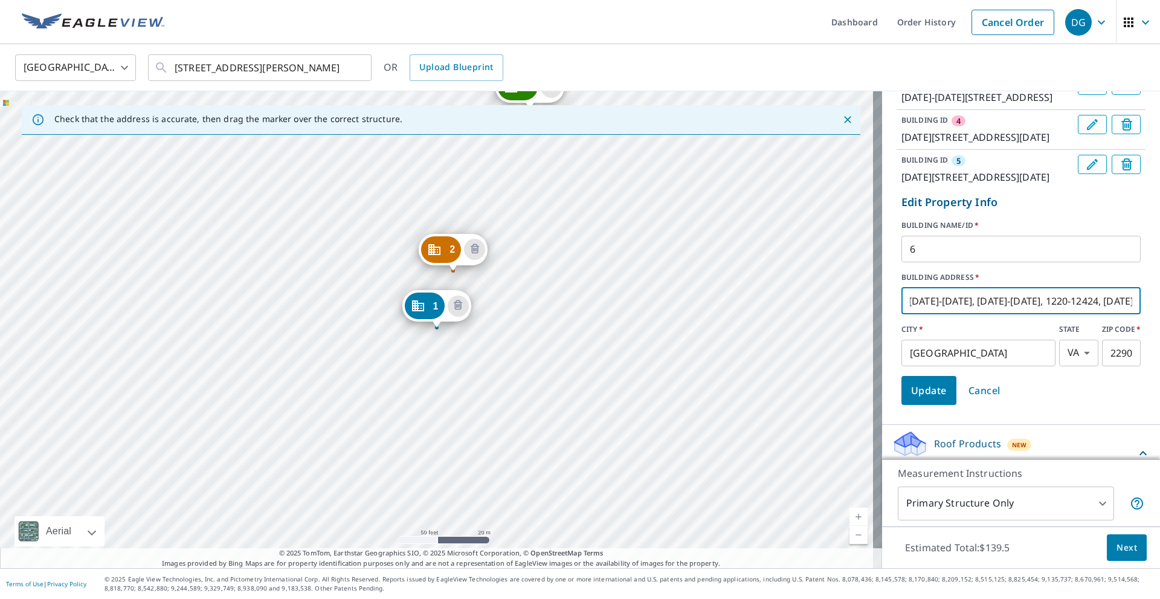
scroll to position [0, 4]
drag, startPoint x: 711, startPoint y: 239, endPoint x: 572, endPoint y: 477, distance: 275.5
click at [574, 464] on div "2 [DATE]-[DATE][STREET_ADDRESS] 3 [DATE]-[DATE][STREET_ADDRESS] 4 [DATE]-[DATE]…" at bounding box center [441, 329] width 882 height 477
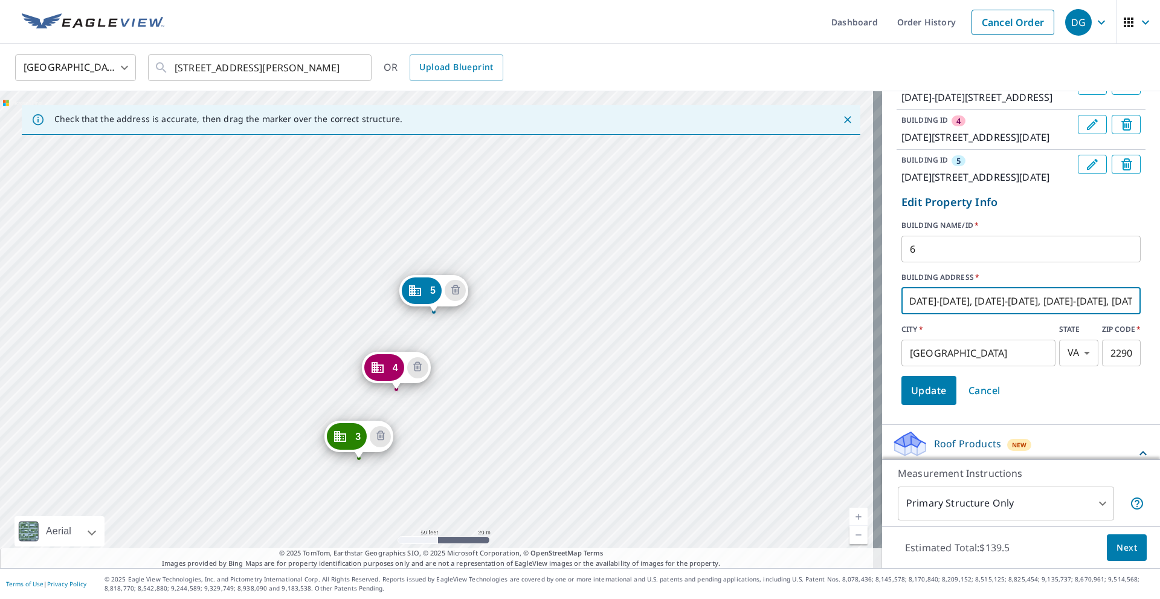
drag, startPoint x: 617, startPoint y: 294, endPoint x: 593, endPoint y: 397, distance: 106.6
click at [573, 444] on div "2 [DATE]-[DATE][STREET_ADDRESS] 3 [DATE]-[DATE][STREET_ADDRESS] 4 [DATE]-[DATE]…" at bounding box center [441, 329] width 882 height 477
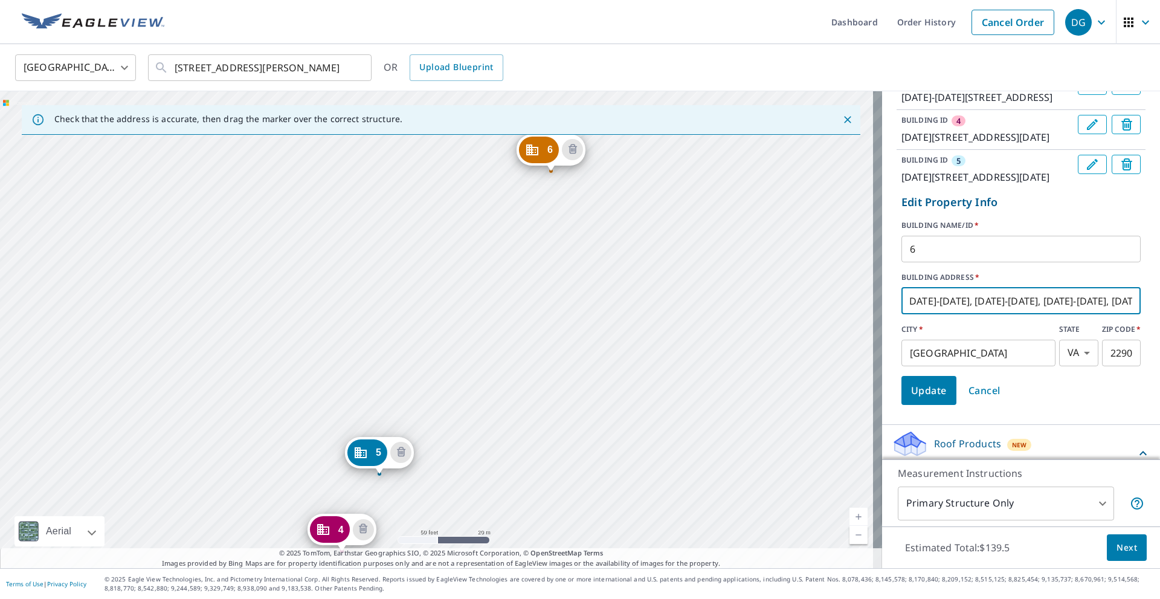
drag, startPoint x: 638, startPoint y: 277, endPoint x: 586, endPoint y: 431, distance: 162.3
click at [586, 431] on div "2 [DATE]-[DATE][STREET_ADDRESS] 3 [DATE]-[DATE][STREET_ADDRESS] 4 [DATE]-[DATE]…" at bounding box center [441, 329] width 882 height 477
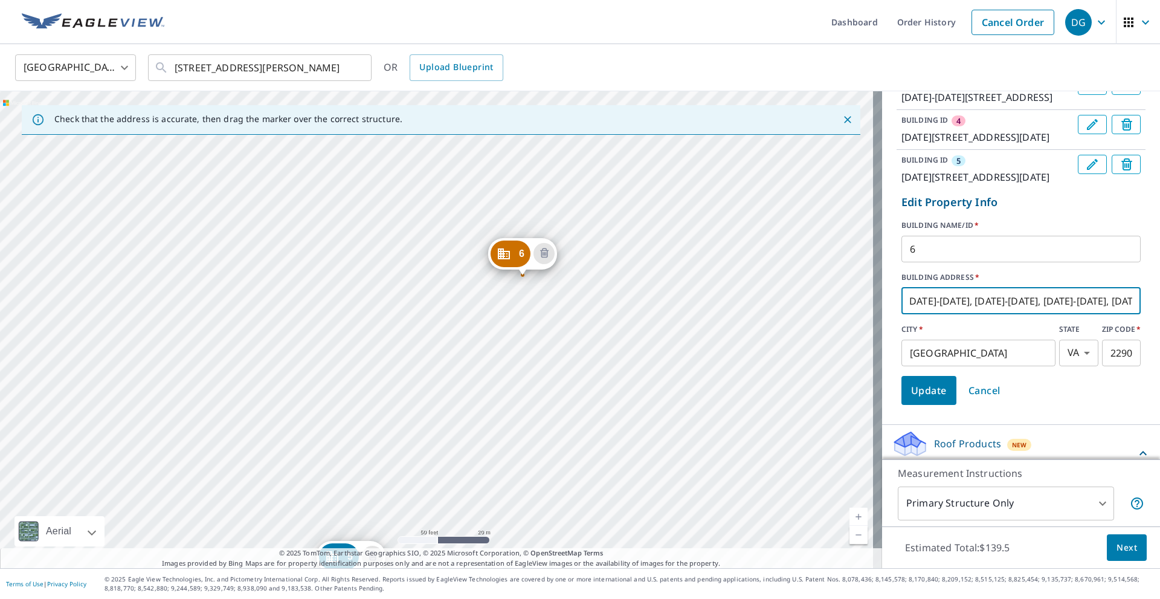
click at [621, 362] on div "2 [DATE]-[DATE][STREET_ADDRESS] 3 [DATE]-[DATE][STREET_ADDRESS] 4 [DATE]-[DATE]…" at bounding box center [441, 329] width 882 height 477
drag, startPoint x: 584, startPoint y: 411, endPoint x: 700, endPoint y: 213, distance: 229.0
click at [697, 221] on div "2 [DATE]-[DATE][STREET_ADDRESS] 3 [DATE]-[DATE][STREET_ADDRESS] 4 [DATE]-[DATE]…" at bounding box center [441, 329] width 882 height 477
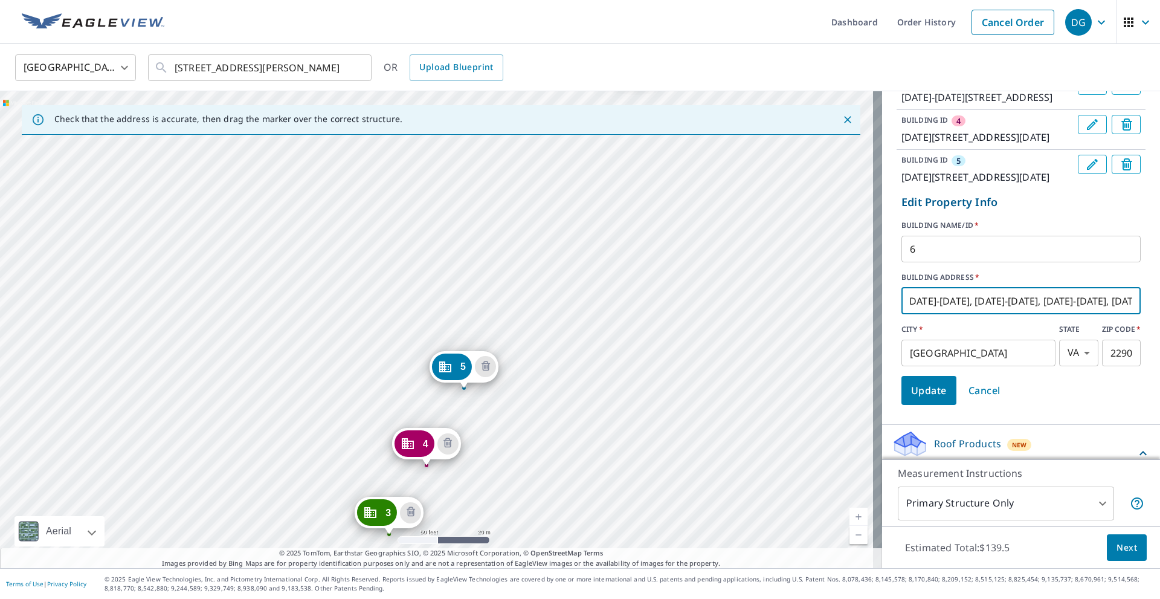
drag, startPoint x: 622, startPoint y: 390, endPoint x: 663, endPoint y: 255, distance: 140.8
click at [656, 274] on div "2 [DATE]-[DATE][STREET_ADDRESS] 3 [DATE]-[DATE][STREET_ADDRESS] 4 [DATE]-[DATE]…" at bounding box center [441, 329] width 882 height 477
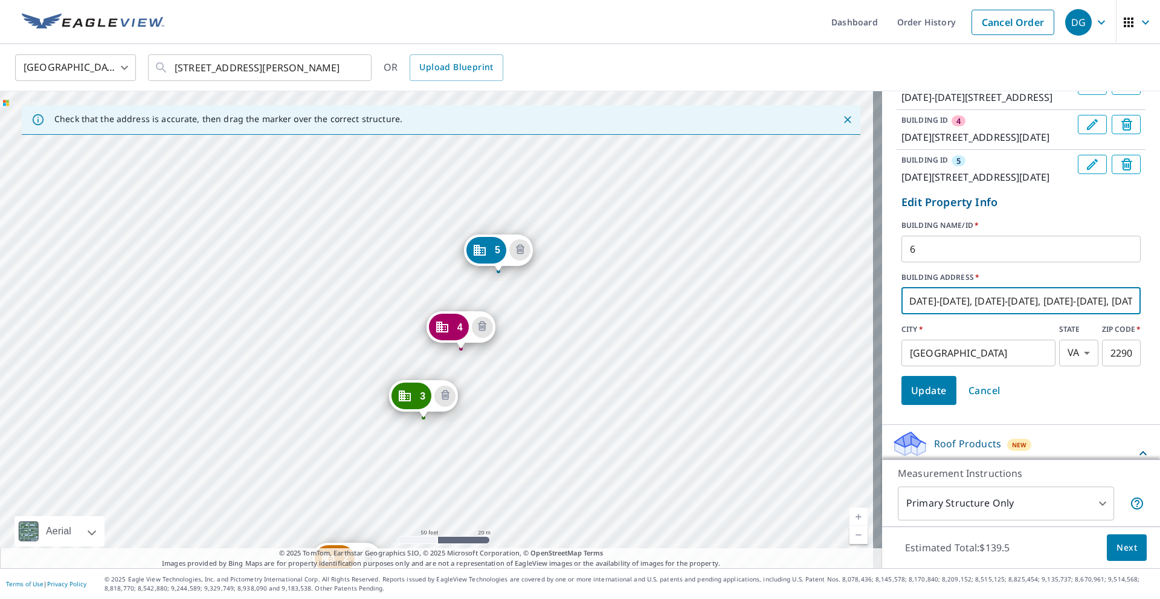
drag, startPoint x: 609, startPoint y: 412, endPoint x: 637, endPoint y: 277, distance: 138.1
click at [637, 278] on div "2 [DATE]-[DATE][STREET_ADDRESS] 3 [DATE]-[DATE][STREET_ADDRESS] 4 [DATE]-[DATE]…" at bounding box center [441, 329] width 882 height 477
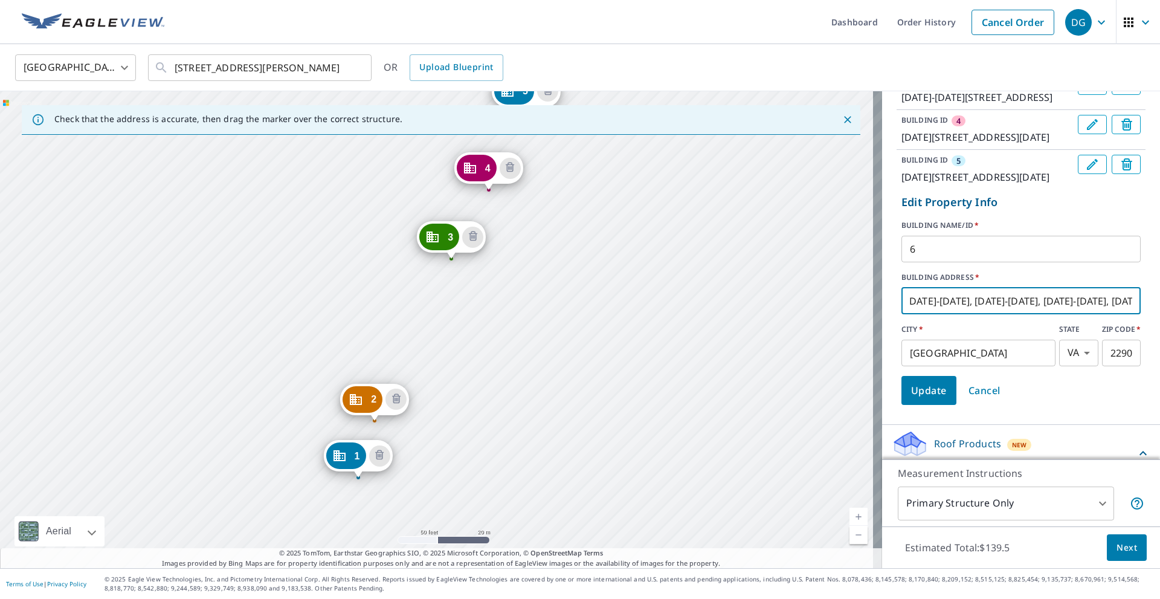
drag, startPoint x: 635, startPoint y: 406, endPoint x: 652, endPoint y: 304, distance: 103.4
click at [652, 305] on div "2 [DATE]-[DATE][STREET_ADDRESS] 3 [DATE]-[DATE][STREET_ADDRESS] 4 [DATE]-[DATE]…" at bounding box center [441, 329] width 882 height 477
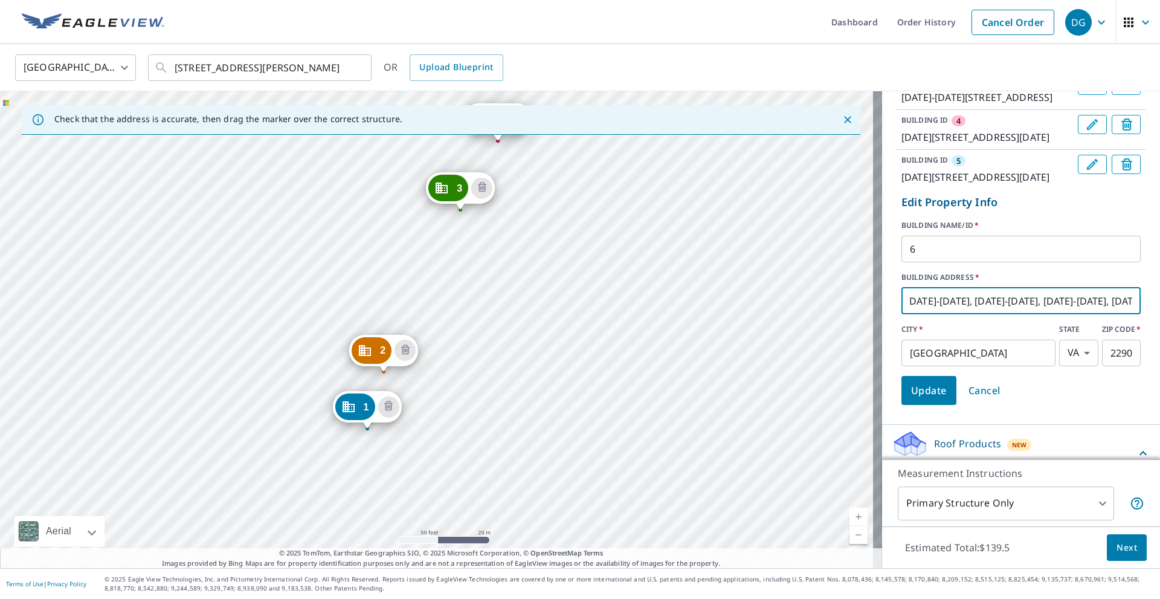
type input "[DATE]-[DATE], [DATE]-[DATE], [DATE]-[DATE], [DATE]-[DATE] Maple View Dr"
click at [549, 412] on div "2 [DATE]-[DATE][STREET_ADDRESS] 3 [DATE]-[DATE][STREET_ADDRESS] 4 [DATE]-[DATE]…" at bounding box center [441, 329] width 882 height 477
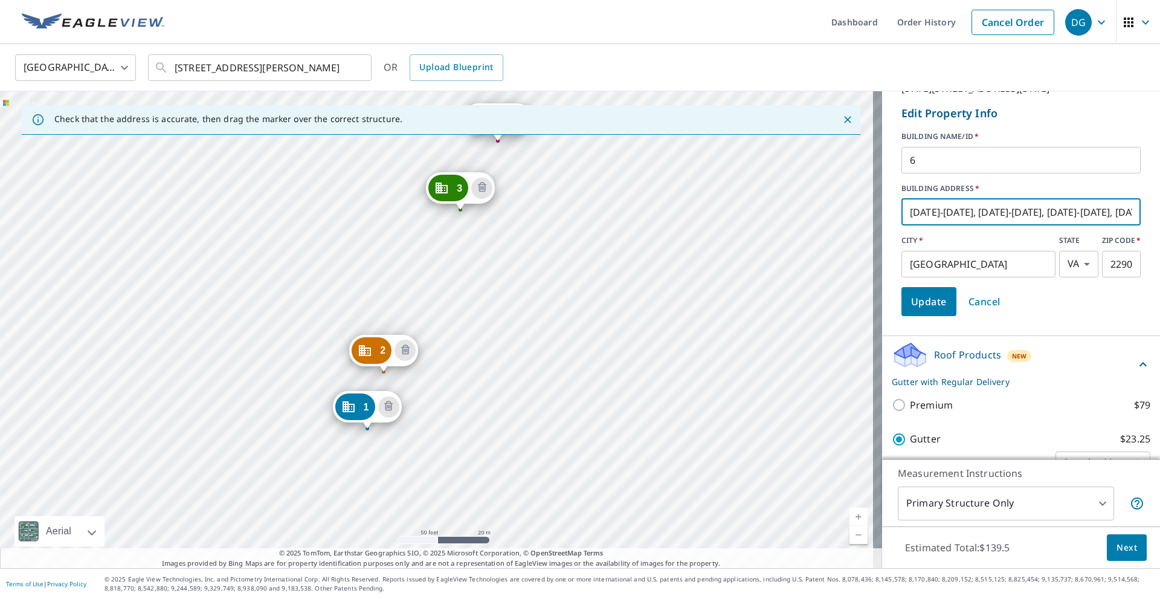
scroll to position [362, 0]
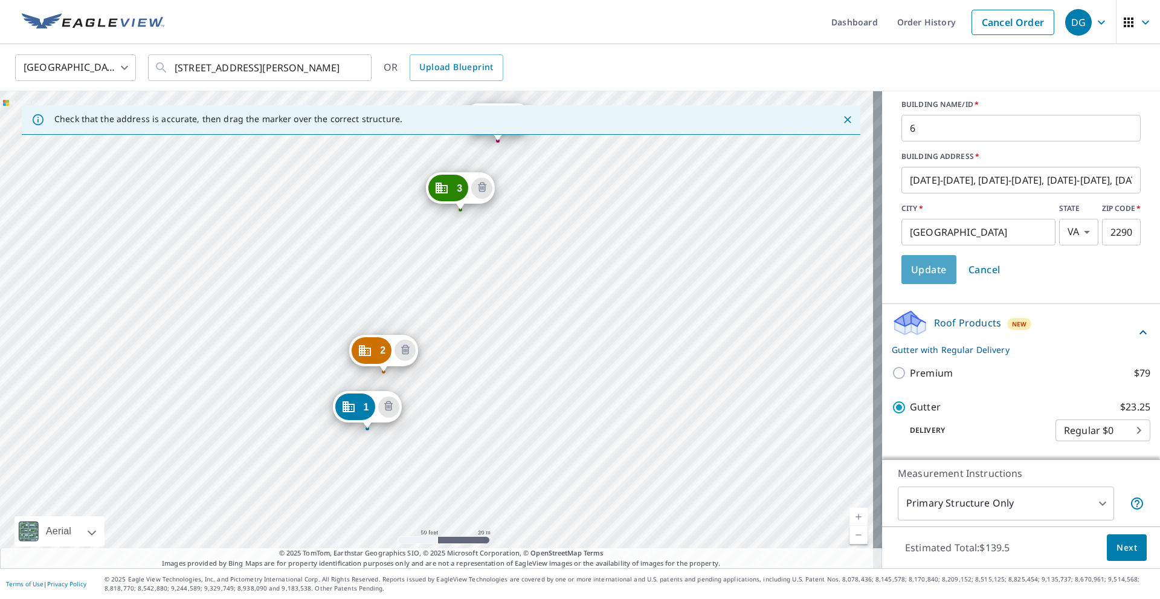
click at [924, 278] on span "Update" at bounding box center [929, 269] width 36 height 17
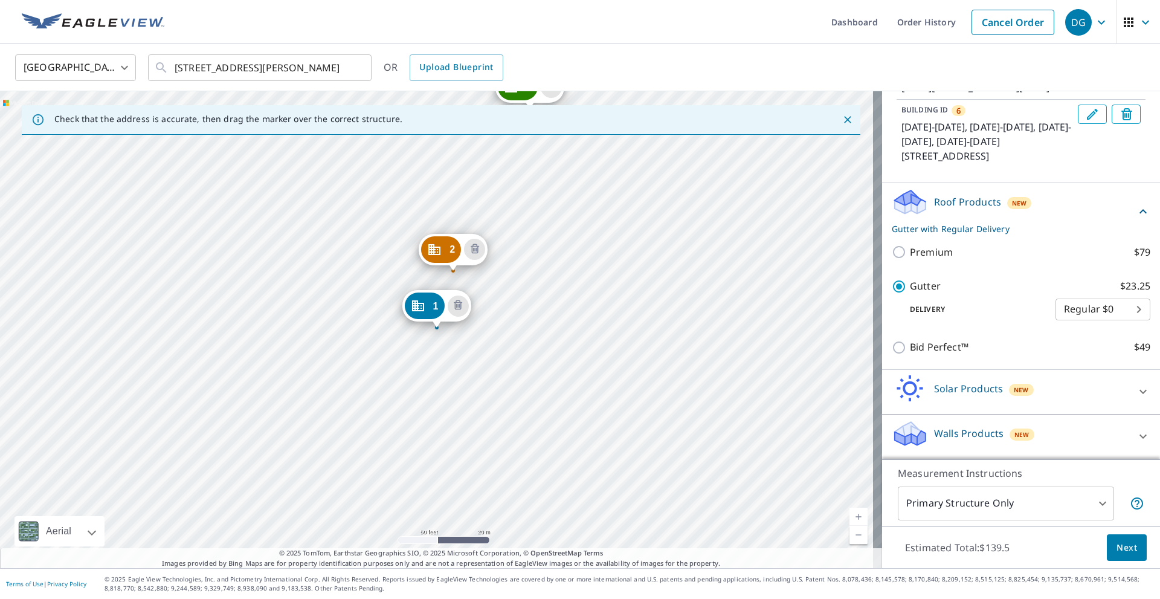
click at [619, 307] on div "2 [DATE]-[DATE][STREET_ADDRESS] 3 [DATE]-[DATE][STREET_ADDRESS] 4 [DATE]-[DATE]…" at bounding box center [441, 329] width 882 height 477
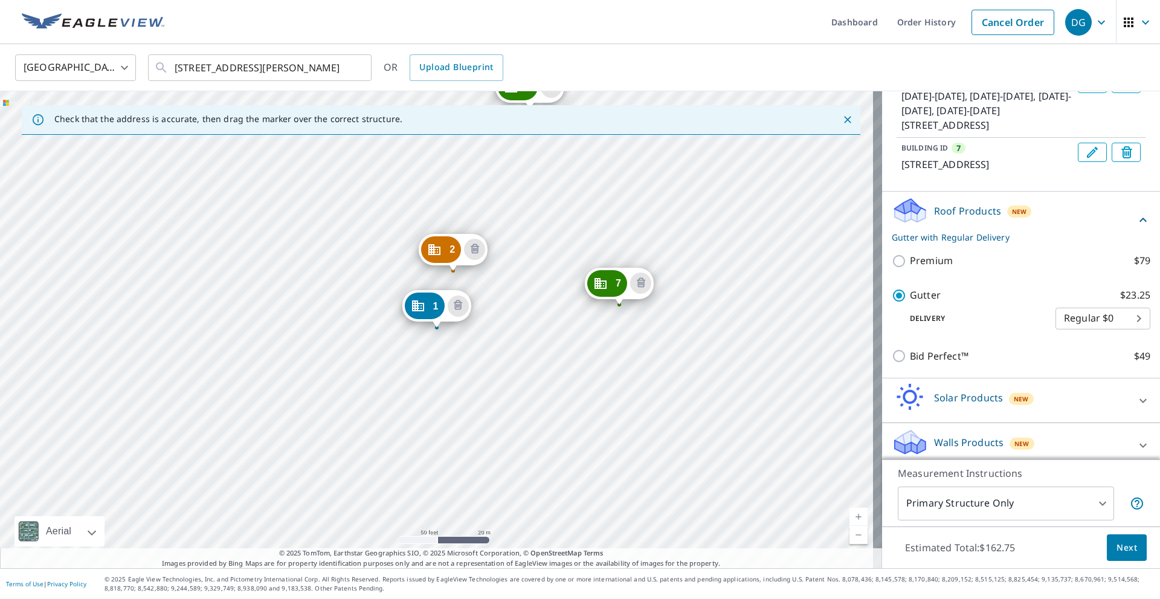
click at [1086, 158] on icon "Edit building 7" at bounding box center [1091, 152] width 11 height 11
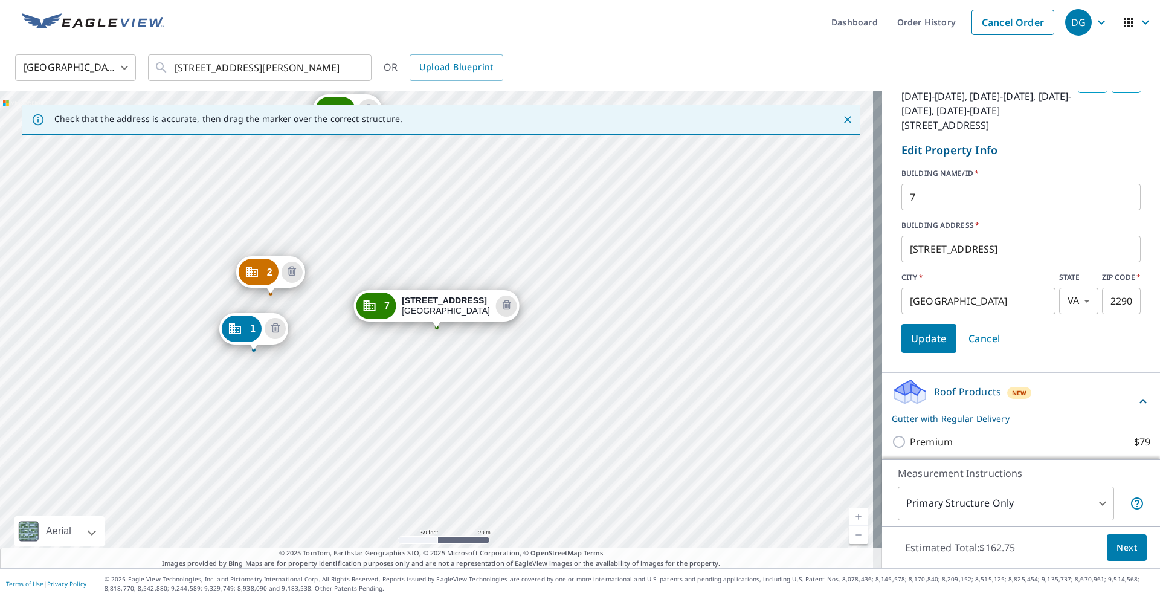
click at [919, 266] on input "[STREET_ADDRESS]" at bounding box center [1020, 249] width 239 height 34
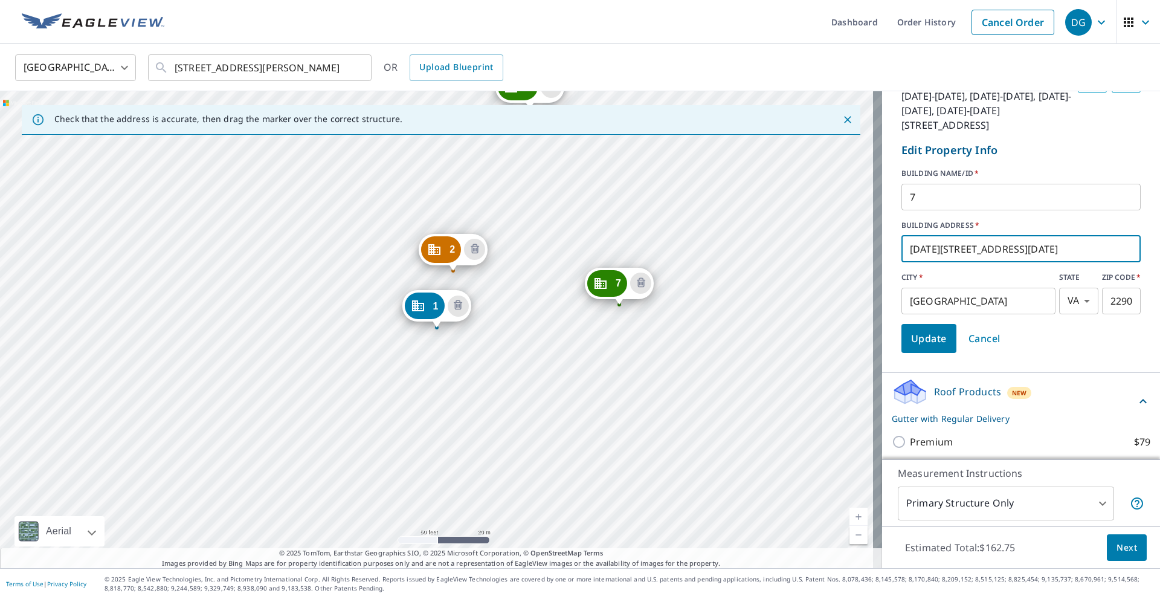
type input "[DATE][STREET_ADDRESS][DATE]"
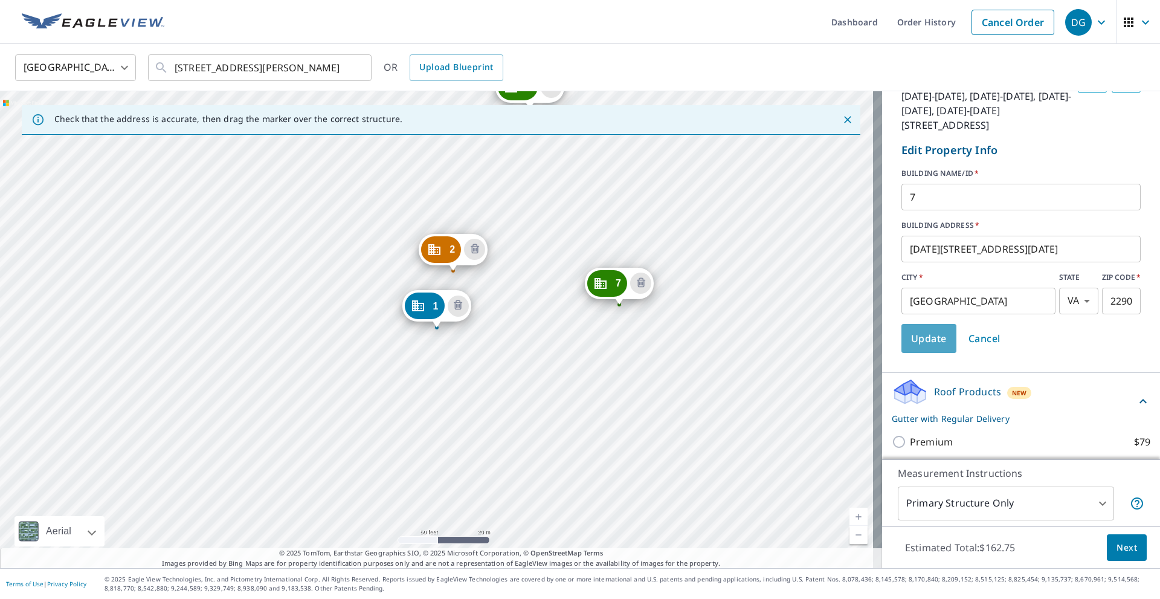
click at [919, 347] on span "Update" at bounding box center [929, 338] width 36 height 17
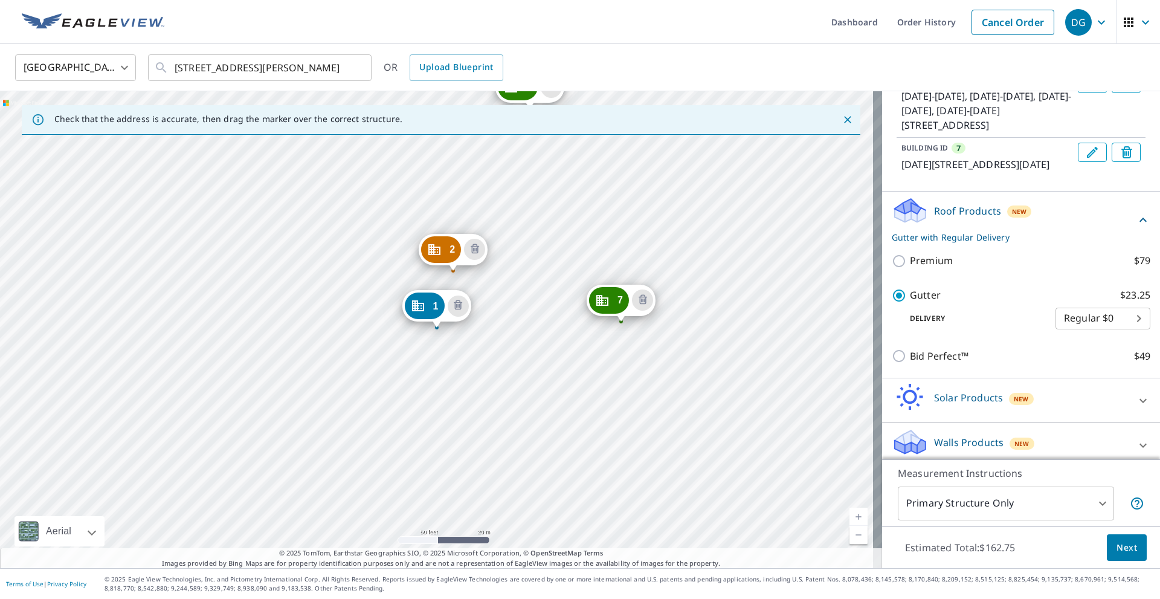
drag, startPoint x: 577, startPoint y: 303, endPoint x: 586, endPoint y: 309, distance: 11.2
click at [1085, 159] on icon "Edit building 7" at bounding box center [1092, 152] width 14 height 14
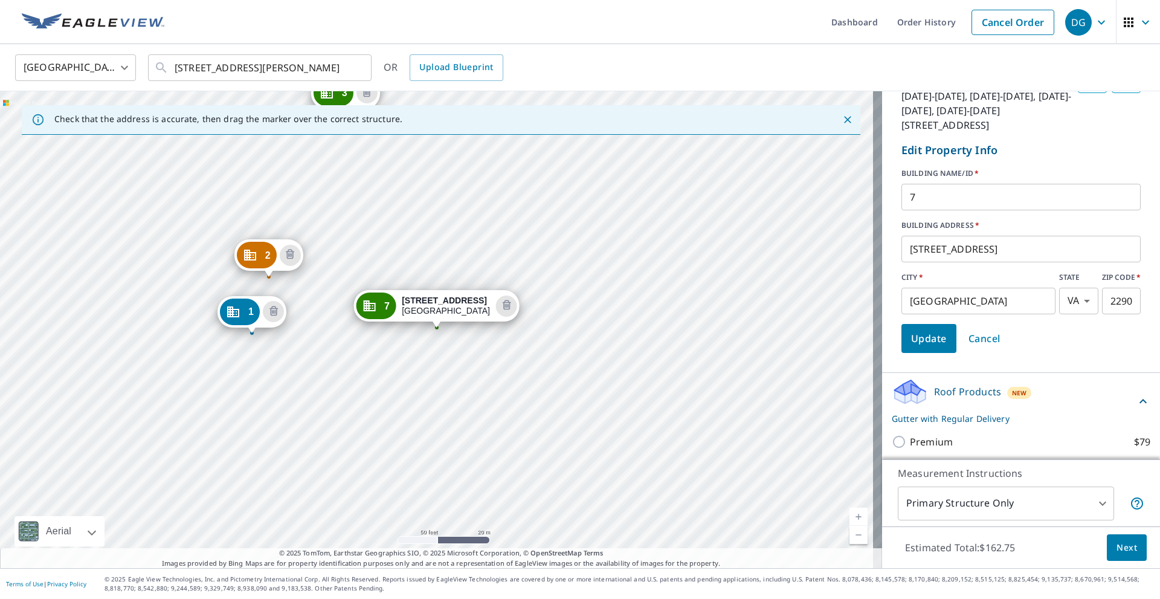
click at [917, 266] on input "[STREET_ADDRESS]" at bounding box center [1020, 249] width 239 height 34
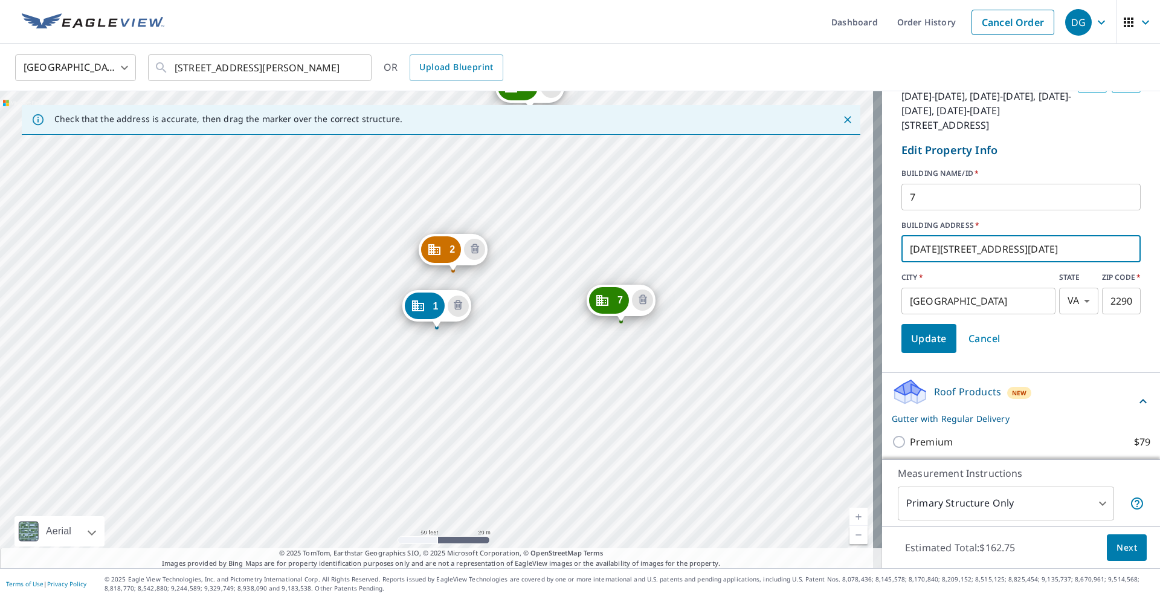
type input "[DATE][STREET_ADDRESS][DATE]"
click at [913, 347] on span "Update" at bounding box center [929, 338] width 36 height 17
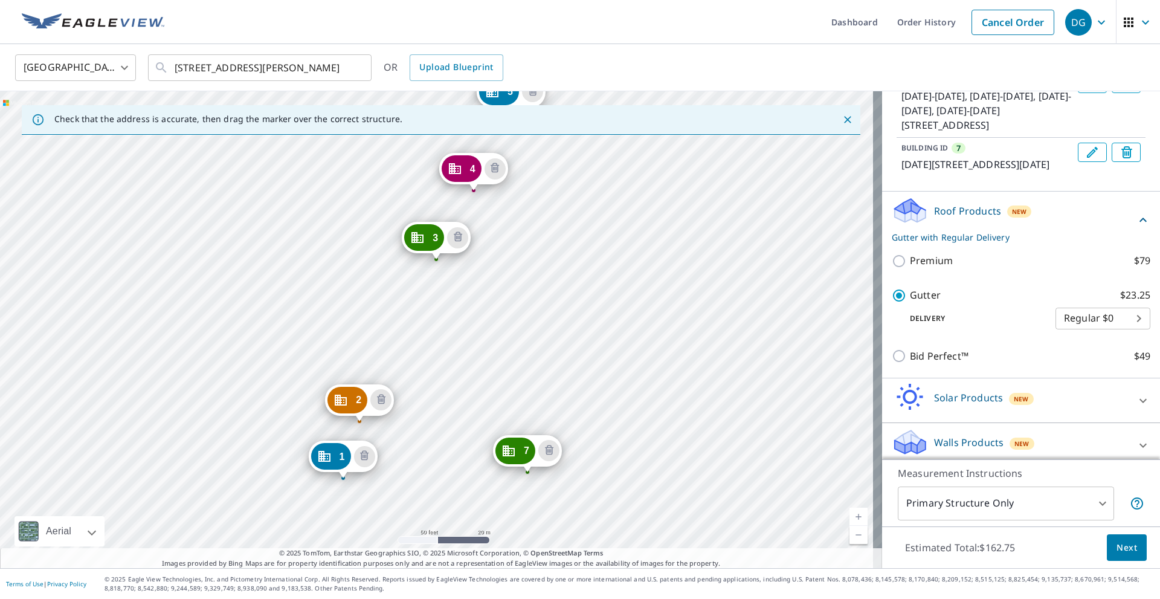
drag, startPoint x: 724, startPoint y: 315, endPoint x: 653, endPoint y: 404, distance: 113.9
click at [653, 404] on div "2 [DATE]-[DATE][STREET_ADDRESS] 3 [DATE]-[DATE][STREET_ADDRESS] 4 [DATE]-[DATE]…" at bounding box center [441, 329] width 882 height 477
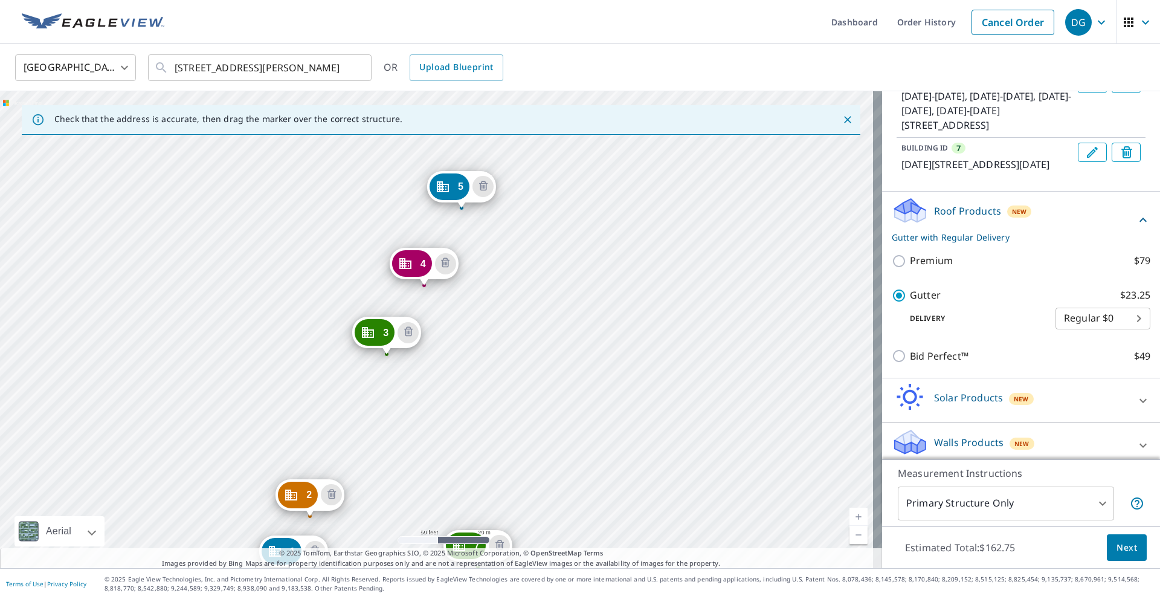
drag, startPoint x: 667, startPoint y: 296, endPoint x: 617, endPoint y: 391, distance: 107.0
click at [617, 391] on div "2 [DATE]-[DATE][STREET_ADDRESS] 3 [DATE]-[DATE][STREET_ADDRESS] 4 [DATE]-[DATE]…" at bounding box center [441, 329] width 882 height 477
click at [615, 244] on div "2 [DATE]-[DATE][STREET_ADDRESS] 3 [DATE]-[DATE][STREET_ADDRESS] 4 [DATE]-[DATE]…" at bounding box center [441, 329] width 882 height 477
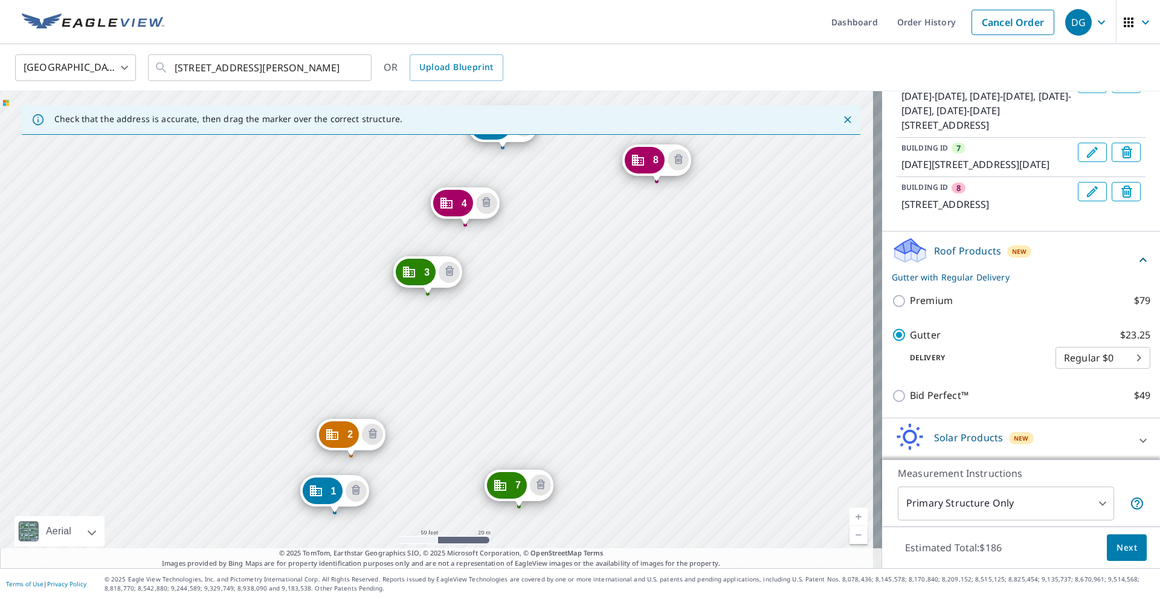
drag, startPoint x: 741, startPoint y: 234, endPoint x: 627, endPoint y: 440, distance: 234.9
click at [627, 440] on div "2 [DATE]-[DATE][STREET_ADDRESS] 3 [DATE]-[DATE][STREET_ADDRESS] 4 [DATE]-[DATE]…" at bounding box center [441, 329] width 882 height 477
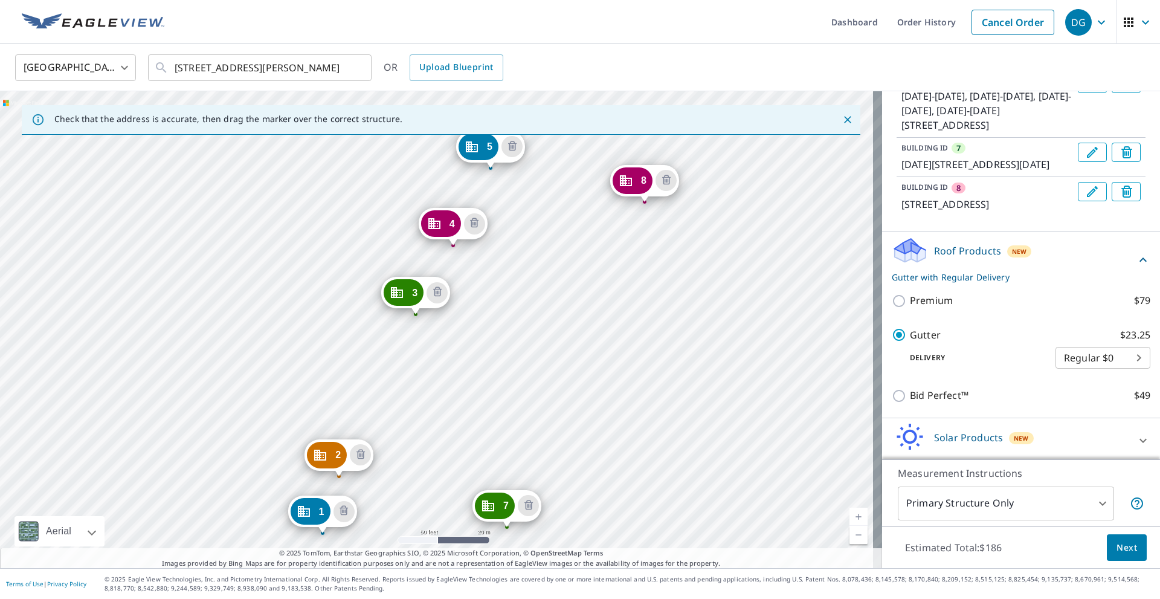
click at [1085, 199] on icon "Edit building 8" at bounding box center [1092, 191] width 14 height 14
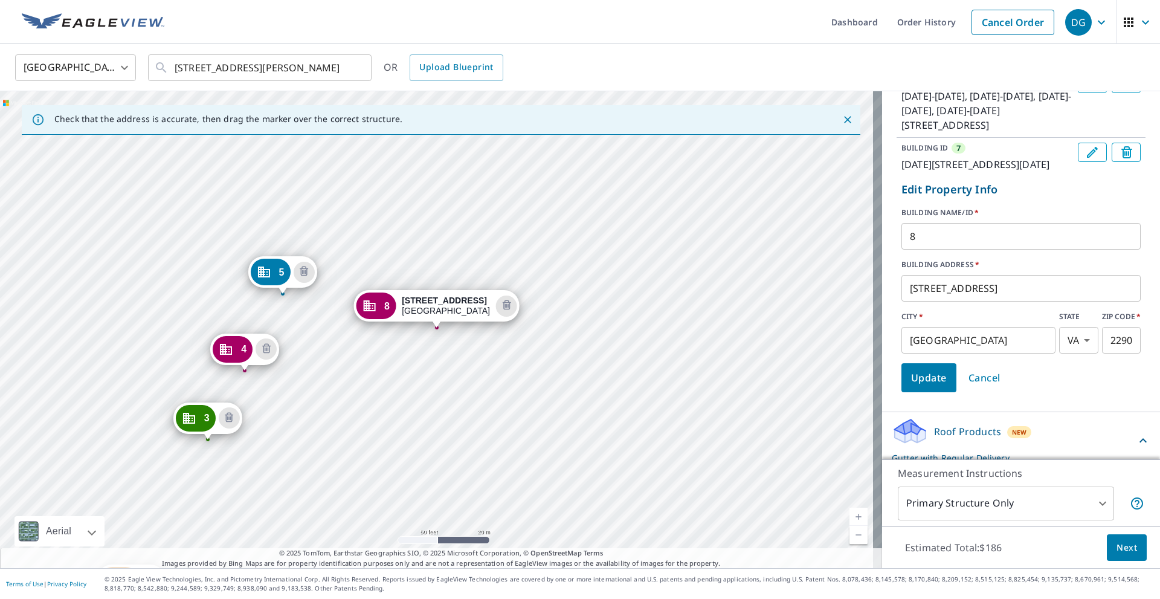
click at [916, 305] on input "[STREET_ADDRESS]" at bounding box center [1020, 288] width 239 height 34
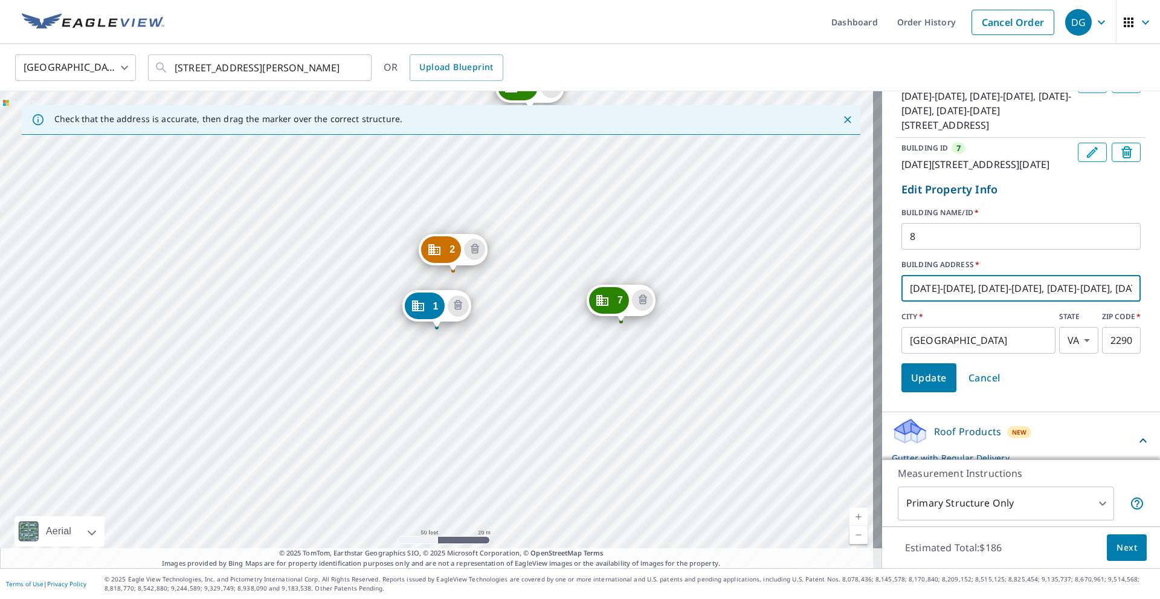
scroll to position [0, 64]
type input "[DATE]-[DATE], [DATE]-[DATE], [DATE]-[DATE], [DATE]-[DATE] Maple View Dr"
click button "Update" at bounding box center [928, 377] width 55 height 29
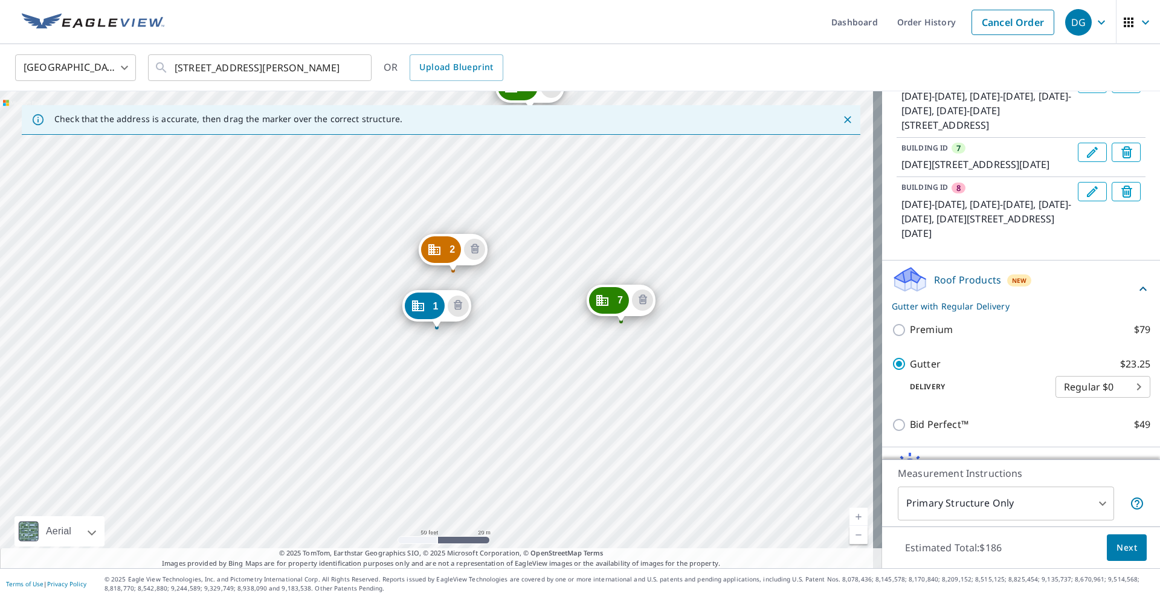
drag, startPoint x: 1040, startPoint y: 335, endPoint x: 1044, endPoint y: 328, distance: 8.4
click at [1085, 199] on icon "Edit building 8" at bounding box center [1092, 191] width 14 height 14
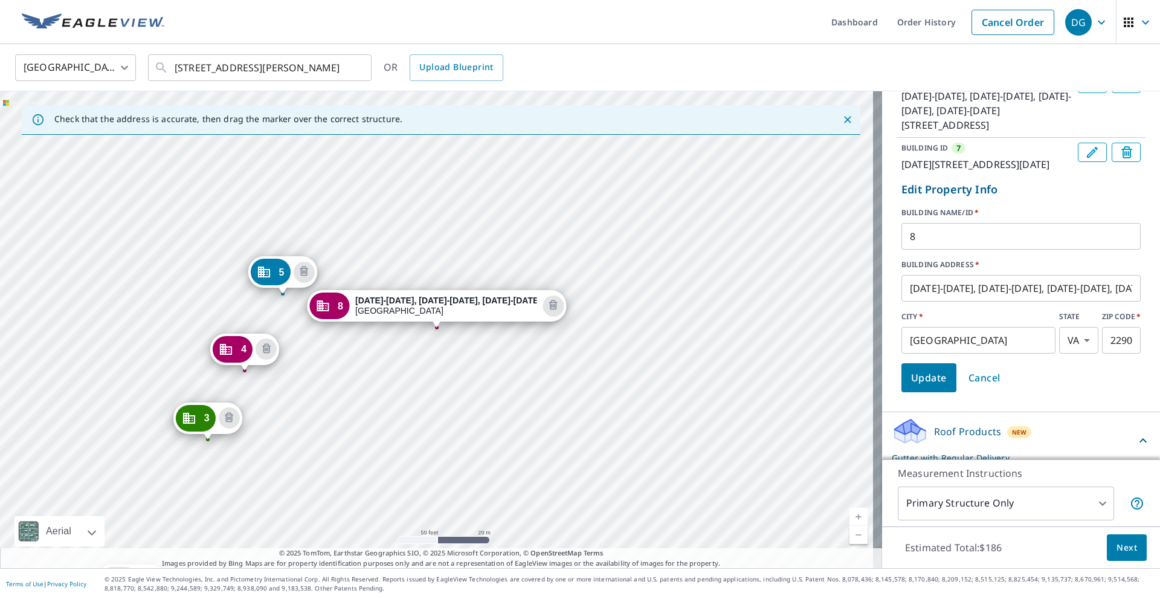
click at [1086, 305] on input "[DATE]-[DATE], [DATE]-[DATE], [DATE]-[DATE], [DATE]-[DATE] Maple View Dr" at bounding box center [1020, 288] width 239 height 34
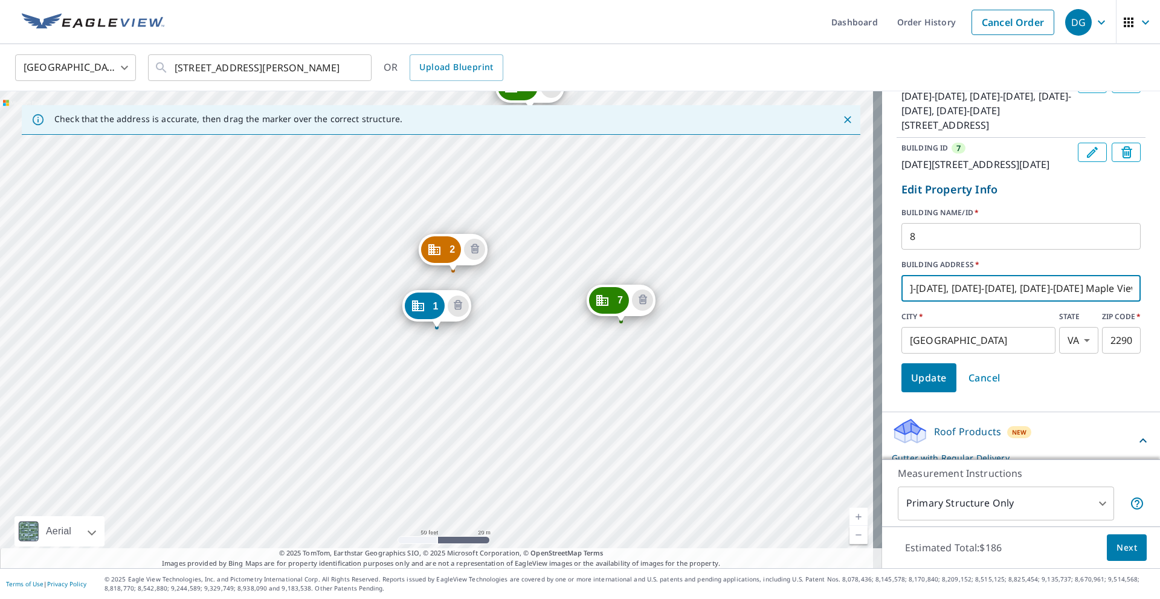
scroll to position [0, 98]
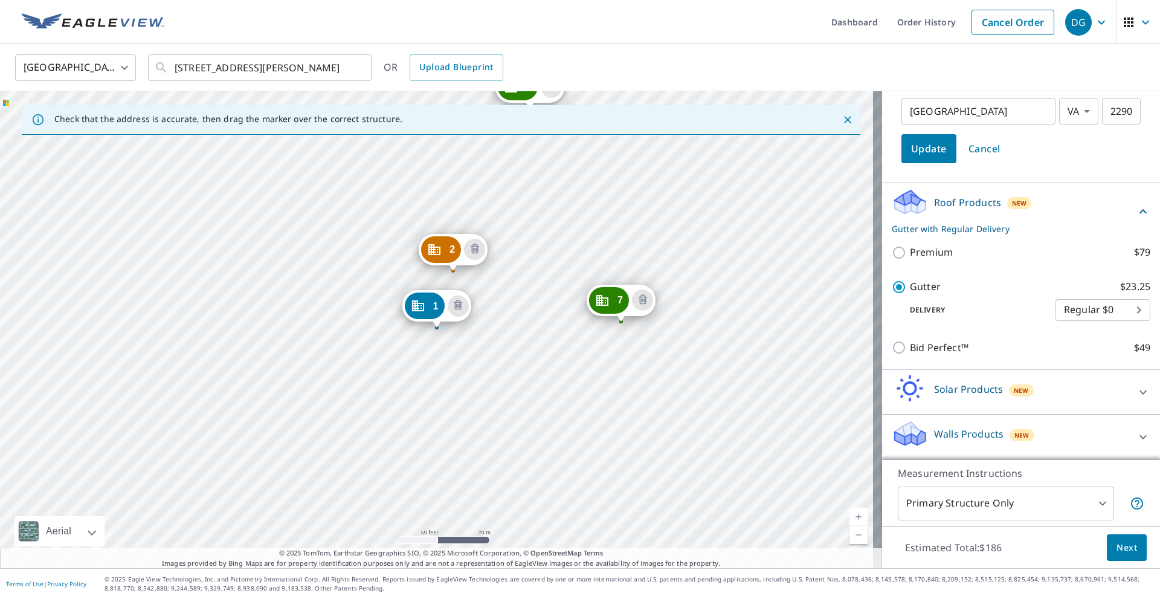
type input "[DATE]-[DATE], [DATE]-[DATE], [DATE]-[DATE], [DATE]-[DATE] Maple View Dr (4 Bld)"
click at [916, 157] on span "Update" at bounding box center [929, 148] width 36 height 17
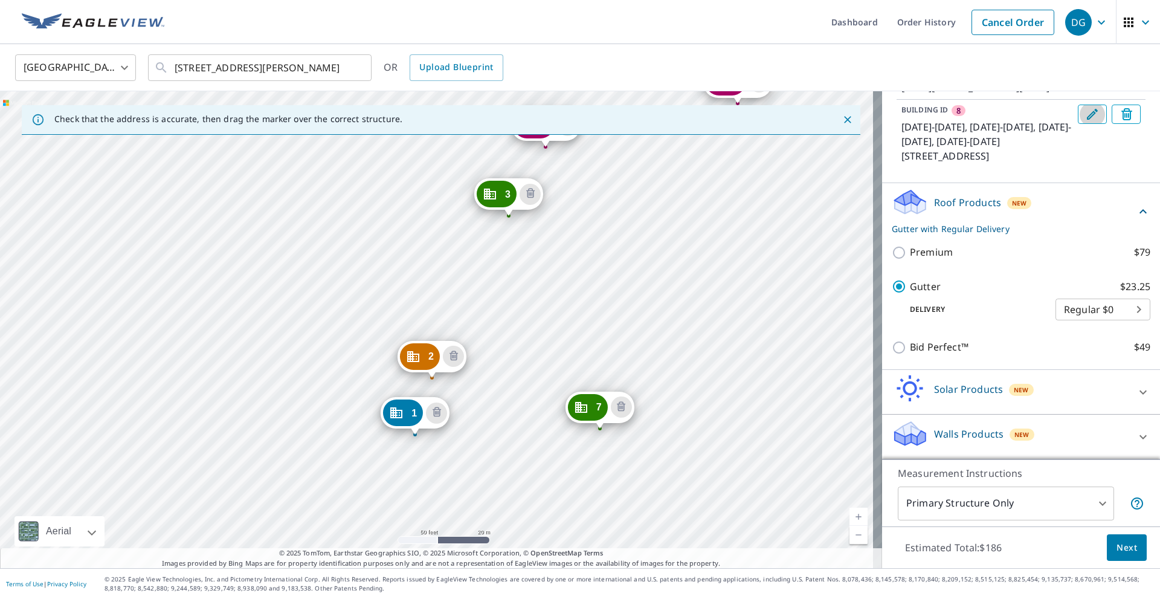
click at [1085, 121] on icon "Edit building 8" at bounding box center [1092, 114] width 14 height 14
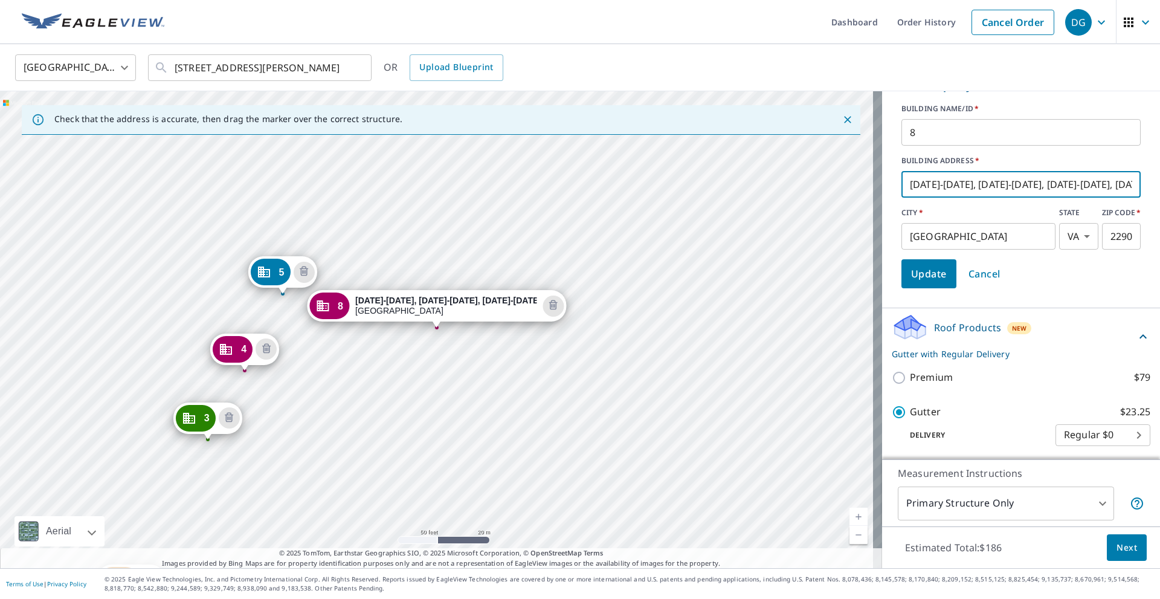
click at [1108, 201] on input "[DATE]-[DATE], [DATE]-[DATE], [DATE]-[DATE], [DATE]-[DATE] Maple View Dr (4 Bld)" at bounding box center [1020, 184] width 239 height 34
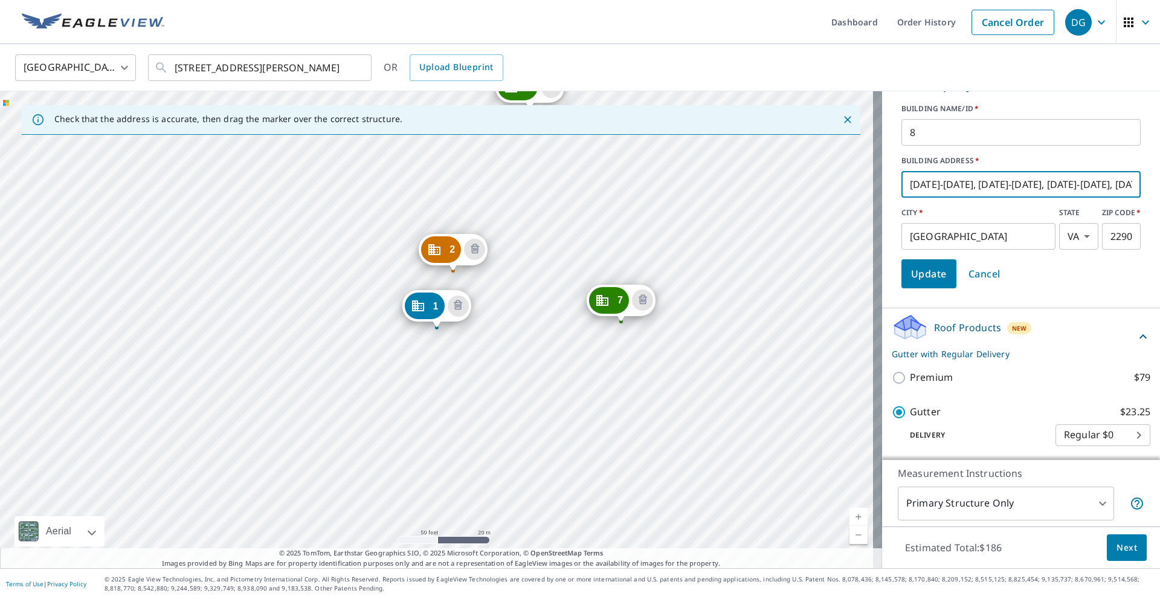
click button "Update" at bounding box center [928, 273] width 55 height 29
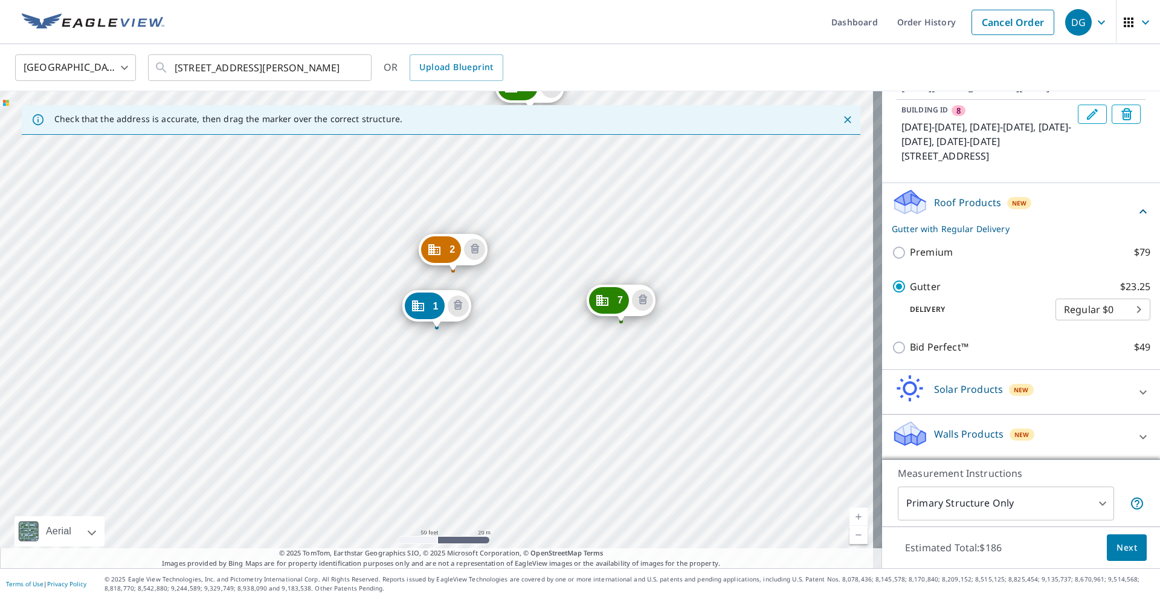
click at [1085, 121] on icon "Edit building 8" at bounding box center [1092, 114] width 14 height 14
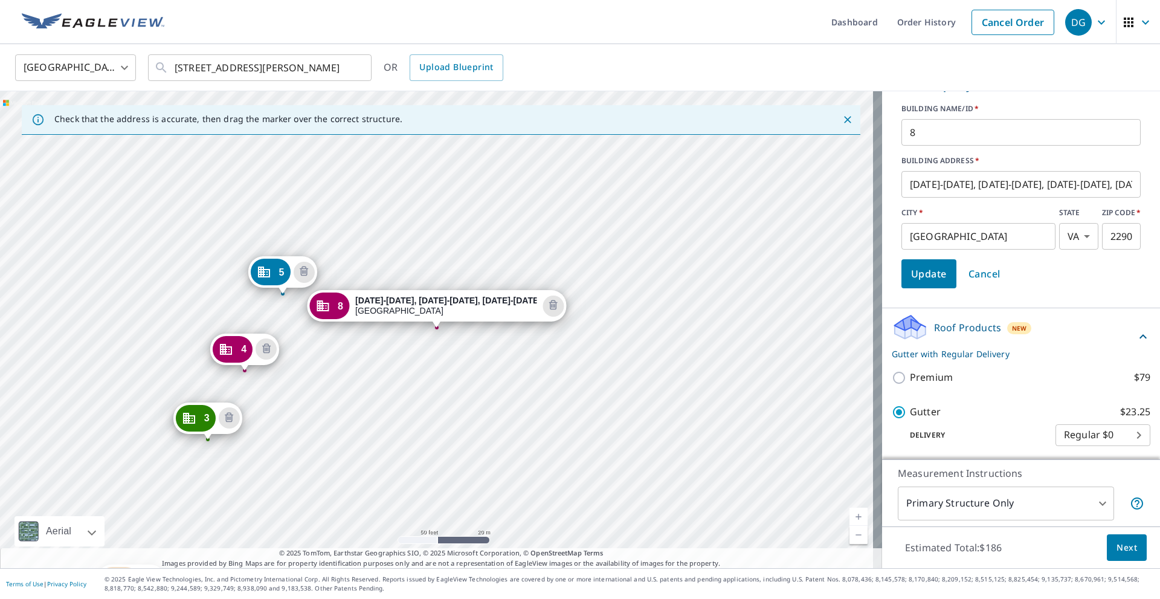
click at [1109, 201] on input "[DATE]-[DATE], [DATE]-[DATE], [DATE]-[DATE], [DATE]-[DATE] Maple View Dr (4 Bld)" at bounding box center [1020, 184] width 239 height 34
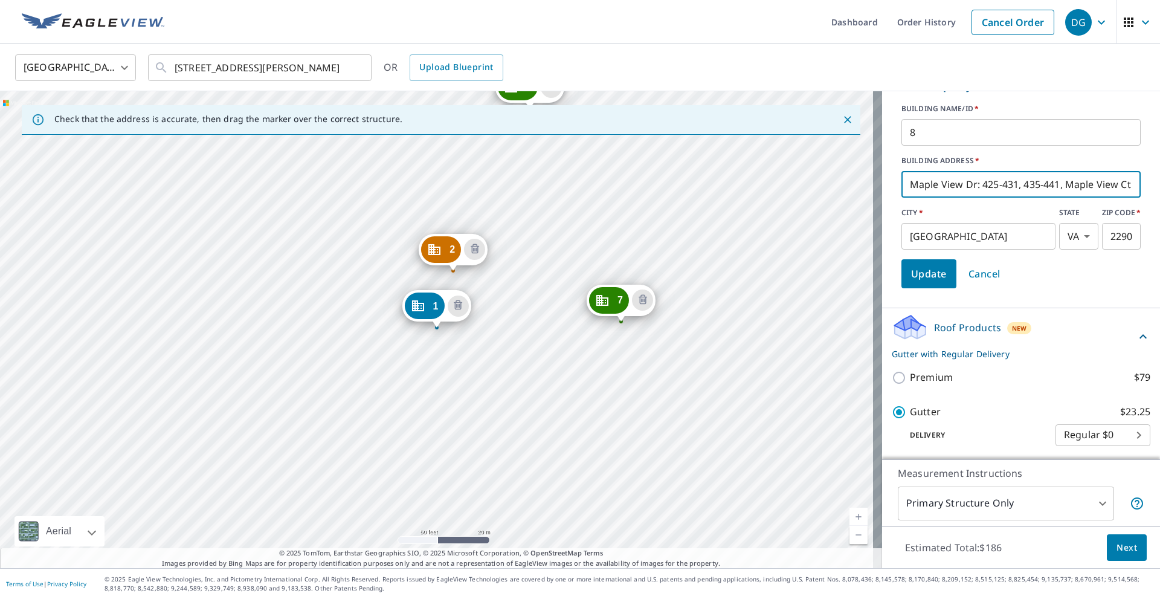
scroll to position [0, 251]
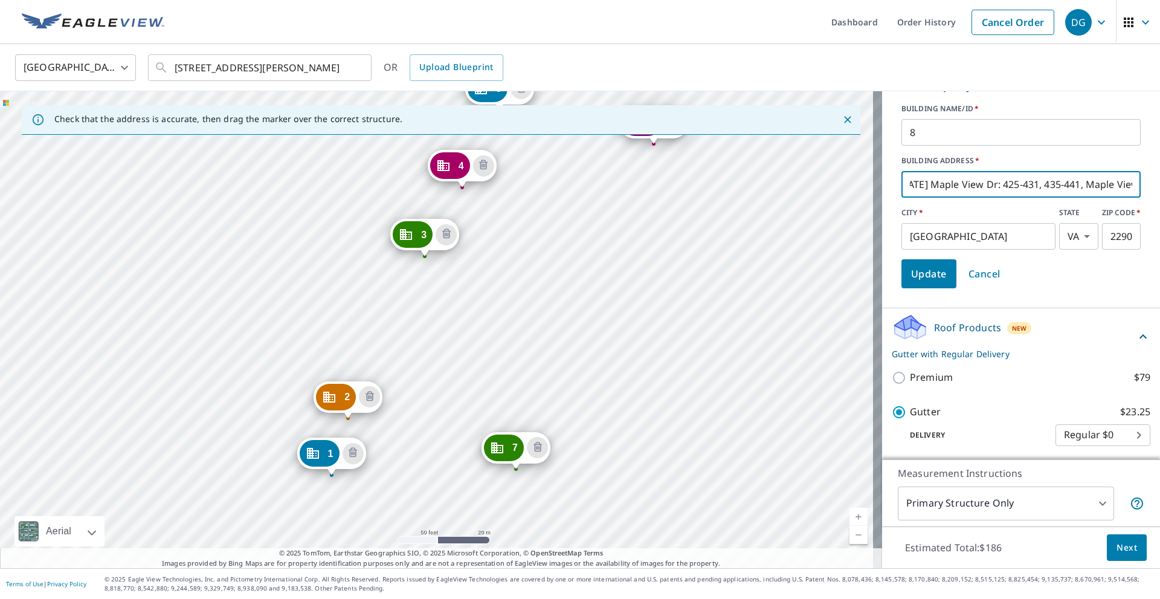
drag, startPoint x: 763, startPoint y: 287, endPoint x: 658, endPoint y: 435, distance: 181.0
click at [658, 435] on div "2 [DATE]-[DATE][STREET_ADDRESS] 3 [DATE]-[DATE][STREET_ADDRESS] 4 [DATE]-[DATE]…" at bounding box center [441, 329] width 882 height 477
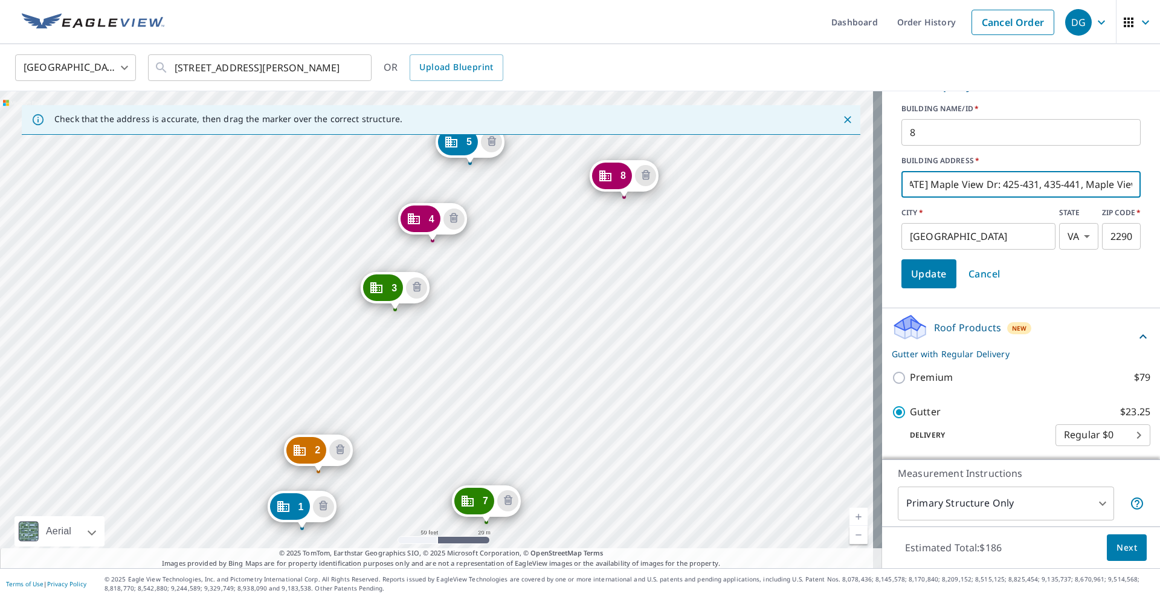
drag, startPoint x: 675, startPoint y: 339, endPoint x: 645, endPoint y: 393, distance: 60.8
click at [645, 393] on div "2 [DATE]-[DATE][STREET_ADDRESS] 3 [DATE]-[DATE][STREET_ADDRESS] 4 [DATE]-[DATE]…" at bounding box center [441, 329] width 882 height 477
type input "[DATE]-[DATE], [DATE]-[DATE], [DATE]-[DATE], [DATE]-[DATE] Maple View Dr: 425-4…"
click at [925, 282] on span "Update" at bounding box center [929, 273] width 36 height 17
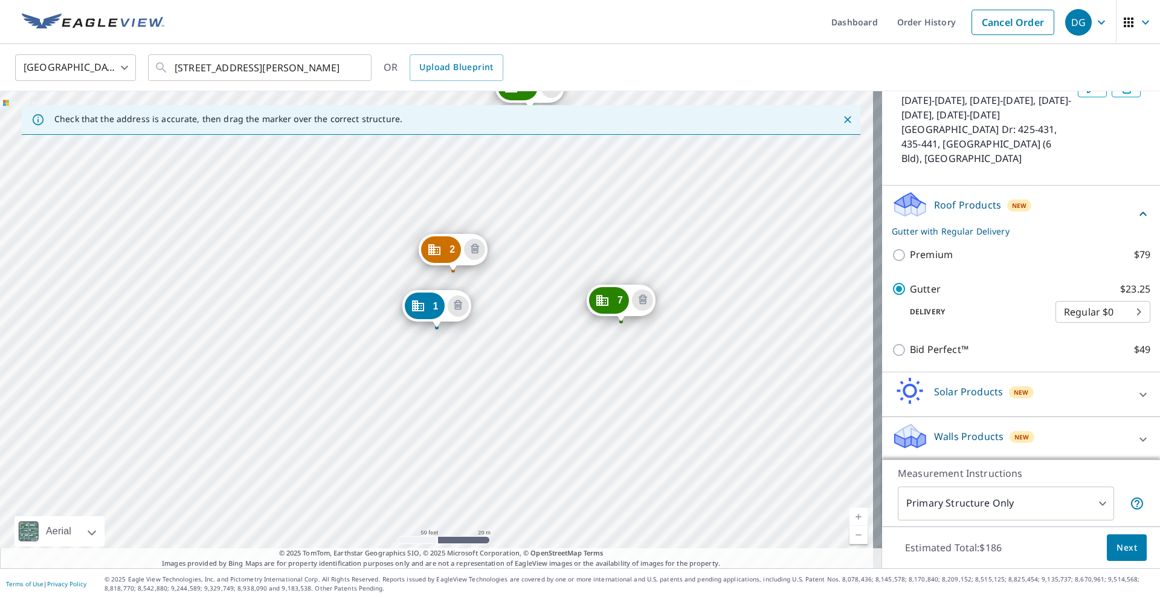
drag, startPoint x: 803, startPoint y: 243, endPoint x: 679, endPoint y: 460, distance: 250.5
click at [679, 460] on div "2 [DATE]-[DATE][STREET_ADDRESS] 3 [DATE]-[DATE][STREET_ADDRESS] 4 [DATE]-[DATE]…" at bounding box center [441, 329] width 882 height 477
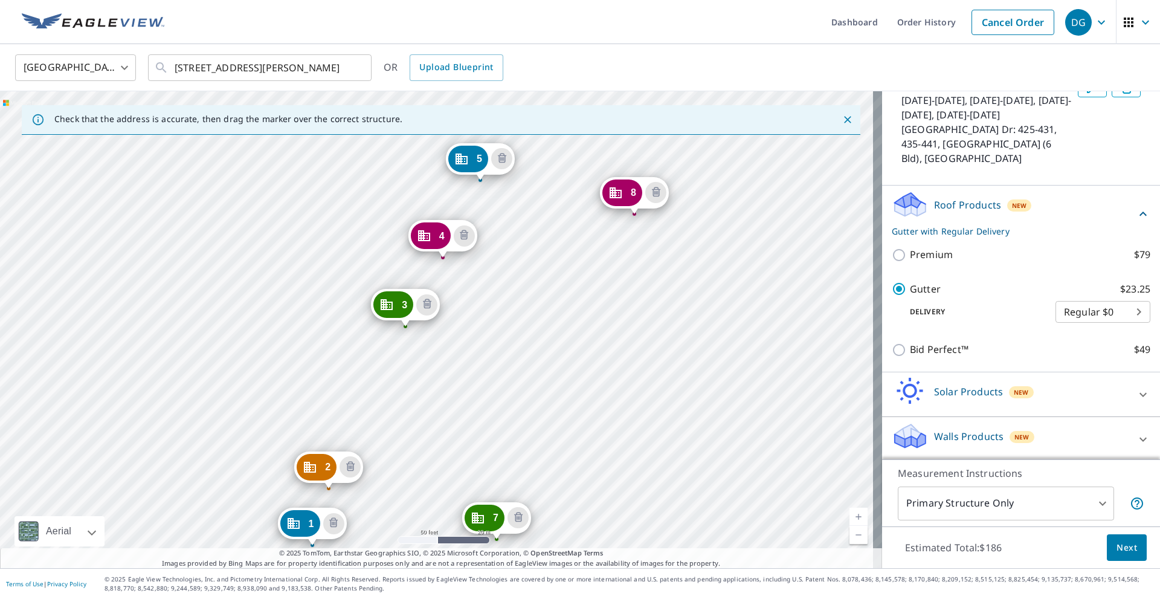
click at [691, 355] on div "2 [DATE]-[DATE][STREET_ADDRESS] 3 [DATE]-[DATE][STREET_ADDRESS] 4 [DATE]-[DATE]…" at bounding box center [441, 329] width 882 height 477
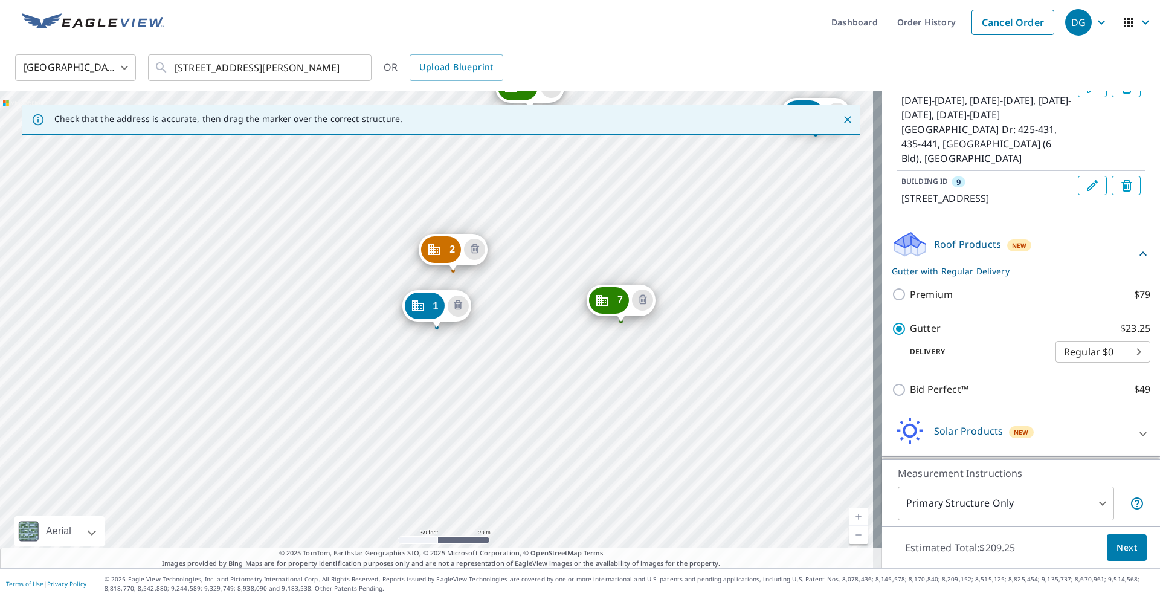
click at [1086, 191] on icon "Edit building 9" at bounding box center [1091, 185] width 11 height 11
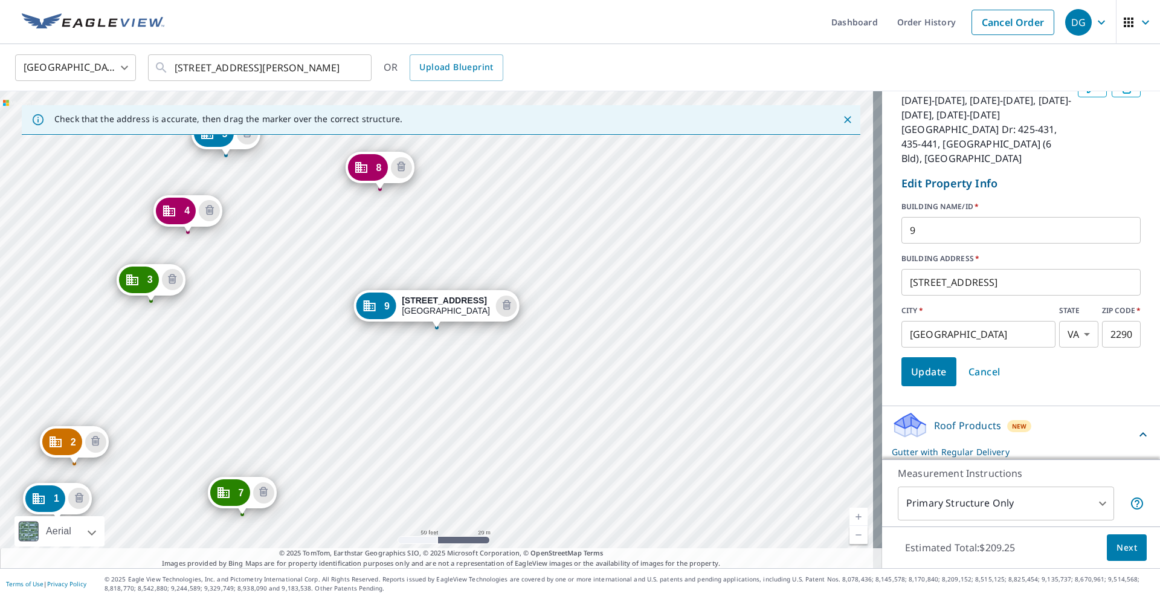
click at [910, 299] on input "[STREET_ADDRESS]" at bounding box center [1020, 282] width 239 height 34
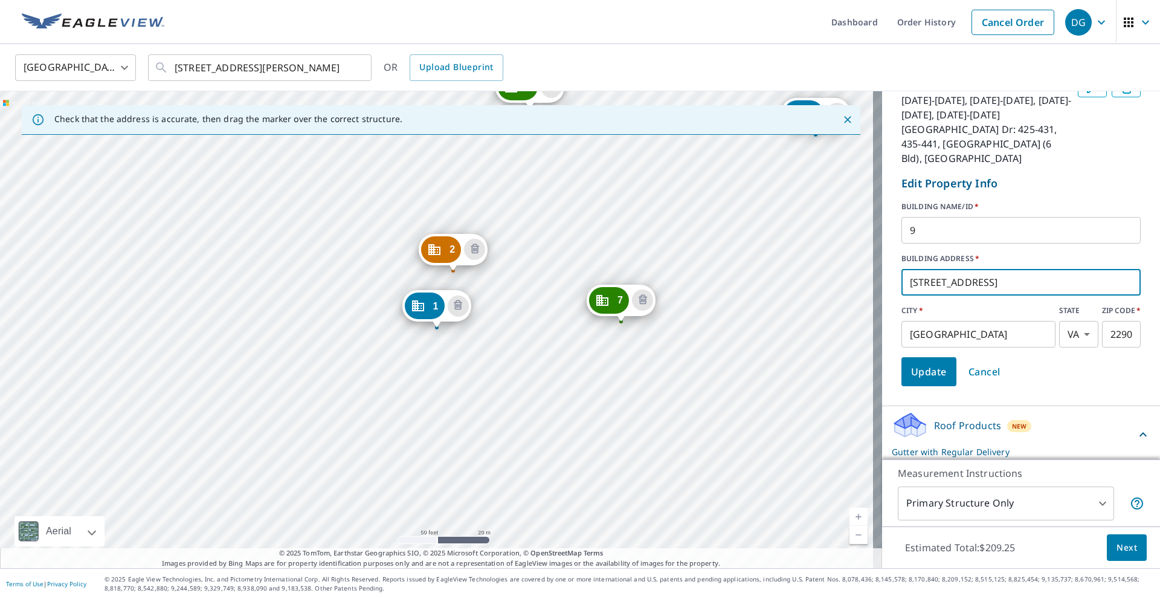
type input "[STREET_ADDRESS]"
click at [913, 380] on span "Update" at bounding box center [929, 371] width 36 height 17
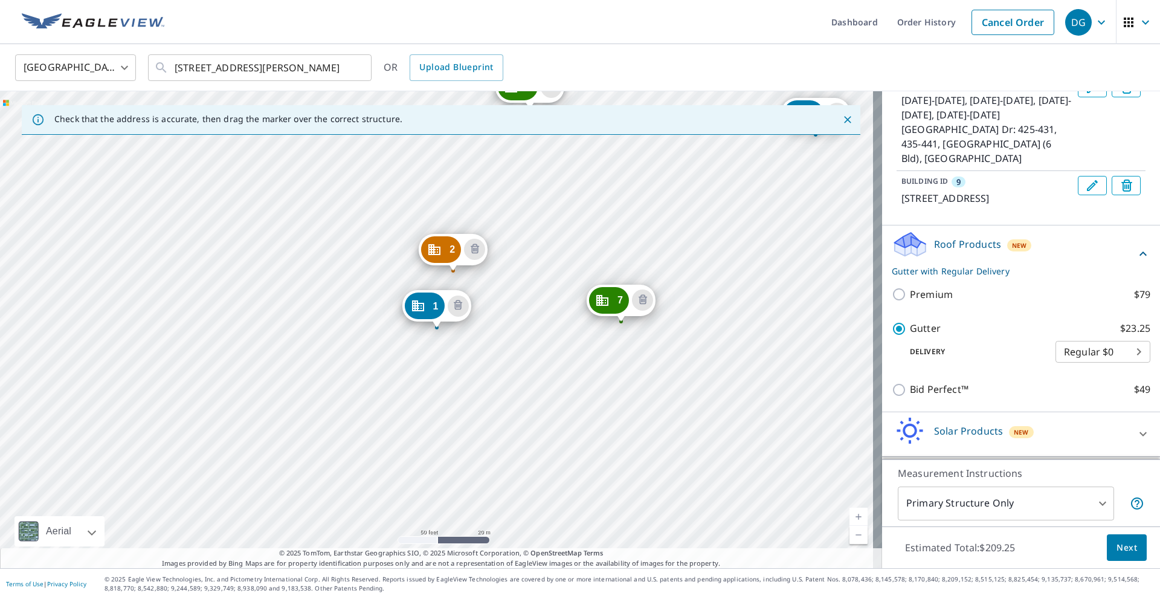
click at [1121, 549] on span "Next" at bounding box center [1126, 547] width 21 height 15
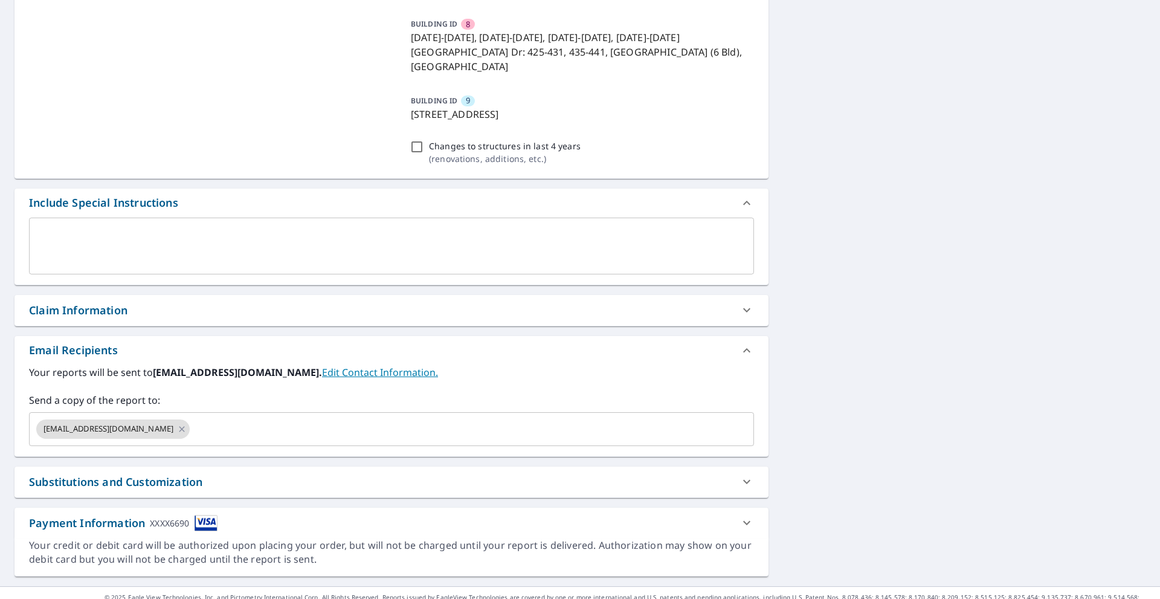
scroll to position [504, 0]
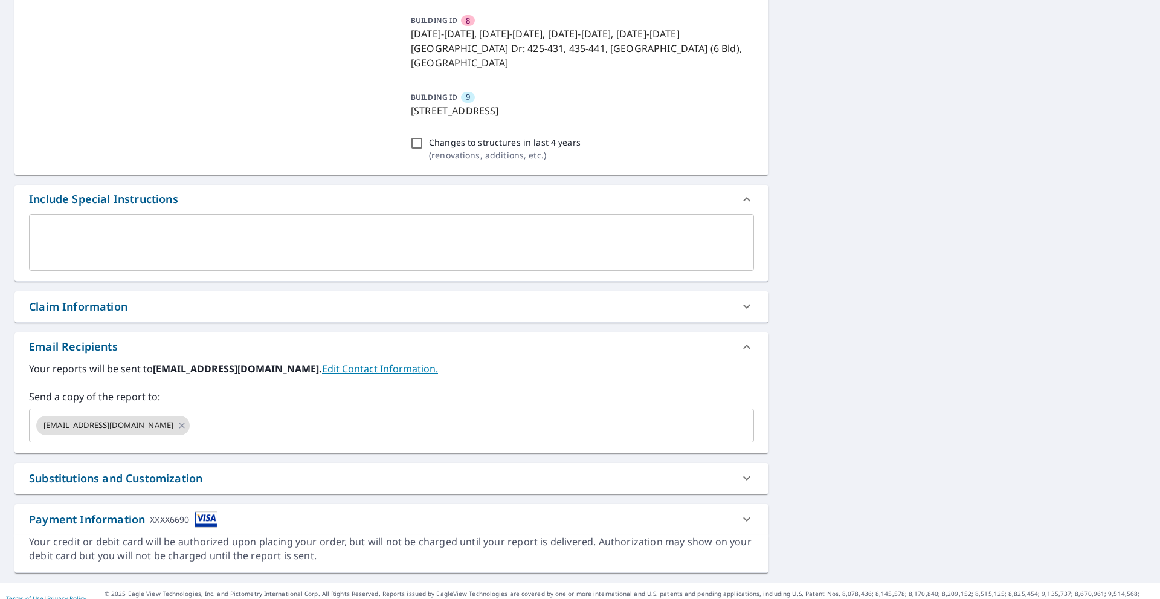
click at [106, 298] on div "Claim Information" at bounding box center [78, 306] width 98 height 16
checkbox input "true"
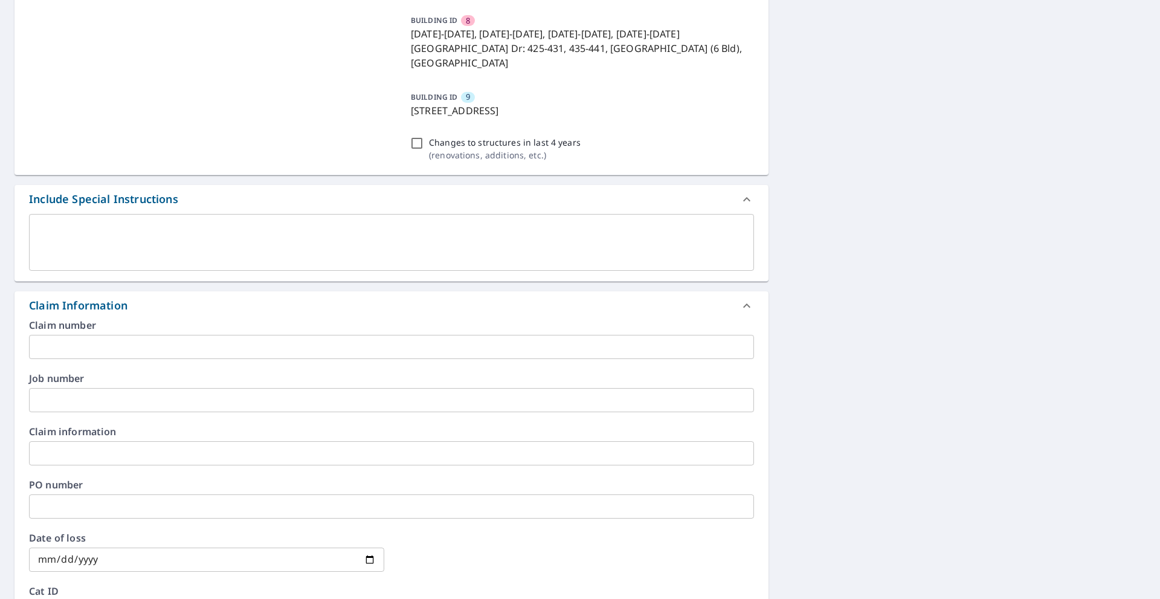
click at [103, 337] on input "text" at bounding box center [391, 347] width 725 height 24
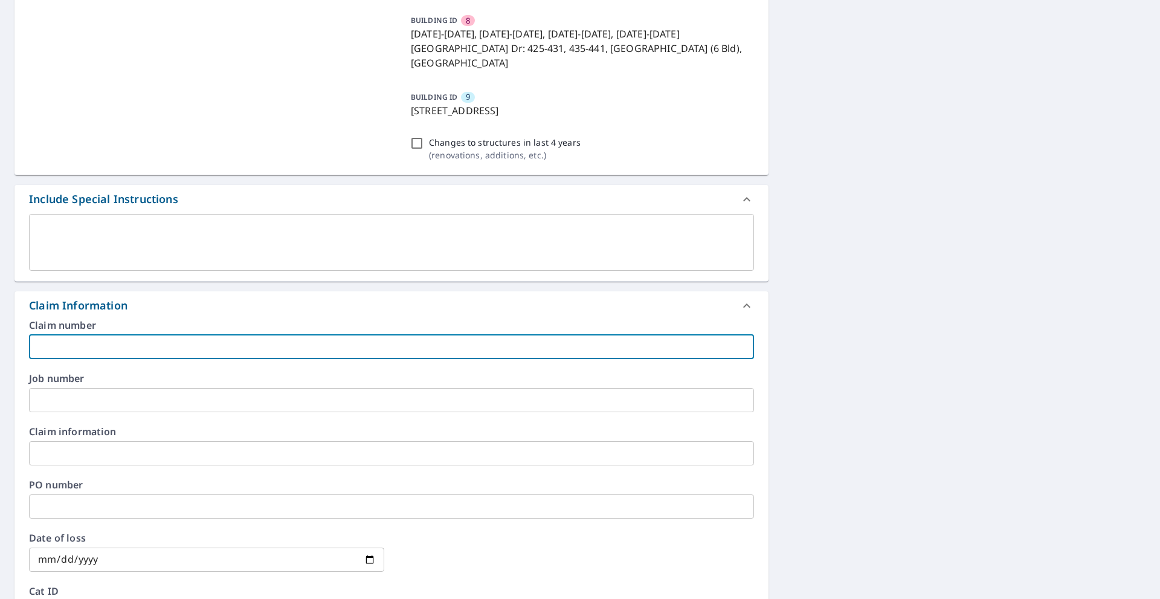
click at [127, 335] on input "text" at bounding box center [391, 347] width 725 height 24
type input "4"
checkbox input "true"
type input "40"
checkbox input "true"
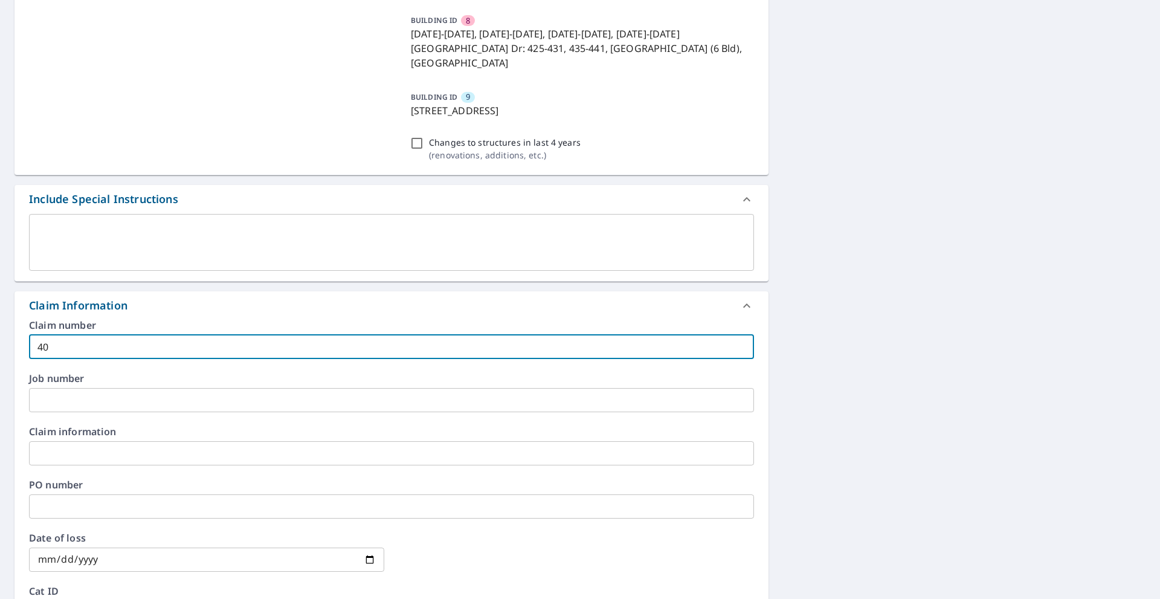
type input "400"
checkbox input "true"
type input "4005"
checkbox input "true"
type input "40050"
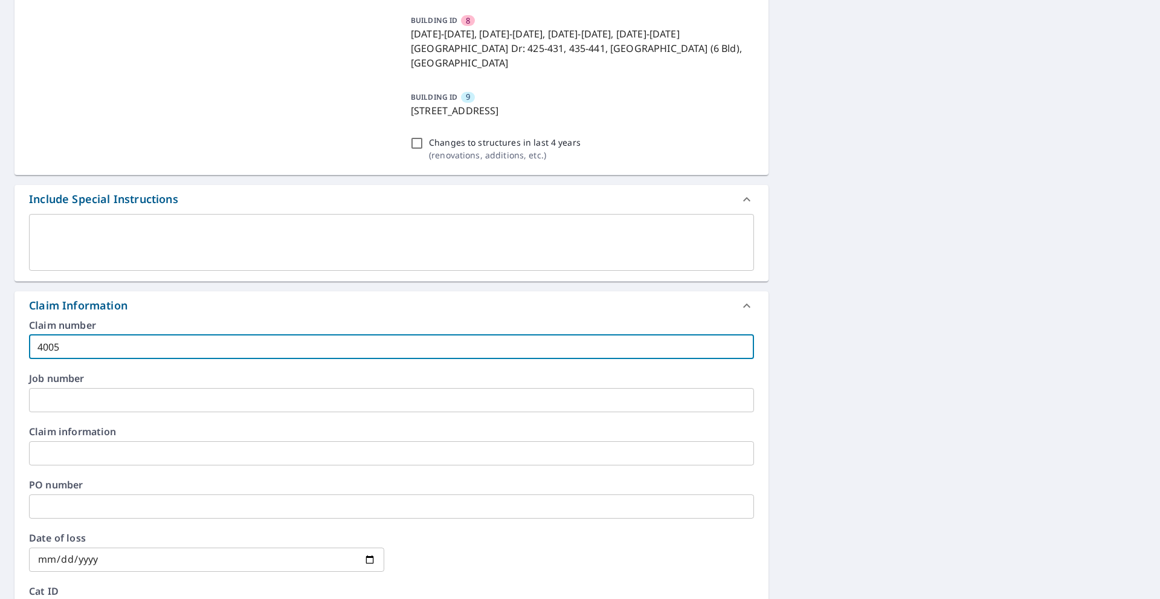
checkbox input "true"
type input "40050"
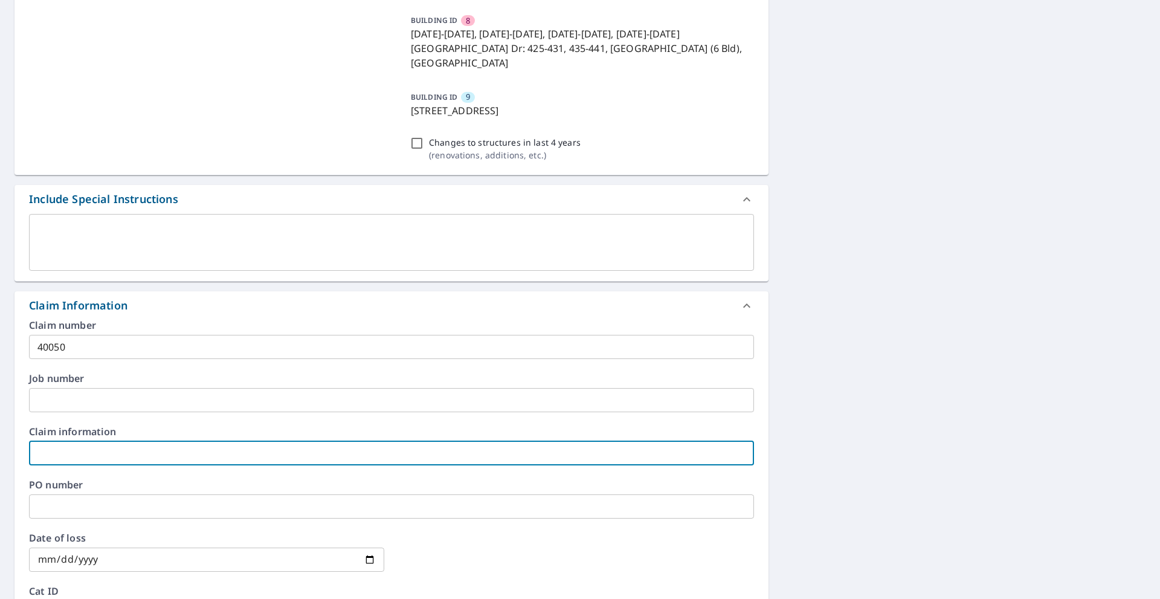
type input "4"
checkbox input "true"
type input "40"
checkbox input "true"
type input "400"
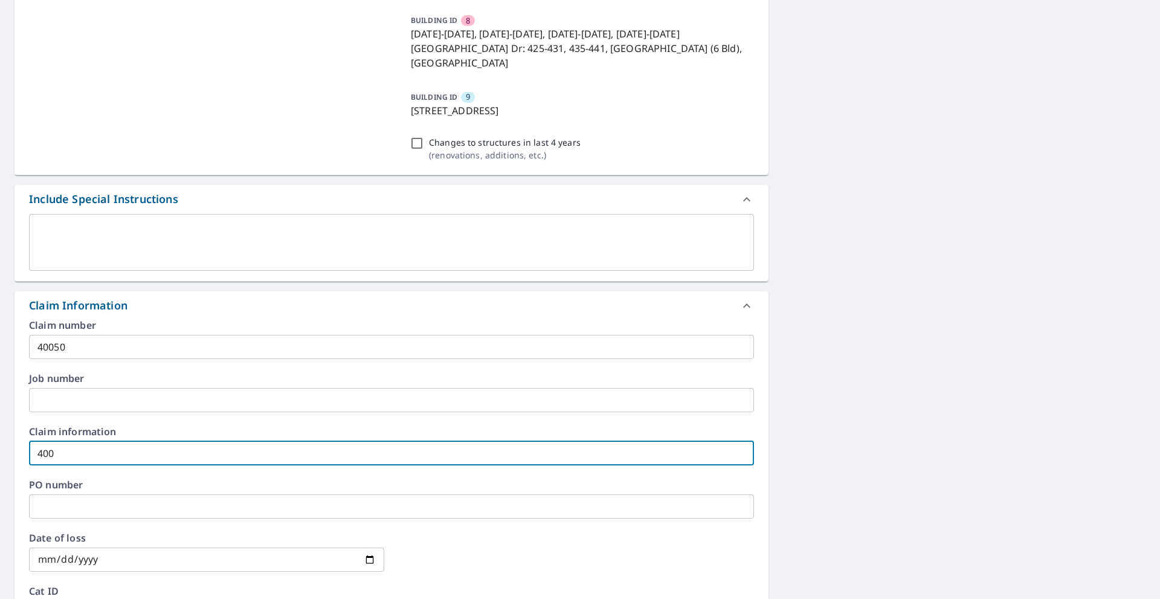
checkbox input "true"
type input "4005"
checkbox input "true"
type input "40050"
checkbox input "true"
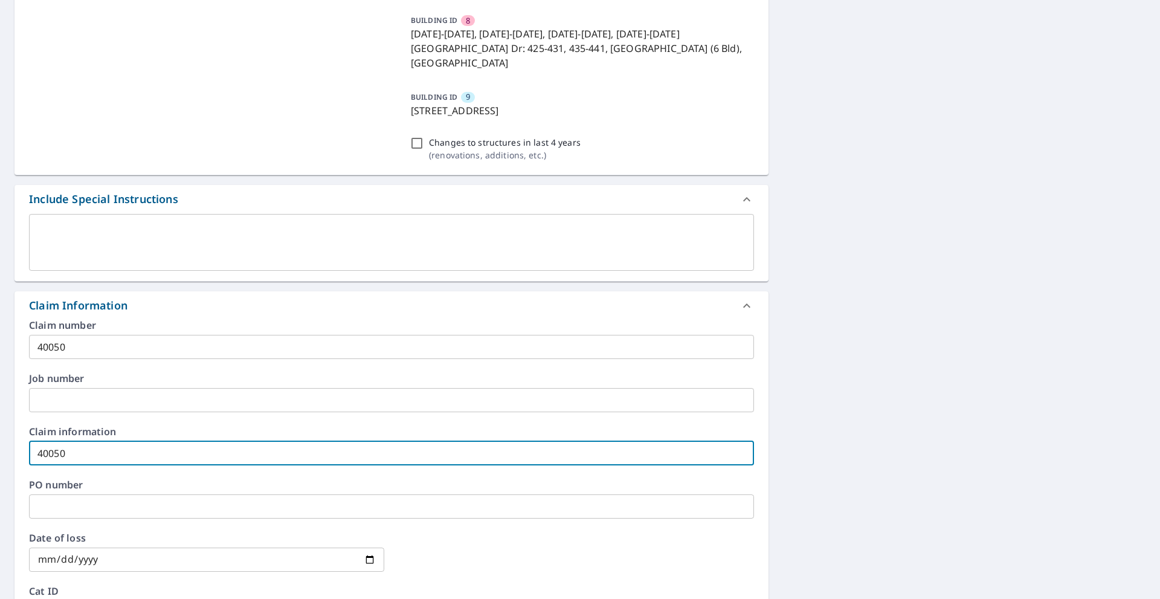
type input "40050"
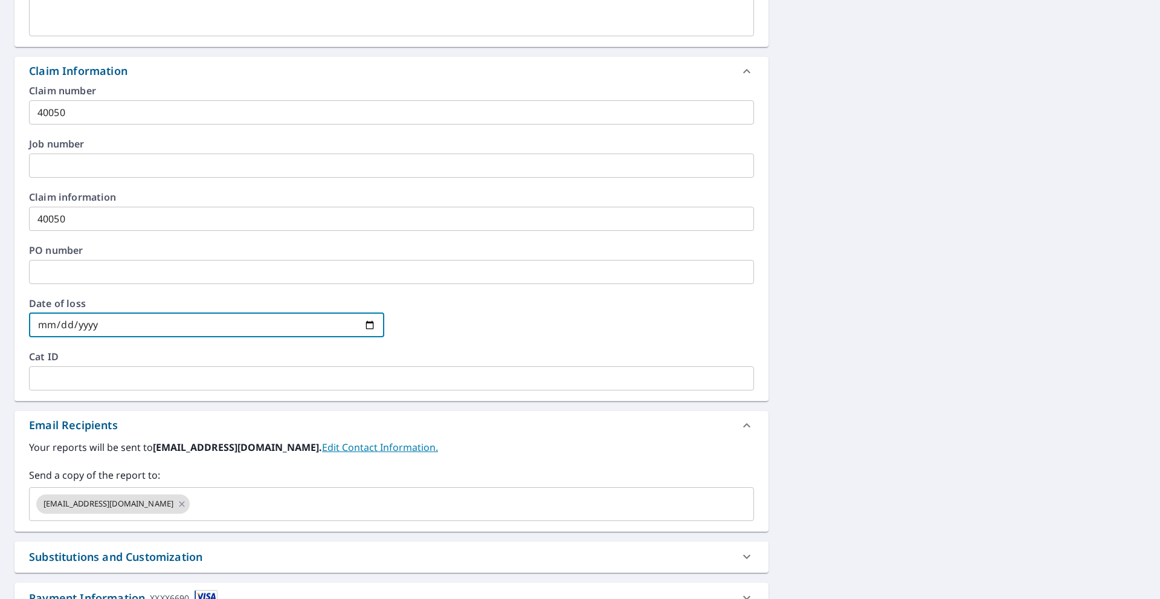
scroll to position [817, 0]
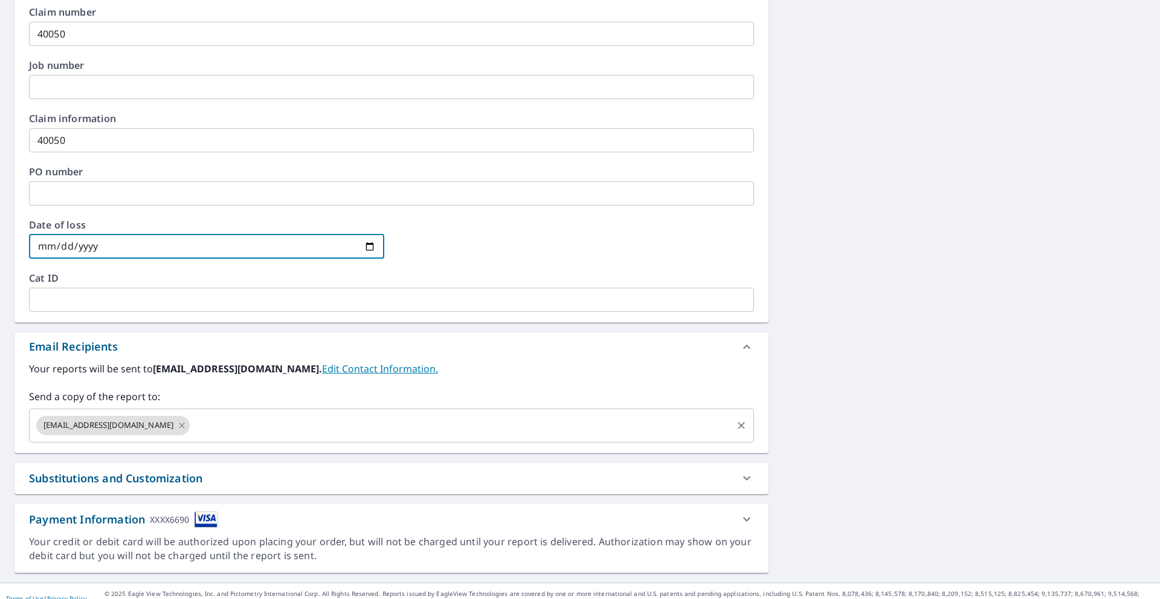
click at [245, 414] on input "text" at bounding box center [460, 425] width 539 height 23
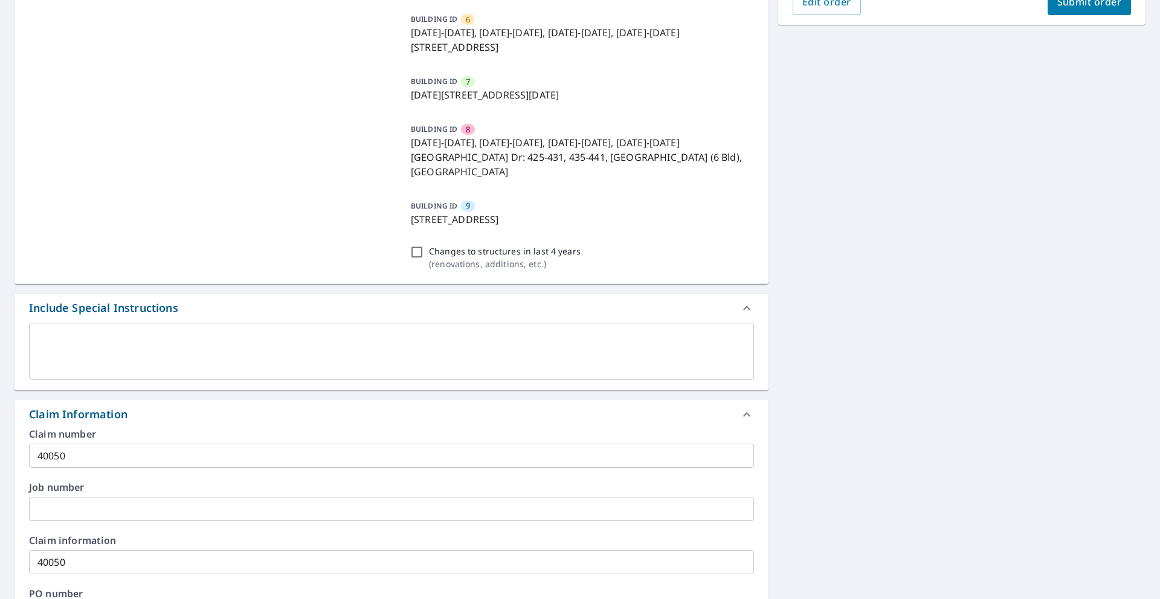
scroll to position [394, 0]
type input "[PERSON_NAME][EMAIL_ADDRESS][DOMAIN_NAME]"
checkbox input "true"
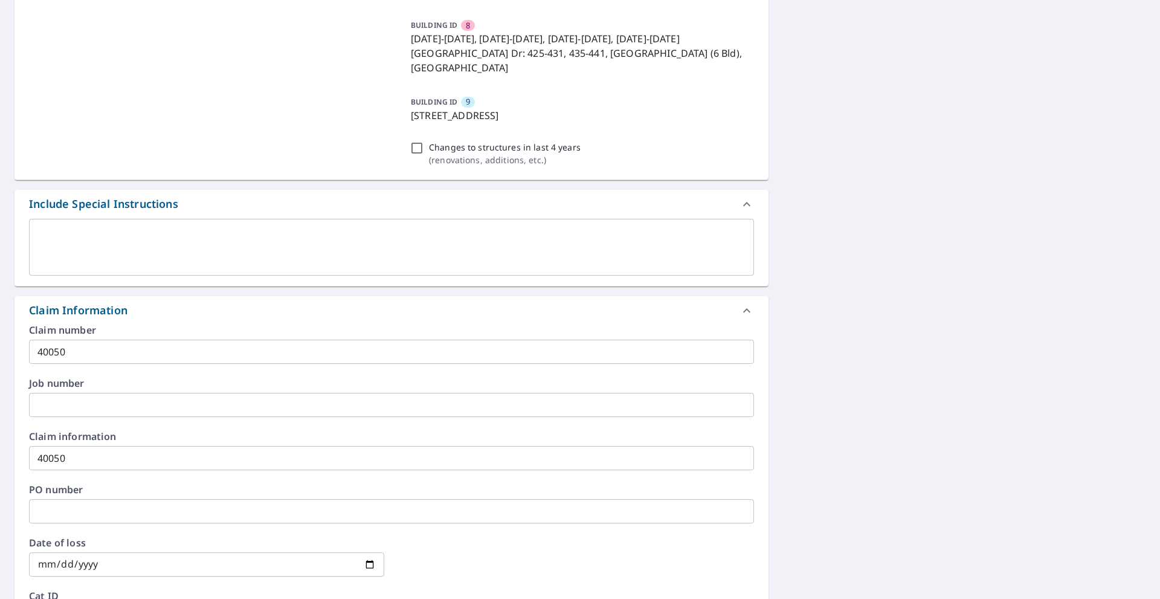
scroll to position [604, 0]
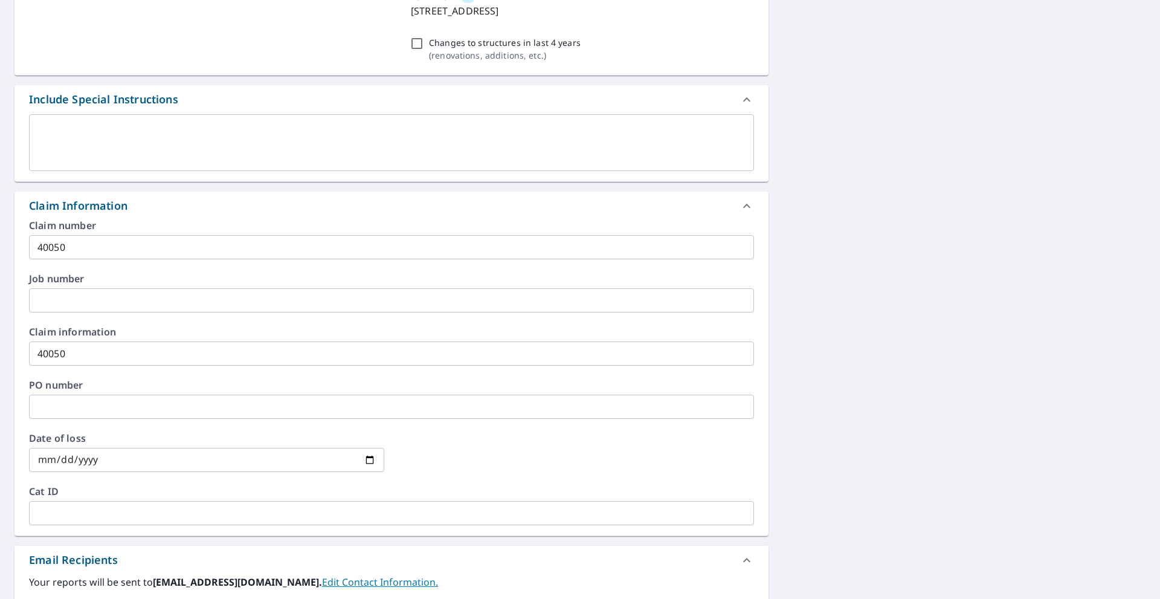
click at [136, 394] on input "text" at bounding box center [391, 406] width 725 height 24
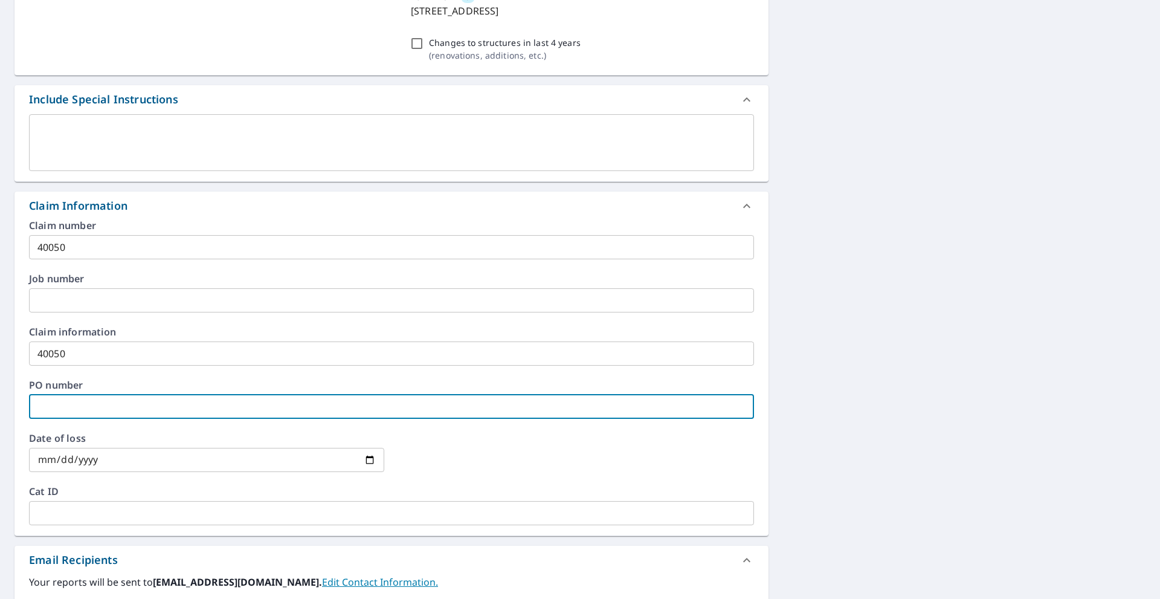
type input "4"
checkbox input "true"
type input "40"
checkbox input "true"
type input "400"
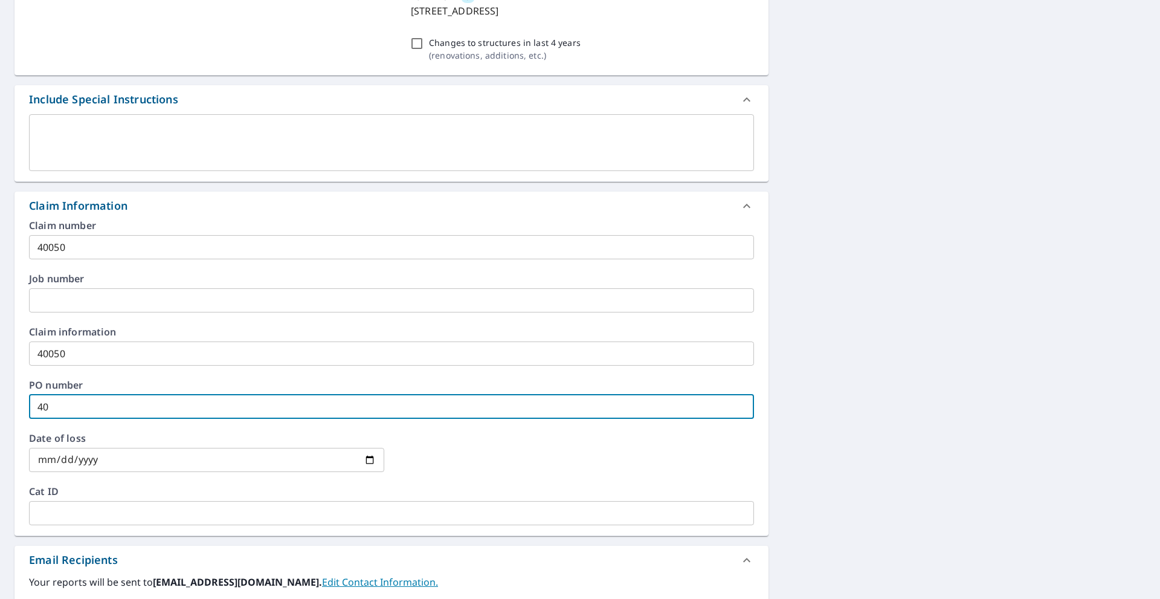
checkbox input "true"
type input "4005"
checkbox input "true"
type input "40050"
checkbox input "true"
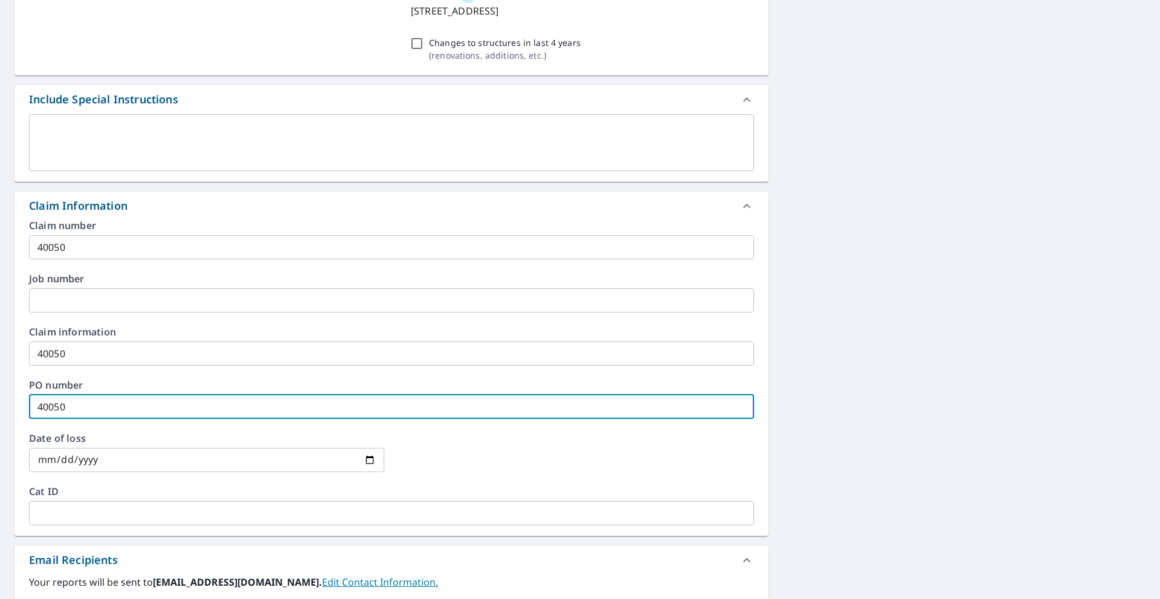
type input "40050"
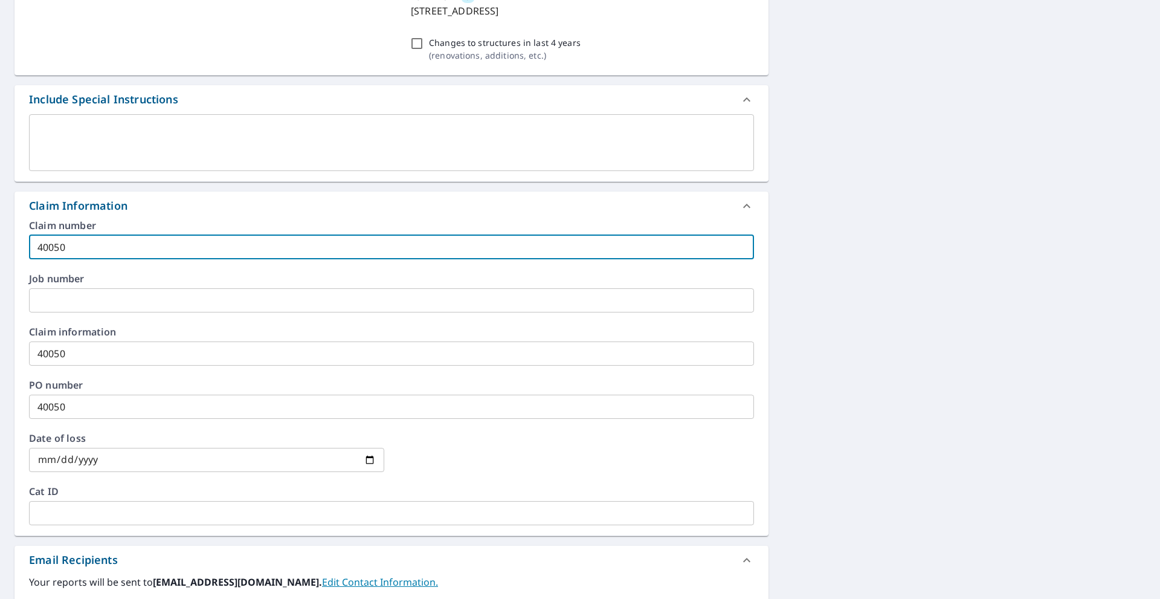
drag, startPoint x: 65, startPoint y: 231, endPoint x: 0, endPoint y: 252, distance: 68.0
click at [0, 252] on div "2 [DATE]-[DATE][STREET_ADDRESS] 3 [DATE]-[DATE][STREET_ADDRESS] 4 [DATE]-[DATE]…" at bounding box center [580, 152] width 1160 height 1288
checkbox input "true"
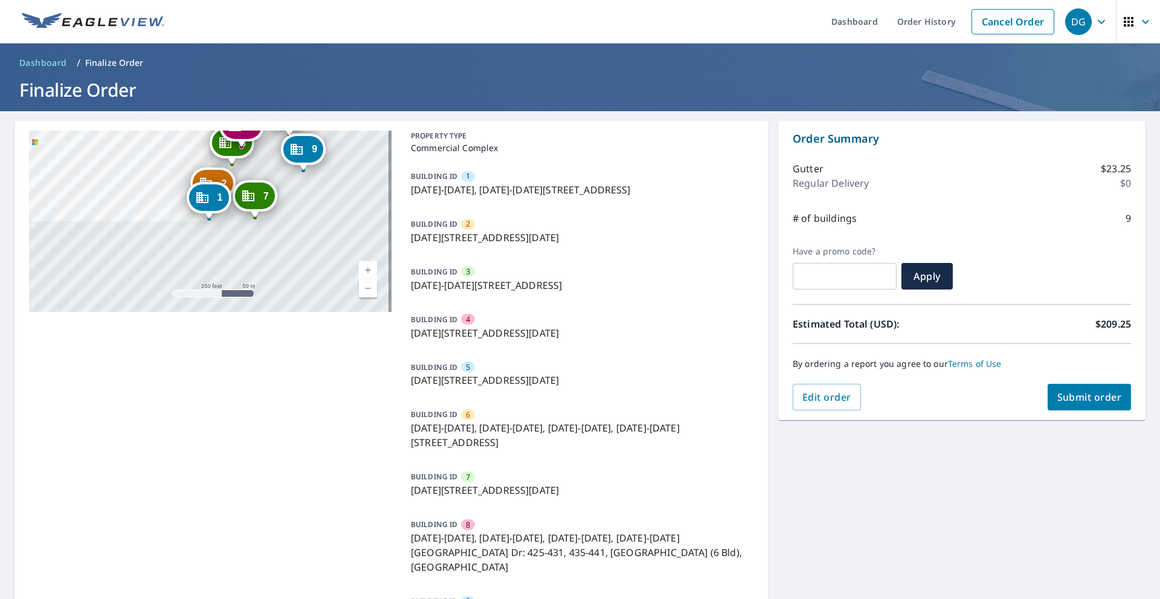
scroll to position [0, 0]
